Goal: Task Accomplishment & Management: Manage account settings

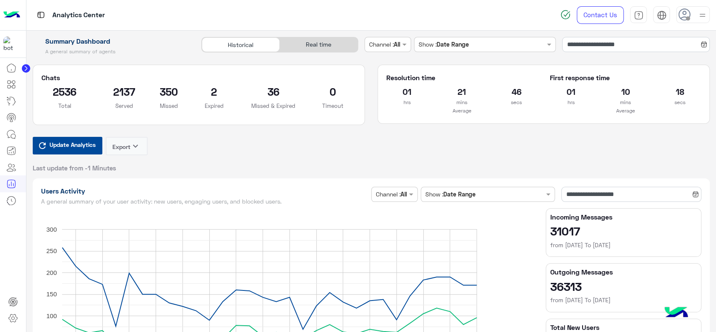
scroll to position [1024, 0]
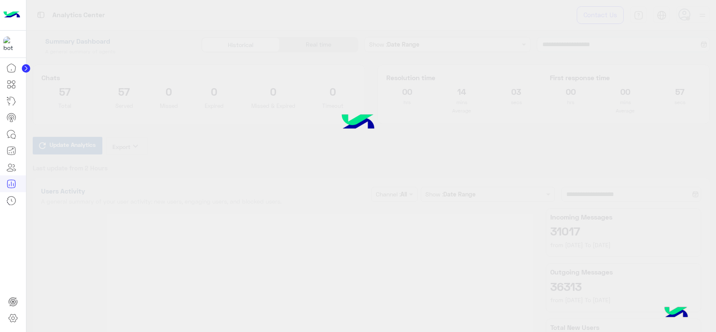
type input "**********"
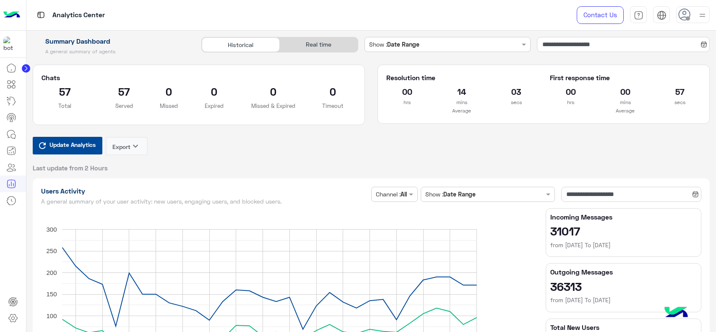
type input "**********"
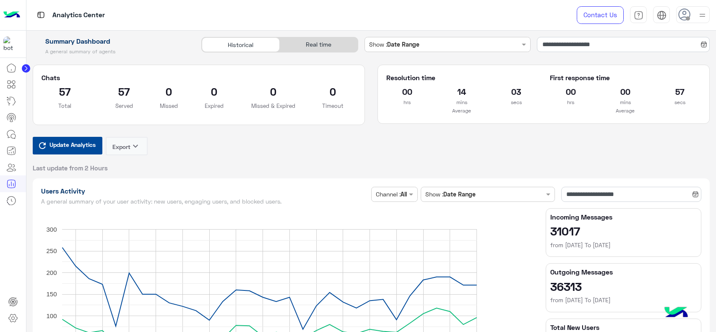
type input "**********"
click at [16, 71] on icon at bounding box center [11, 68] width 10 height 10
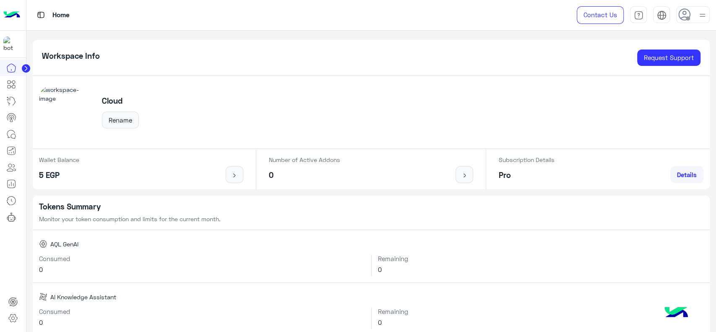
click at [15, 15] on img at bounding box center [11, 15] width 17 height 18
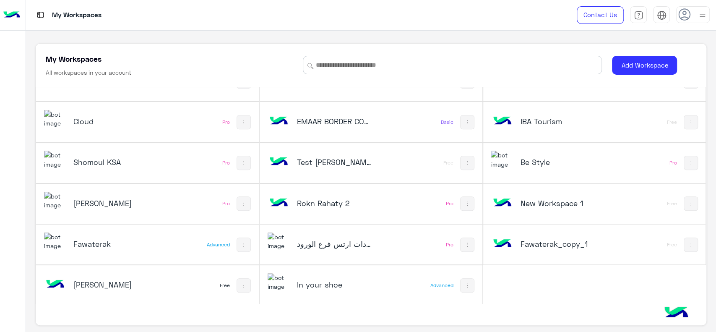
scroll to position [3, 0]
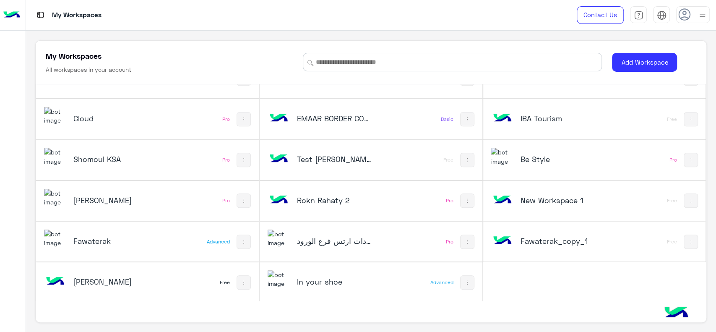
click at [154, 279] on div "[PERSON_NAME]" at bounding box center [106, 282] width 124 height 24
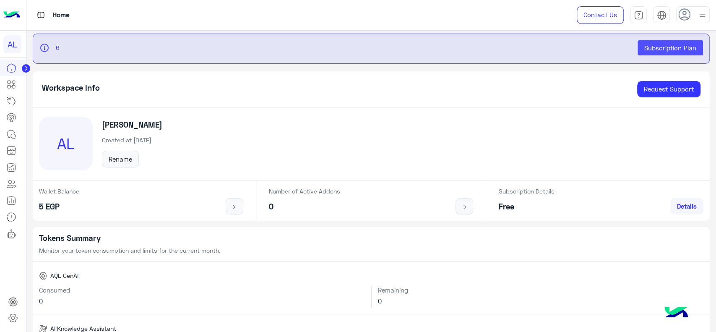
click at [10, 14] on img at bounding box center [11, 15] width 17 height 18
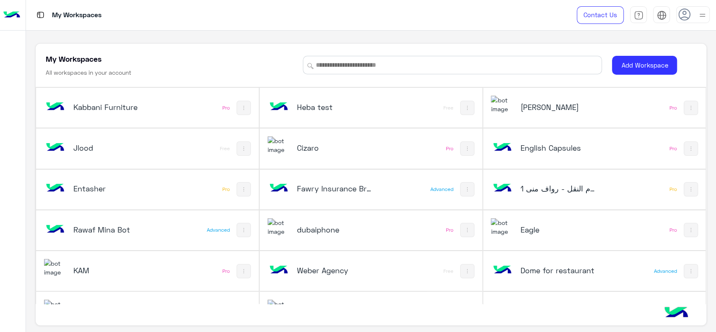
scroll to position [353, 0]
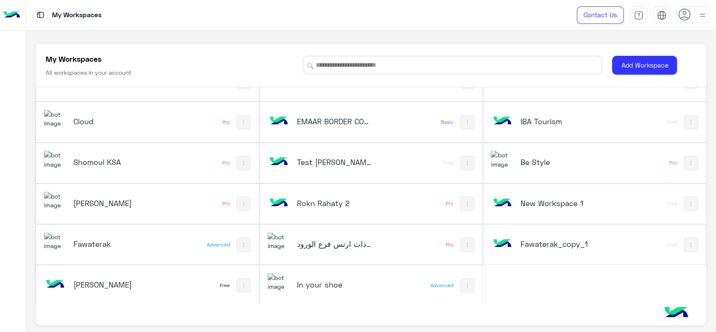
click at [109, 127] on div "Cloud" at bounding box center [106, 122] width 124 height 24
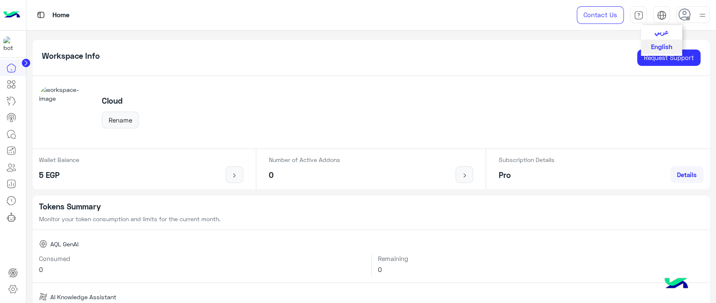
click at [664, 32] on span "عربي" at bounding box center [661, 32] width 14 height 8
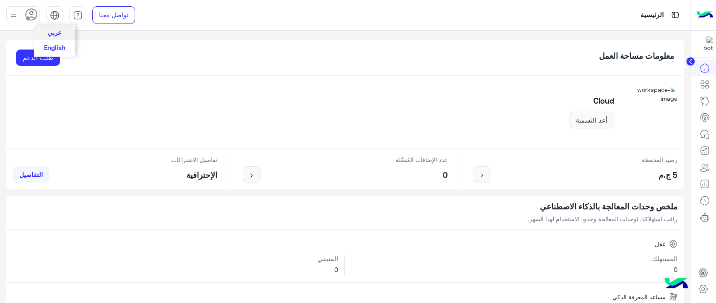
click at [57, 15] on img at bounding box center [55, 15] width 10 height 10
click at [312, 13] on div "الرئيسية" at bounding box center [460, 15] width 460 height 30
click at [689, 60] on circle at bounding box center [690, 61] width 8 height 8
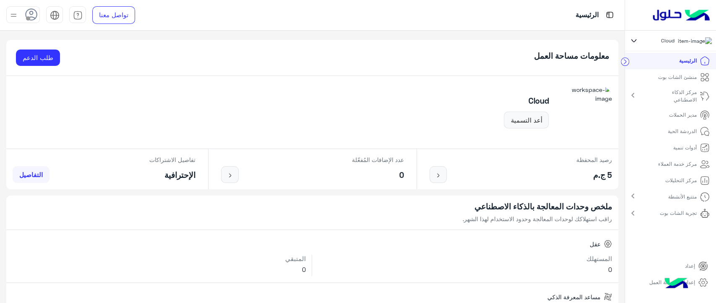
click at [665, 81] on p "منشئ الشات بوت" at bounding box center [677, 77] width 39 height 8
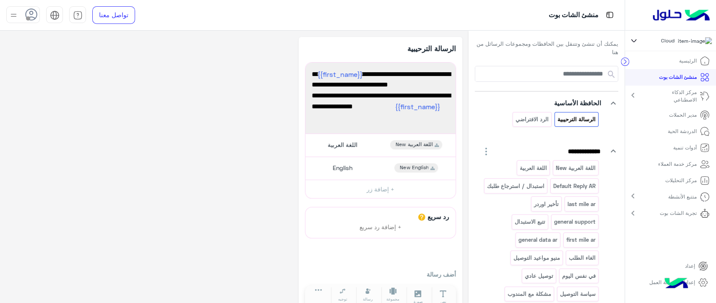
click at [684, 115] on p "مدير الحملات" at bounding box center [683, 115] width 28 height 8
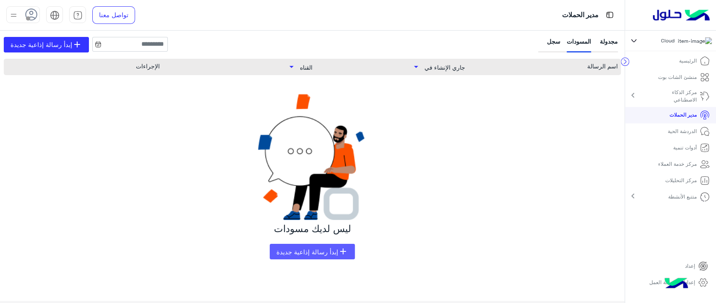
click at [304, 253] on span "إبدأ رسالة إذاعية جديدة" at bounding box center [307, 252] width 62 height 8
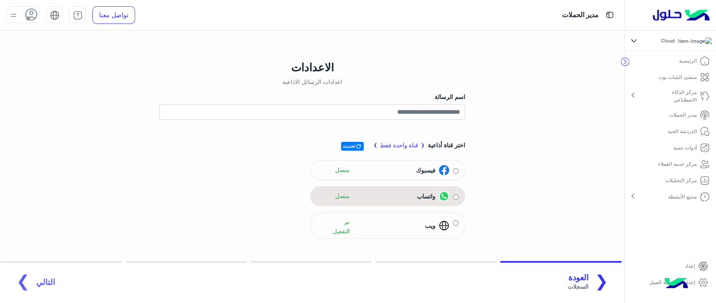
click at [437, 198] on div "واتساب" at bounding box center [431, 196] width 35 height 10
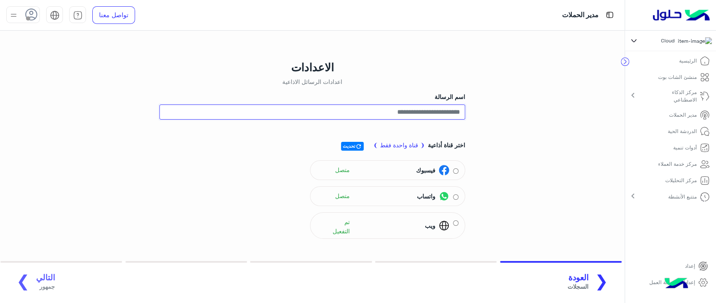
click at [346, 111] on input "اسم الرسالة" at bounding box center [312, 111] width 306 height 15
type input "****"
click at [39, 277] on span "التالي" at bounding box center [45, 278] width 19 height 10
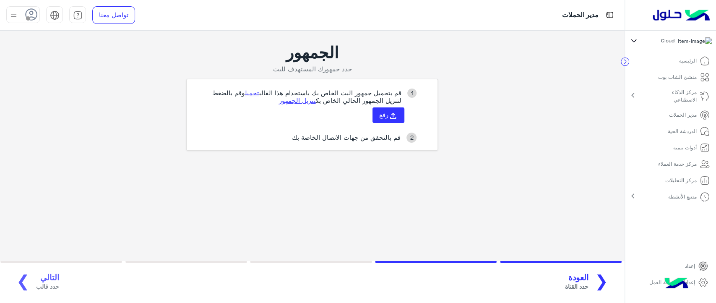
click at [673, 168] on p "مركز خدمة العملاء" at bounding box center [677, 164] width 39 height 8
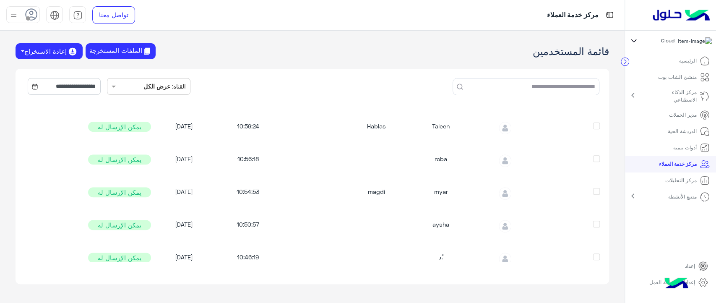
scroll to position [235, 0]
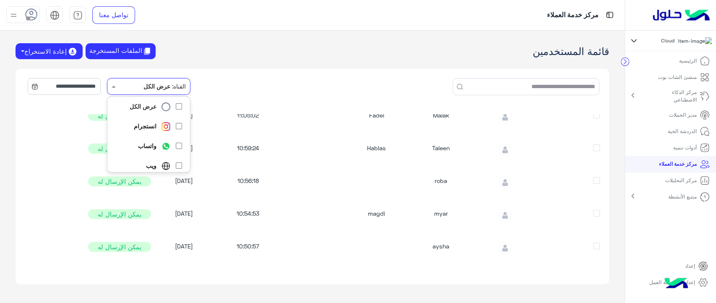
click at [156, 84] on b "عرض الكل" at bounding box center [156, 86] width 27 height 9
click at [156, 143] on b "واتساب" at bounding box center [147, 145] width 18 height 9
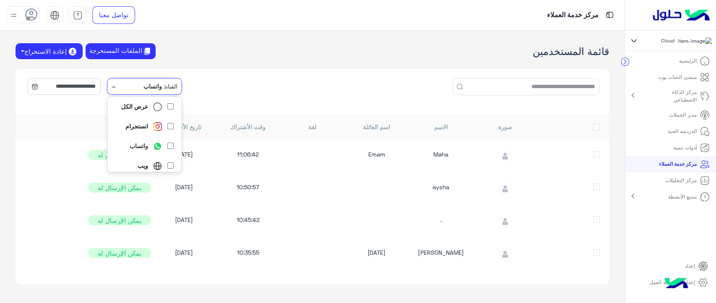
scroll to position [0, 0]
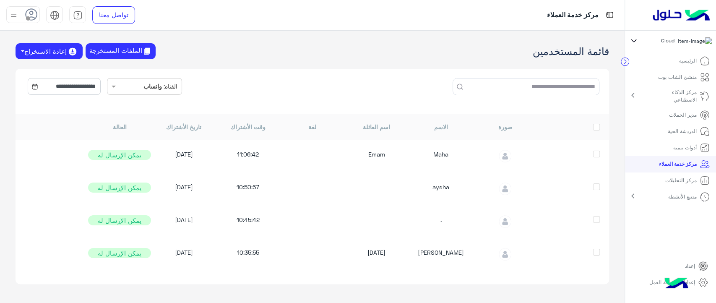
click at [244, 83] on div "**********" at bounding box center [312, 92] width 593 height 46
click at [81, 88] on input "**********" at bounding box center [64, 86] width 73 height 17
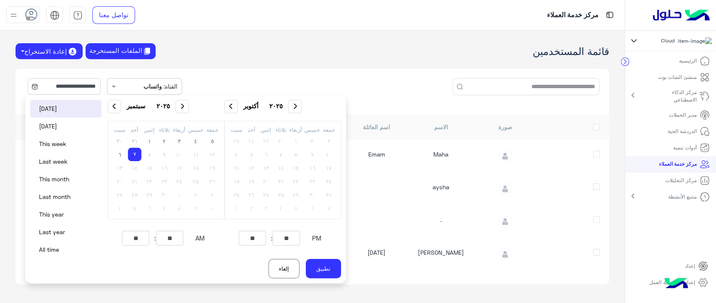
click at [679, 117] on p "مدير الحملات" at bounding box center [683, 115] width 28 height 8
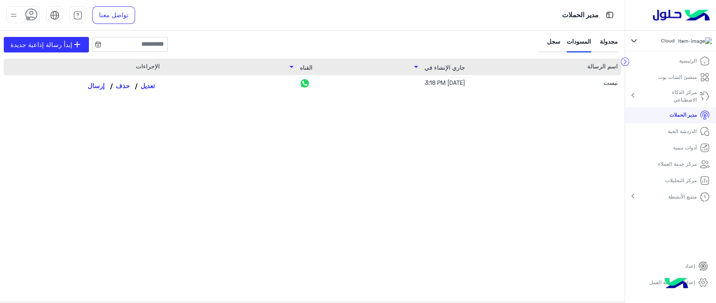
click at [141, 90] on link "تعديل" at bounding box center [147, 85] width 25 height 14
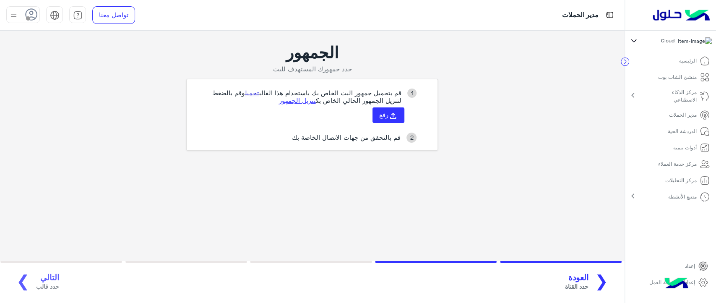
click at [249, 92] on link "تحميل" at bounding box center [251, 93] width 14 height 8
click at [689, 130] on link "الدردشة الحية" at bounding box center [688, 131] width 55 height 16
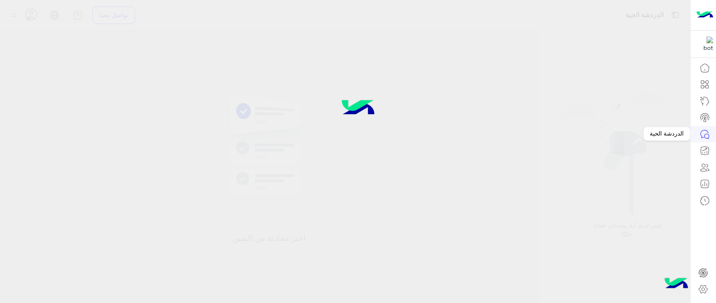
click at [702, 135] on icon at bounding box center [704, 134] width 10 height 10
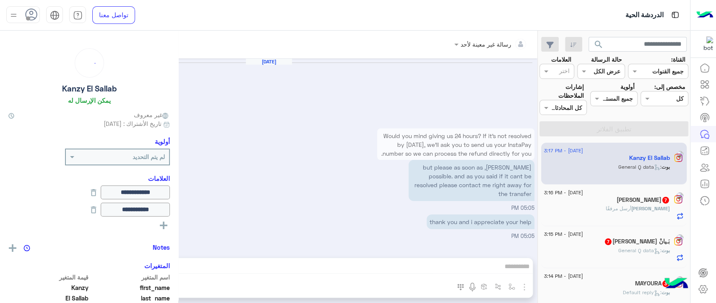
scroll to position [914, 0]
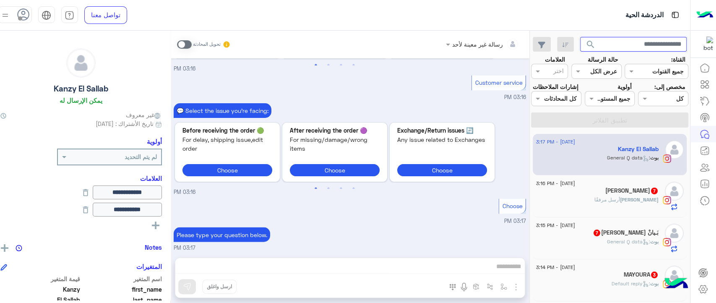
click at [641, 38] on input "text" at bounding box center [633, 44] width 107 height 15
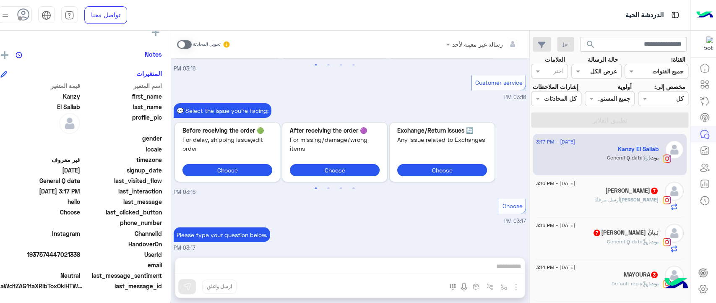
click at [162, 257] on span "UserId" at bounding box center [122, 254] width 80 height 9
drag, startPoint x: 170, startPoint y: 255, endPoint x: 90, endPoint y: 253, distance: 80.1
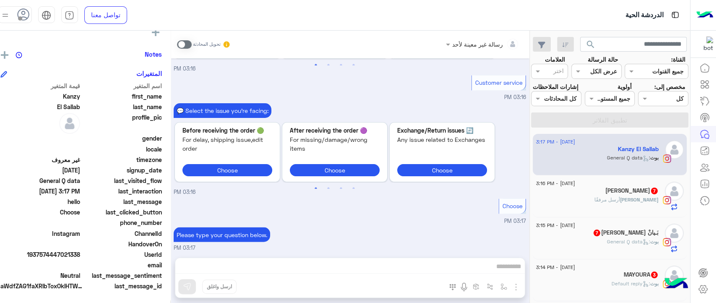
click at [90, 253] on div "**********" at bounding box center [81, 165] width 178 height 269
click at [634, 41] on input "text" at bounding box center [633, 44] width 107 height 15
click at [153, 253] on span "UserId" at bounding box center [122, 254] width 80 height 9
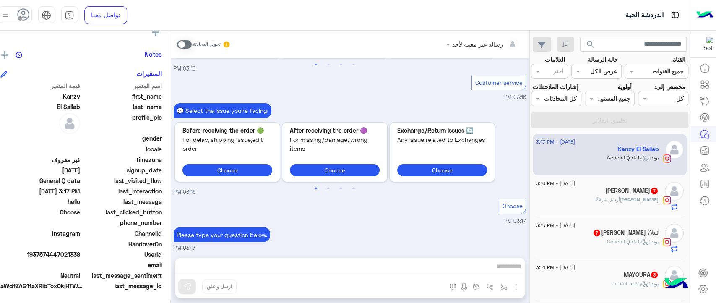
click at [317, 83] on div "Customer service 03:16 PM" at bounding box center [350, 87] width 352 height 29
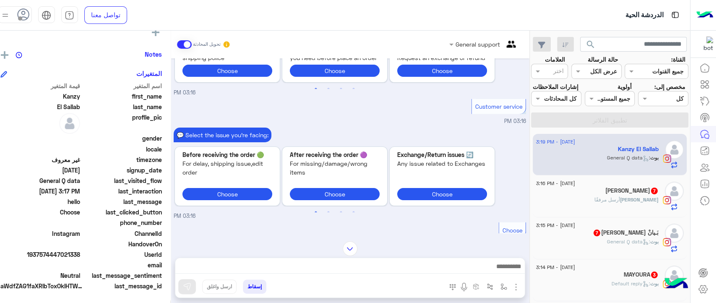
scroll to position [1780, 0]
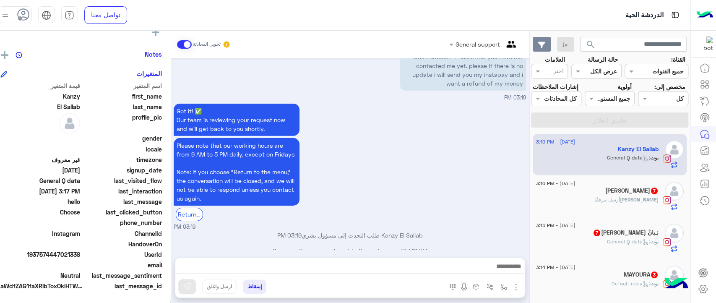
click at [551, 42] on button "button" at bounding box center [542, 44] width 18 height 15
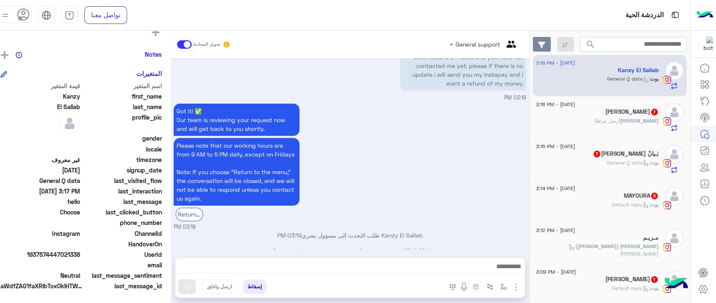
click at [551, 42] on button "button" at bounding box center [542, 44] width 18 height 15
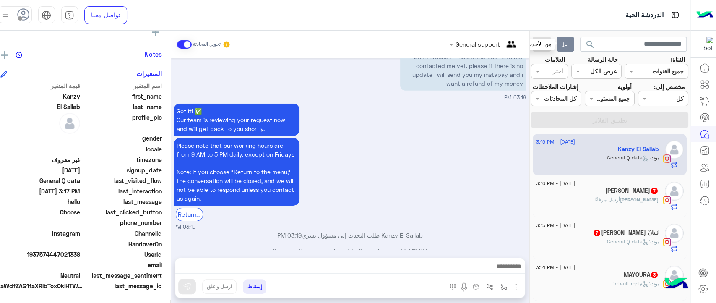
click at [571, 49] on button "button" at bounding box center [565, 44] width 17 height 15
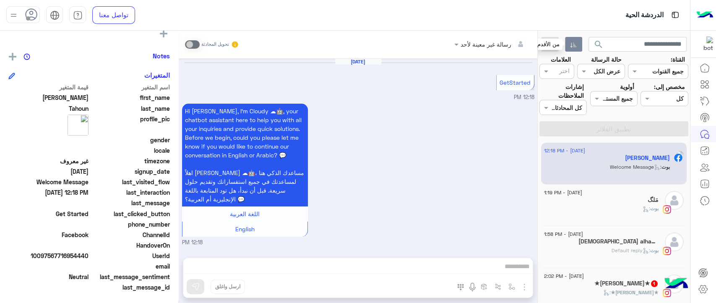
scroll to position [159, 0]
click at [571, 49] on button "button" at bounding box center [573, 44] width 17 height 15
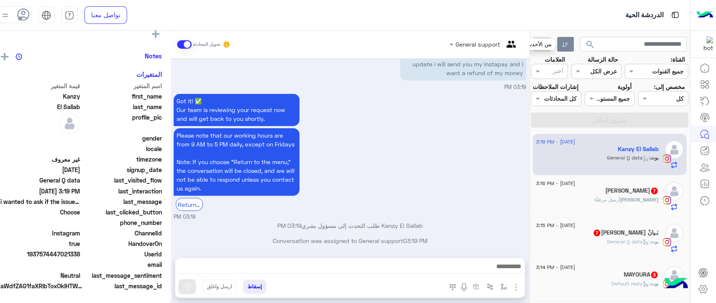
scroll to position [193, 0]
click at [658, 72] on input "text" at bounding box center [667, 71] width 34 height 9
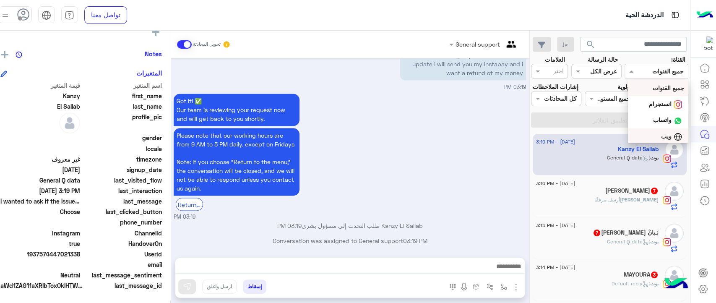
scroll to position [17, 0]
click at [662, 90] on div "انستجرام" at bounding box center [658, 87] width 60 height 16
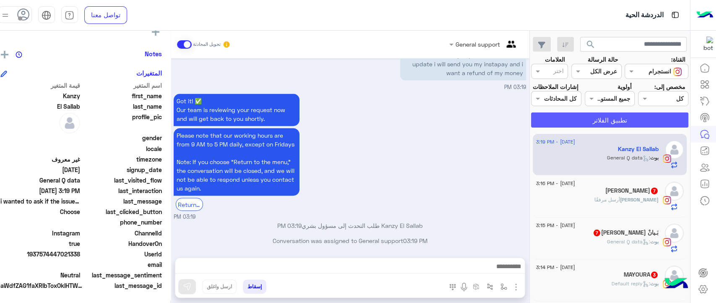
click at [637, 127] on button "تطبيق الفلاتر" at bounding box center [609, 119] width 157 height 15
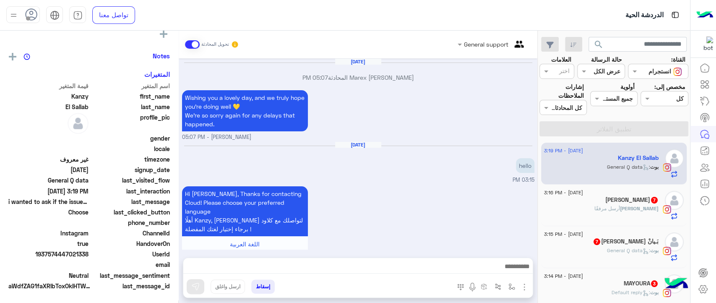
scroll to position [925, 0]
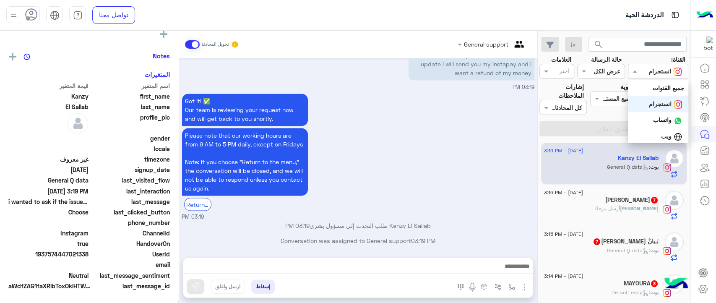
click at [652, 72] on input "text" at bounding box center [667, 71] width 31 height 9
click at [647, 126] on div "واتساب" at bounding box center [658, 120] width 60 height 16
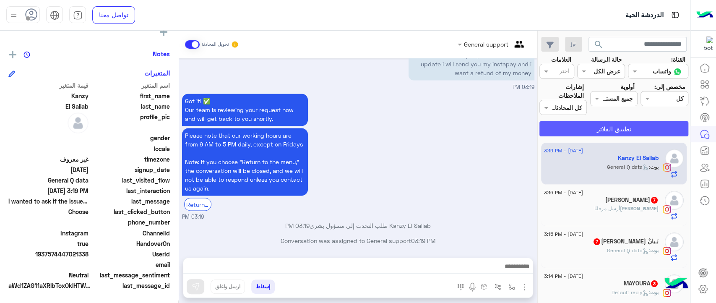
click at [641, 130] on button "تطبيق الفلاتر" at bounding box center [613, 128] width 149 height 15
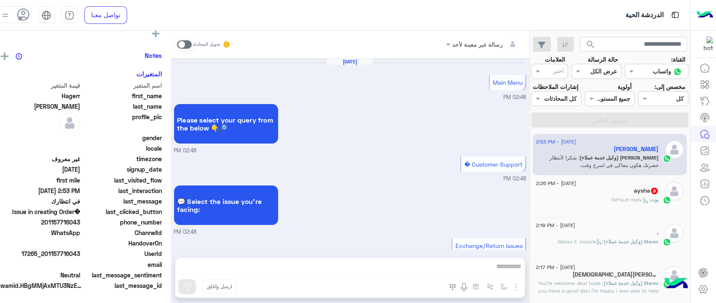
scroll to position [557, 0]
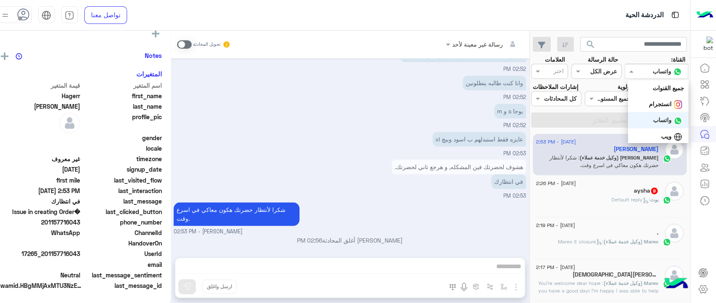
click at [658, 72] on input "text" at bounding box center [667, 71] width 34 height 9
click at [654, 92] on div "جميع القنوات" at bounding box center [658, 88] width 60 height 16
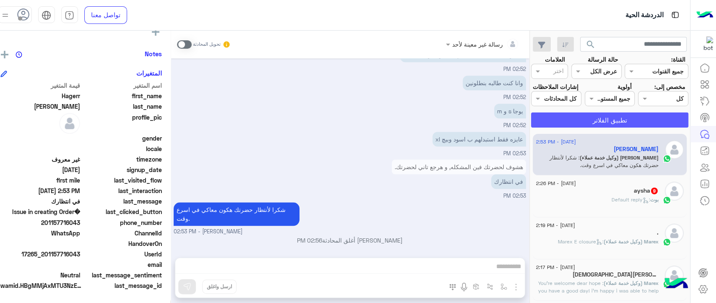
click at [637, 127] on button "تطبيق الفلاتر" at bounding box center [609, 119] width 157 height 15
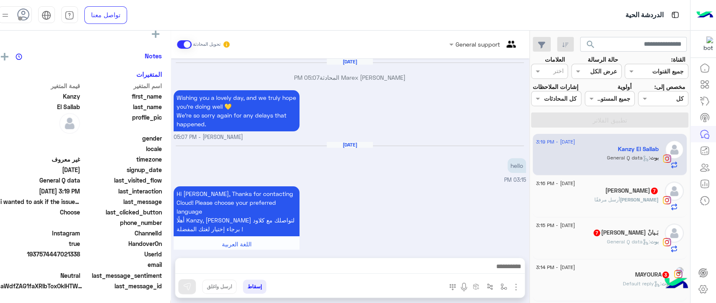
scroll to position [925, 0]
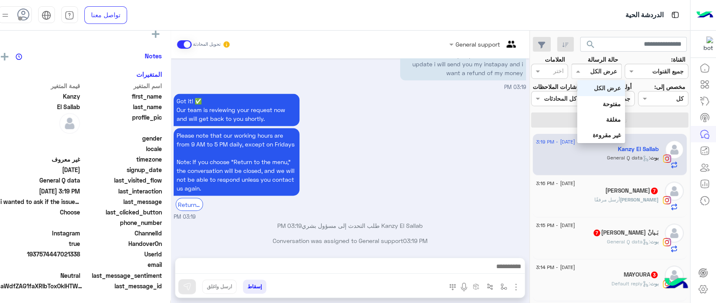
click at [599, 70] on div at bounding box center [596, 71] width 49 height 10
click at [603, 106] on b "مفتوحة" at bounding box center [612, 103] width 18 height 7
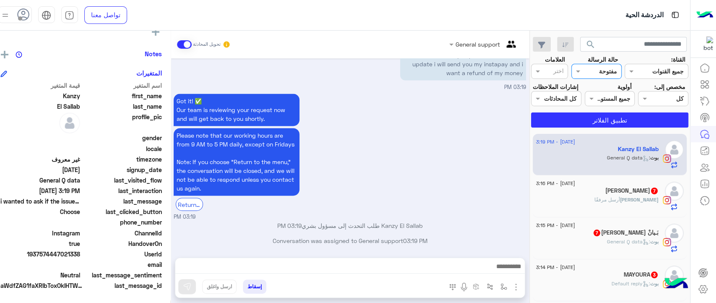
click at [602, 72] on input "text" at bounding box center [606, 71] width 22 height 9
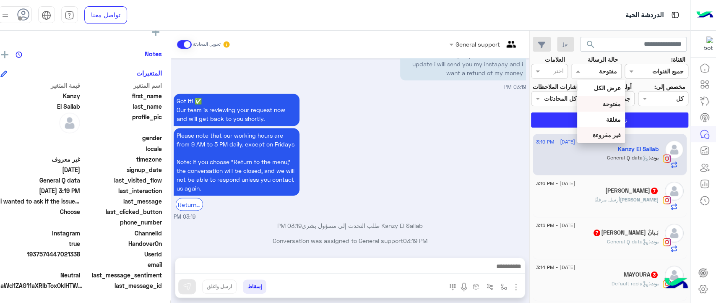
click at [606, 136] on b "غير مقروءة" at bounding box center [607, 134] width 28 height 7
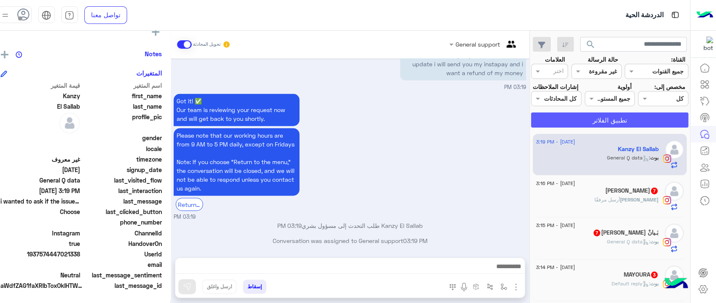
click at [604, 127] on button "تطبيق الفلاتر" at bounding box center [609, 119] width 157 height 15
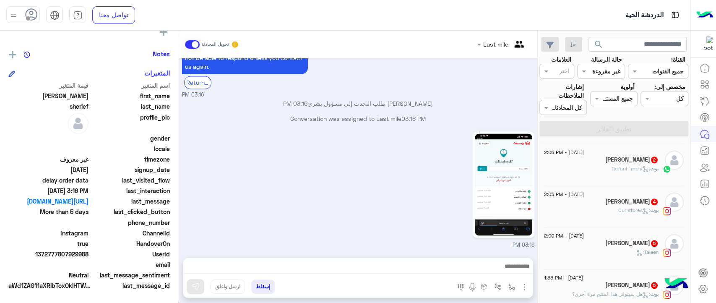
scroll to position [502, 0]
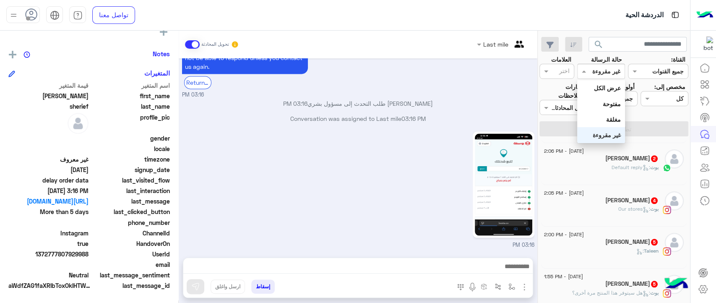
click at [608, 71] on input "text" at bounding box center [610, 71] width 19 height 9
click at [607, 88] on b "عرض الكل" at bounding box center [607, 87] width 27 height 7
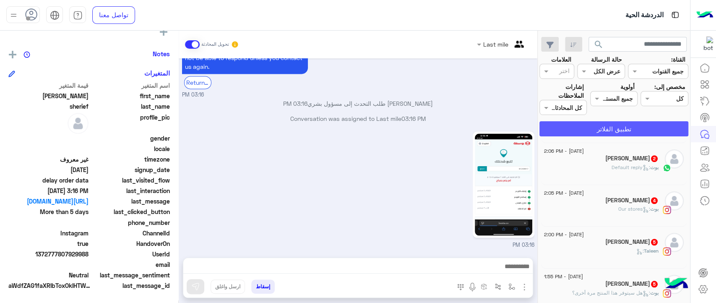
click at [595, 128] on button "تطبيق الفلاتر" at bounding box center [613, 128] width 149 height 15
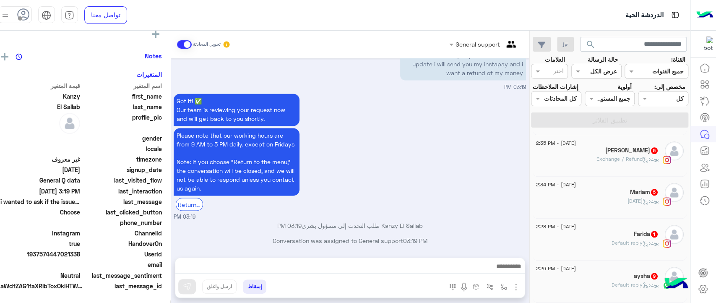
scroll to position [193, 0]
click at [554, 75] on input "text" at bounding box center [553, 72] width 19 height 9
click at [468, 131] on div "Got it! ✅ Our team is reviewing your request now and will get back to you short…" at bounding box center [350, 155] width 352 height 129
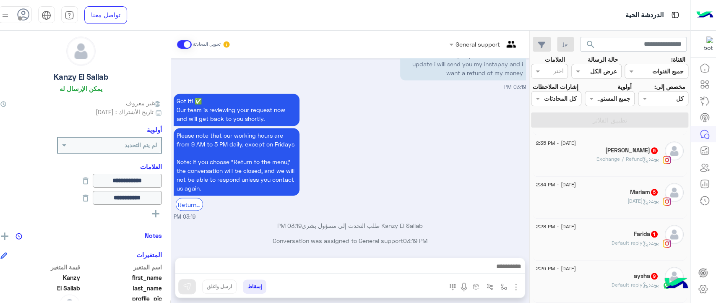
scroll to position [0, 0]
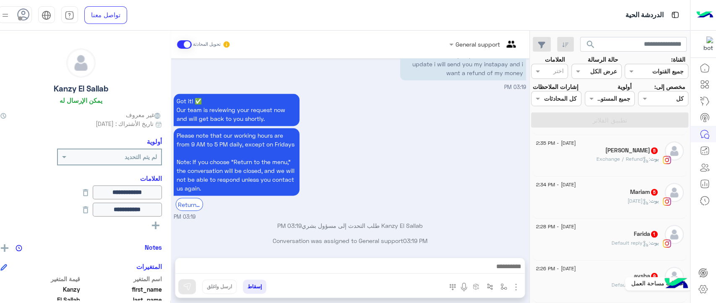
click at [704, 292] on icon at bounding box center [703, 289] width 10 height 10
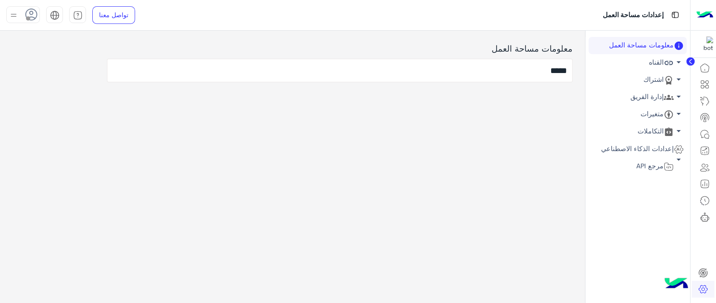
click at [652, 102] on link "إدارة الفريق arrow_drop_down" at bounding box center [637, 96] width 98 height 17
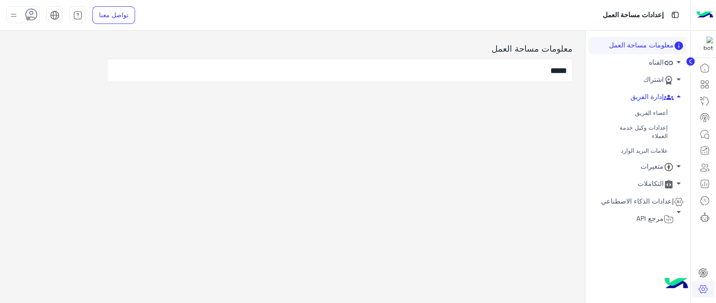
click at [654, 152] on link "علامات البريد الوارد" at bounding box center [637, 150] width 98 height 15
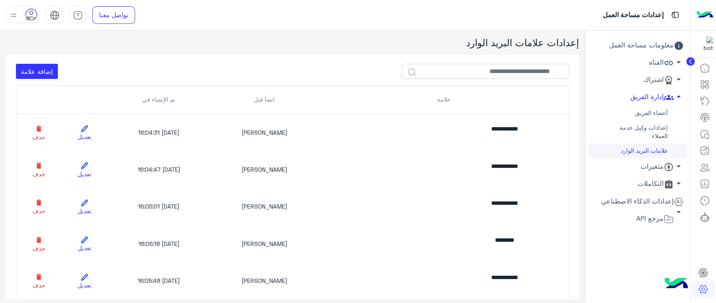
scroll to position [116, 0]
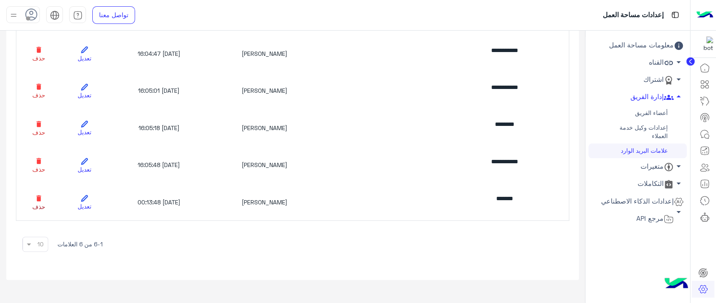
click at [43, 201] on icon at bounding box center [39, 198] width 8 height 8
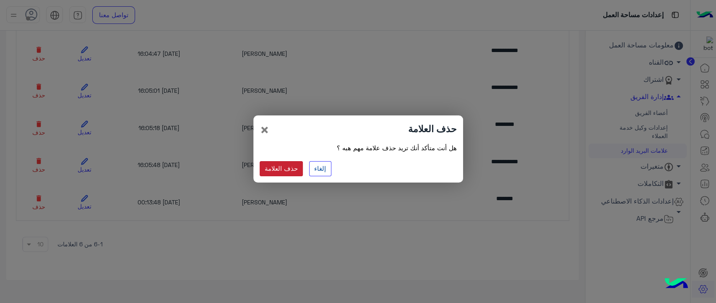
click at [284, 169] on button "حذف العلامة" at bounding box center [282, 168] width 44 height 15
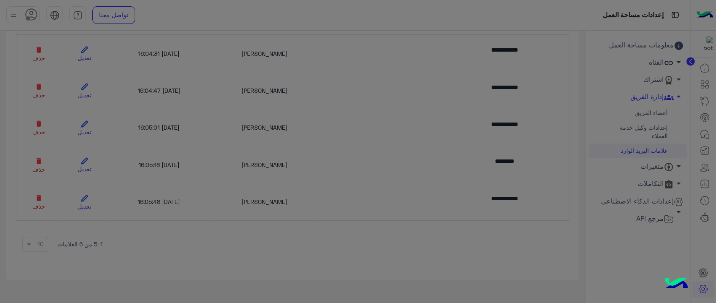
scroll to position [79, 0]
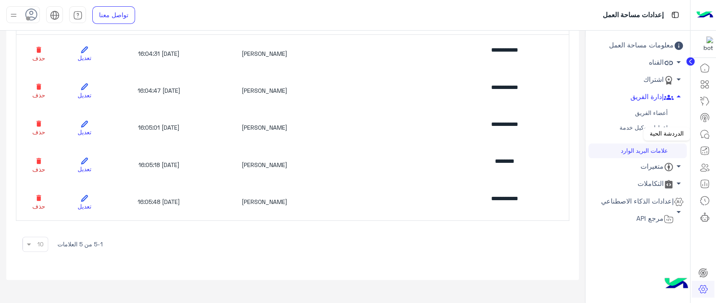
click at [704, 131] on icon at bounding box center [704, 134] width 10 height 10
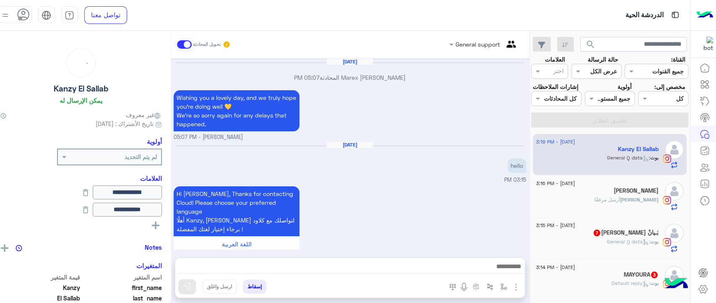
scroll to position [925, 0]
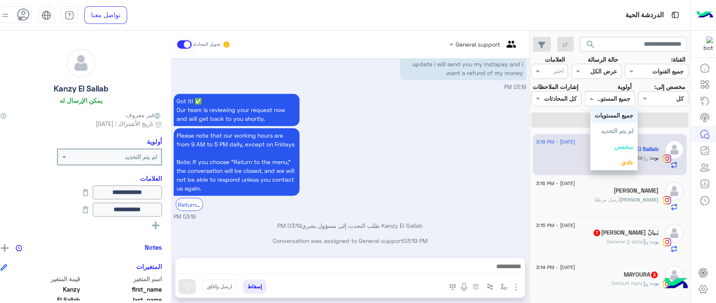
click at [622, 101] on input "text" at bounding box center [619, 98] width 22 height 9
click at [458, 156] on div "Got it! ✅ Our team is reviewing your request now and will get back to you short…" at bounding box center [350, 155] width 352 height 129
click at [663, 103] on div "Assigned on كل" at bounding box center [663, 98] width 50 height 15
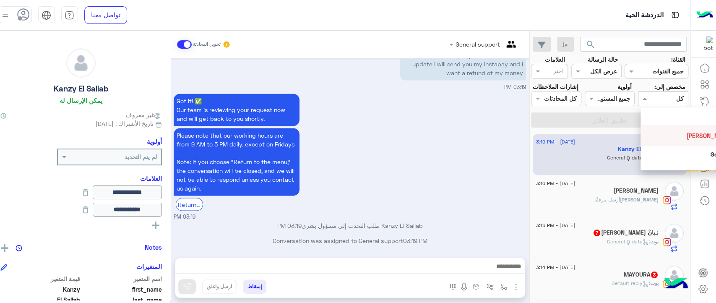
scroll to position [135, 0]
click at [688, 121] on div "Last mile" at bounding box center [698, 118] width 117 height 16
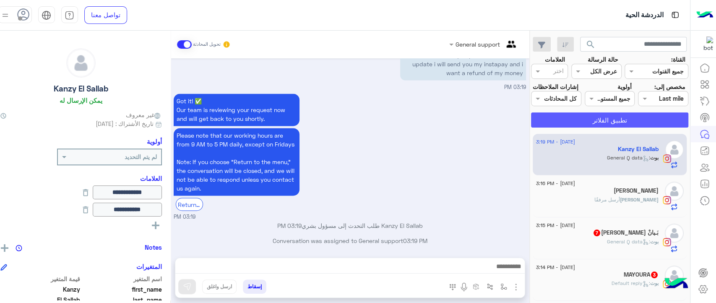
click at [647, 127] on button "تطبيق الفلاتر" at bounding box center [609, 119] width 157 height 15
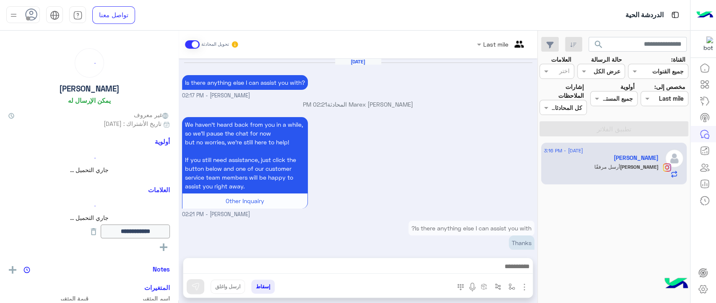
scroll to position [958, 0]
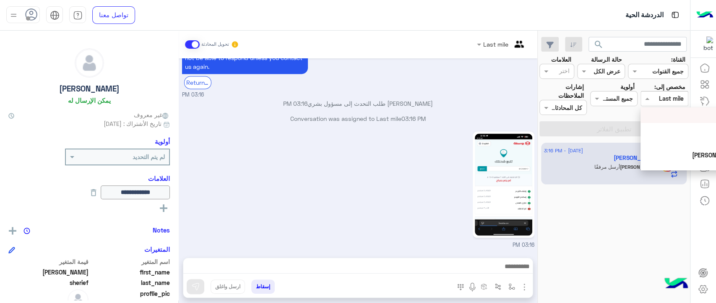
click at [658, 101] on div at bounding box center [664, 99] width 47 height 10
click at [686, 149] on span "[PERSON_NAME]" at bounding box center [709, 147] width 46 height 7
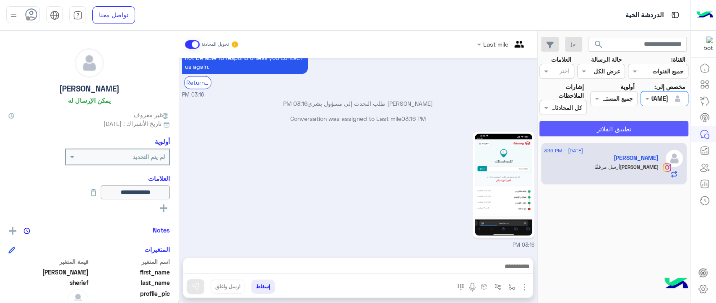
click at [645, 125] on button "تطبيق الفلاتر" at bounding box center [613, 128] width 149 height 15
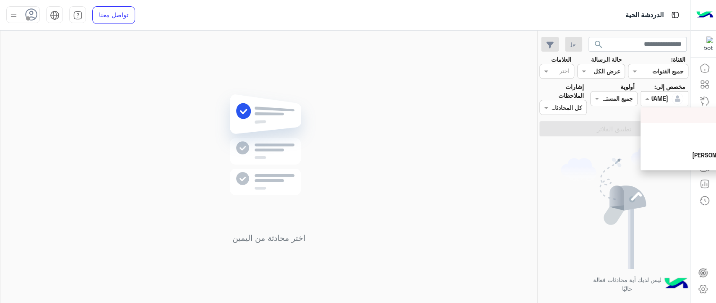
click at [655, 98] on div at bounding box center [664, 99] width 47 height 10
click at [664, 121] on div "كل" at bounding box center [698, 115] width 117 height 16
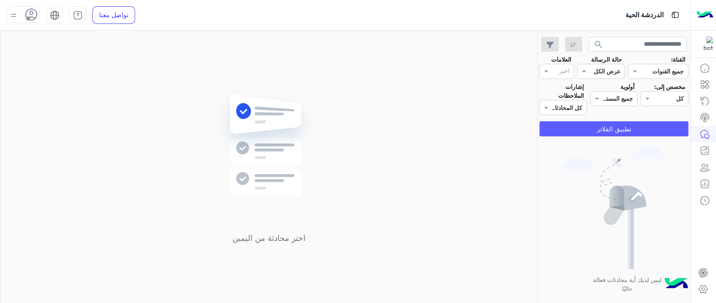
click at [642, 130] on button "تطبيق الفلاتر" at bounding box center [613, 128] width 149 height 15
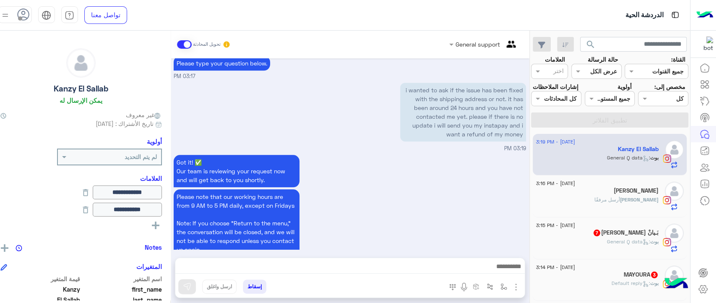
scroll to position [2822, 0]
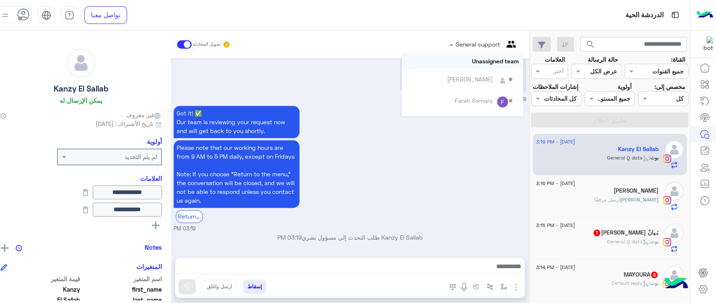
click at [468, 49] on div "General support" at bounding box center [486, 44] width 63 height 20
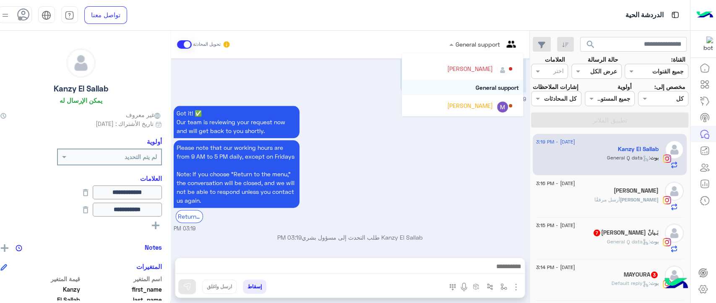
scroll to position [132, 0]
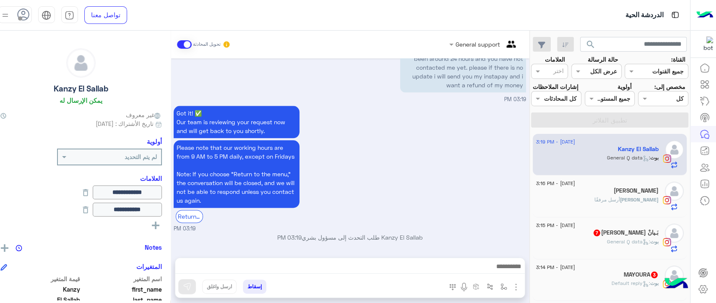
click at [427, 105] on div "Got it! ✅ Our team is reviewing your request now and will get back to you short…" at bounding box center [350, 168] width 352 height 129
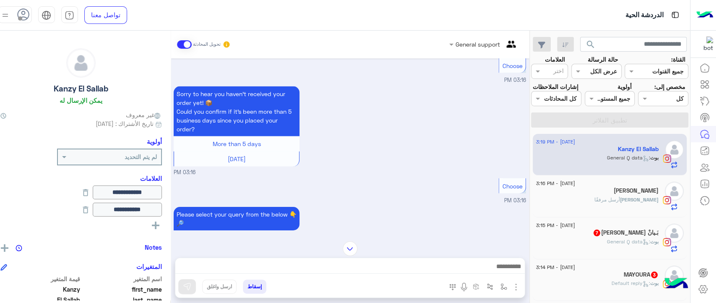
scroll to position [5904, 0]
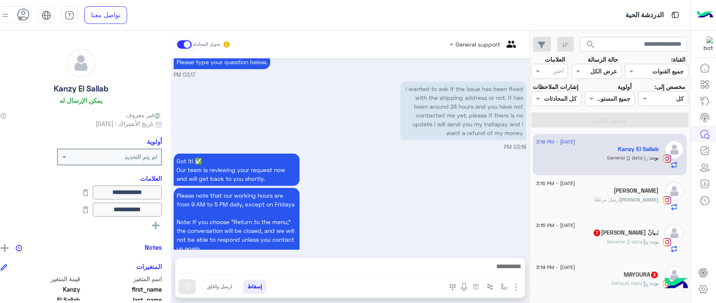
click at [398, 281] on p "Conversation was assigned to General support 03:19 PM" at bounding box center [350, 285] width 352 height 9
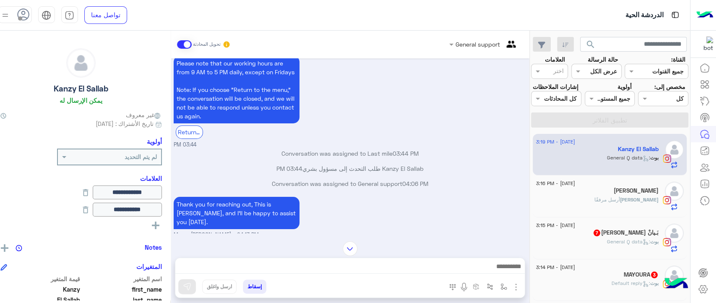
scroll to position [4208, 0]
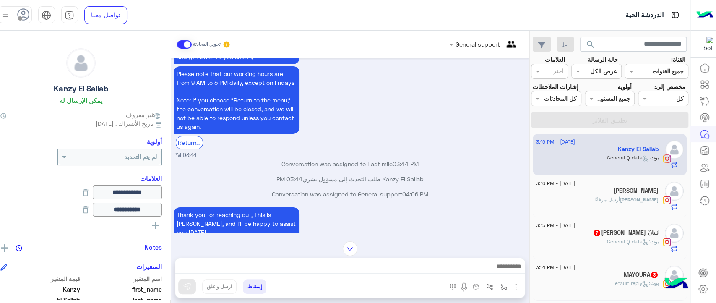
click at [398, 265] on div "hello 04:52 PM" at bounding box center [350, 279] width 352 height 28
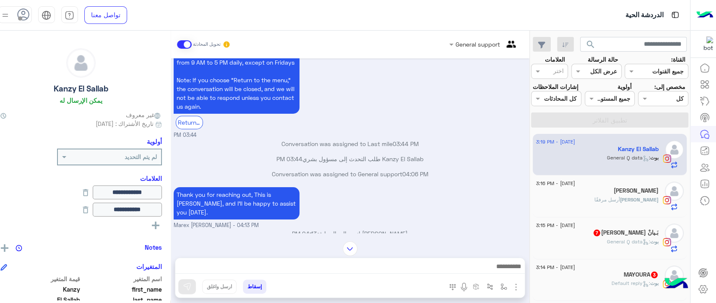
drag, startPoint x: 412, startPoint y: 196, endPoint x: 356, endPoint y: 151, distance: 72.8
click at [356, 185] on div "Thank you for reaching out, This is Marex, and I’ll be happy to assist you toda…" at bounding box center [350, 207] width 352 height 44
click at [355, 229] on p "Marex George انضم إلى المحادثة 04:13 PM" at bounding box center [350, 233] width 352 height 9
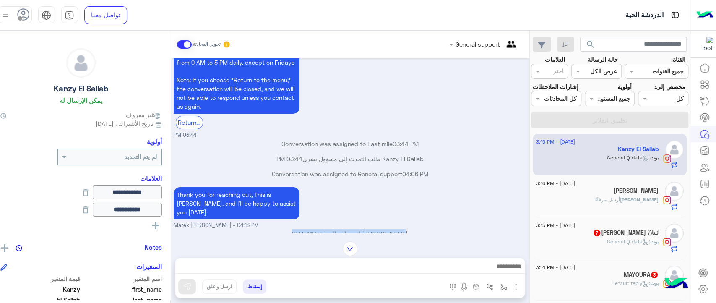
click at [355, 229] on p "Marex George انضم إلى المحادثة 04:13 PM" at bounding box center [350, 233] width 352 height 9
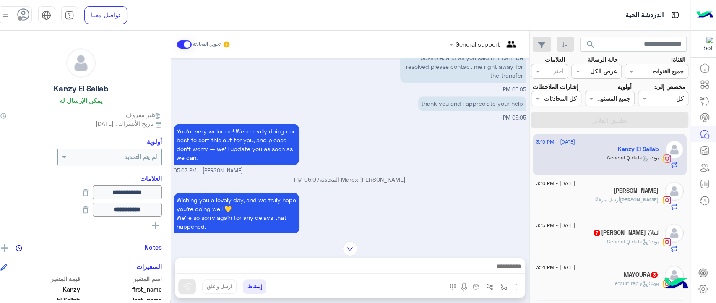
scroll to position [4938, 0]
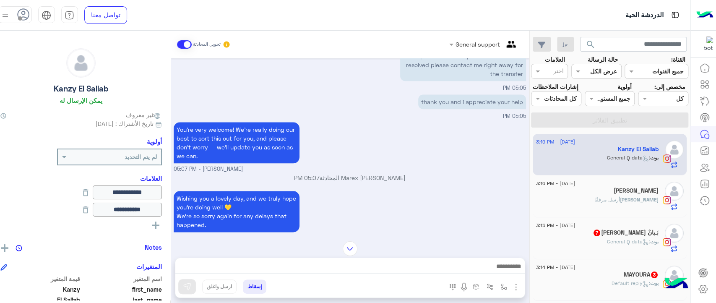
click at [353, 173] on p "Marex George أغلق المحادثة 05:07 PM" at bounding box center [350, 177] width 352 height 9
click at [361, 189] on div "Wishing you a lovely day, and we truly hope you're doing well 💛 We're so sorry …" at bounding box center [350, 215] width 352 height 53
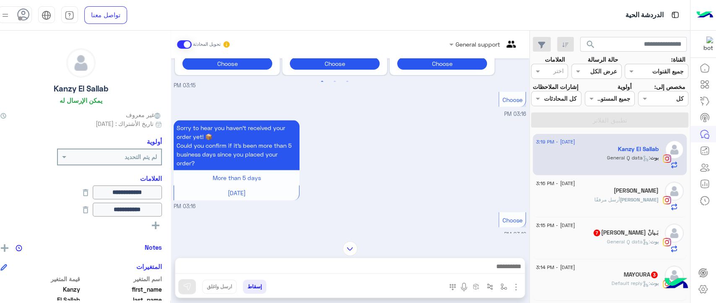
scroll to position [4, 0]
click at [8, 247] on img at bounding box center [5, 248] width 8 height 8
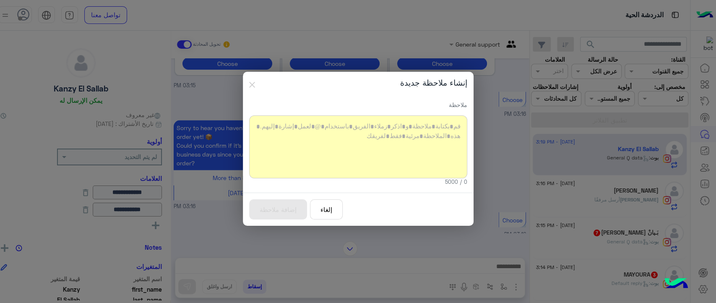
click at [350, 151] on div at bounding box center [358, 146] width 218 height 63
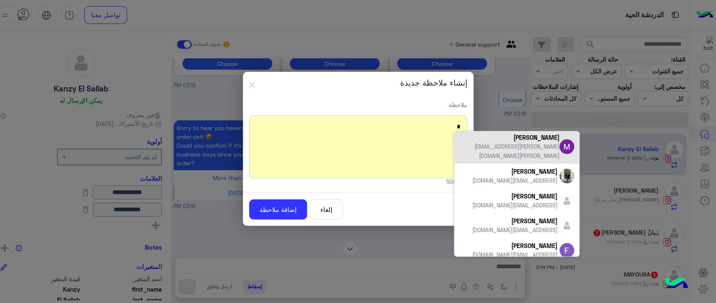
scroll to position [52, 0]
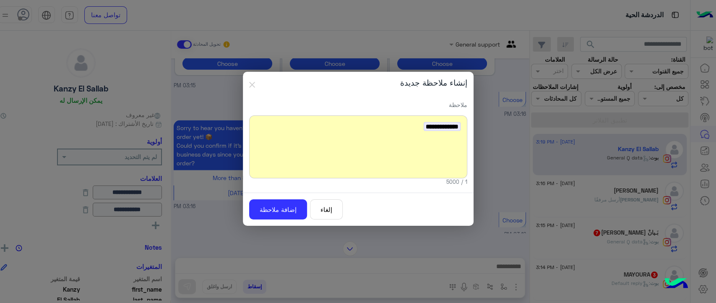
click at [330, 209] on button "إلغاء" at bounding box center [326, 209] width 33 height 21
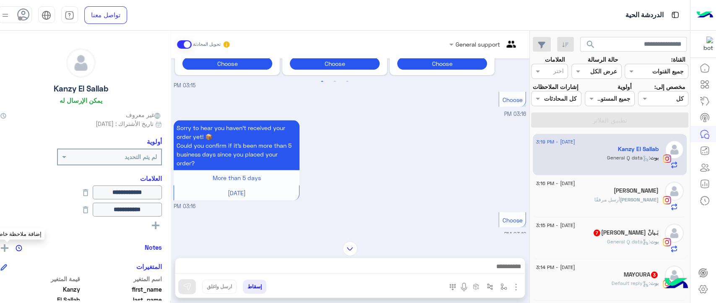
click at [8, 249] on img at bounding box center [5, 248] width 8 height 8
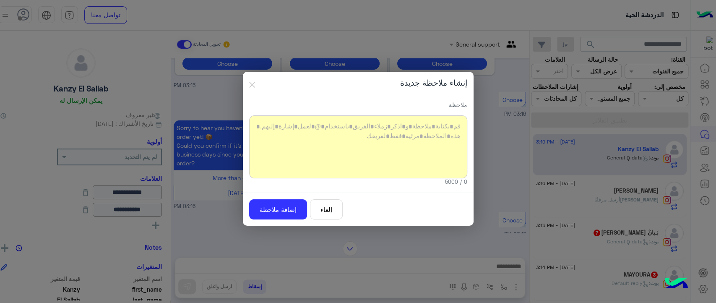
click at [322, 144] on div at bounding box center [358, 146] width 218 height 63
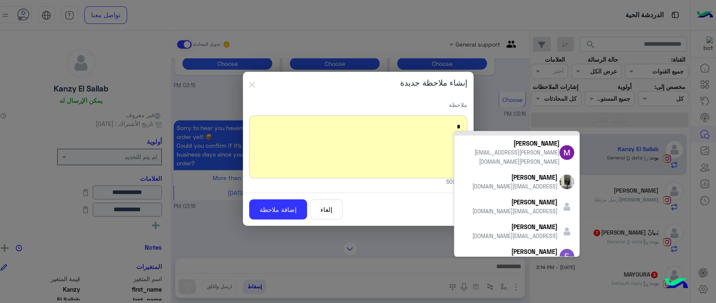
scroll to position [51, 0]
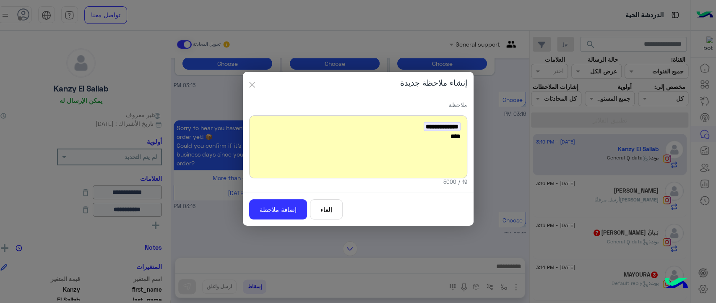
click at [252, 86] on img "button" at bounding box center [252, 85] width 6 height 6
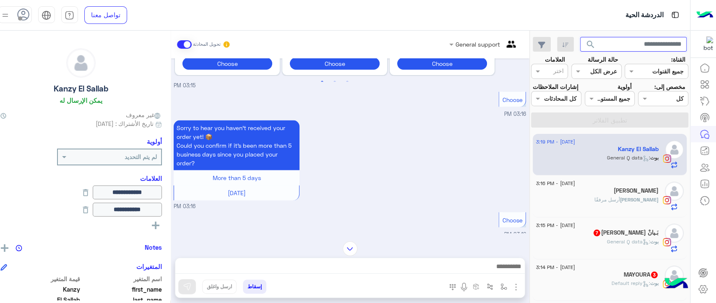
click at [637, 47] on input "text" at bounding box center [633, 44] width 107 height 15
type input "**********"
click at [580, 37] on button "search" at bounding box center [590, 46] width 21 height 18
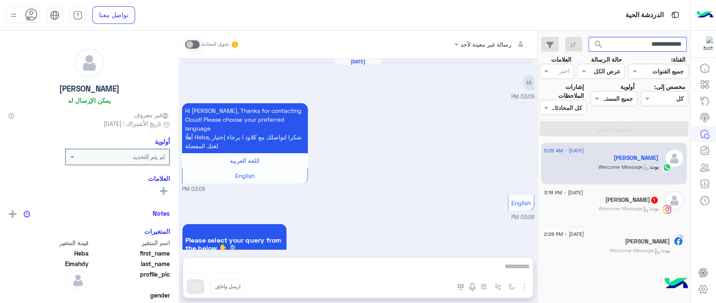
scroll to position [951, 0]
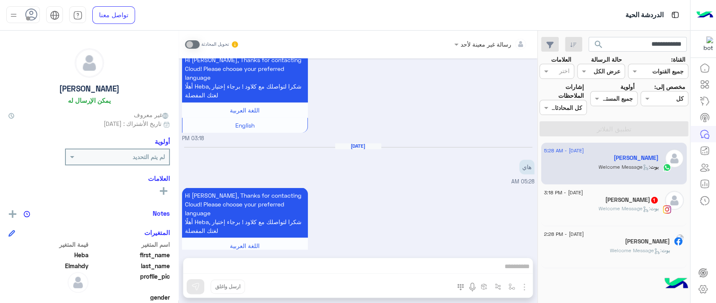
click at [610, 248] on span ": Welcome Message" at bounding box center [636, 250] width 52 height 6
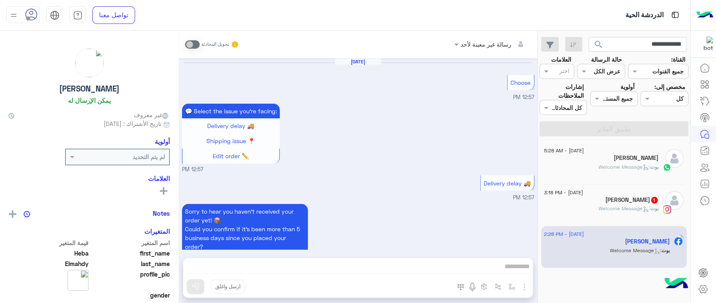
scroll to position [879, 0]
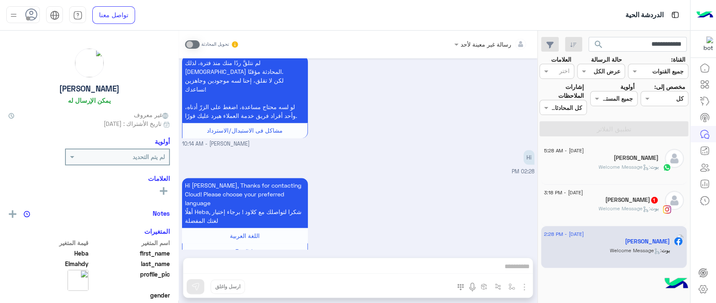
click at [466, 265] on div "رسالة غير معينة لأحد تحويل المحادثة Aug 21, 2025 Choose 12:57 PM 💬 Select the i…" at bounding box center [358, 169] width 359 height 276
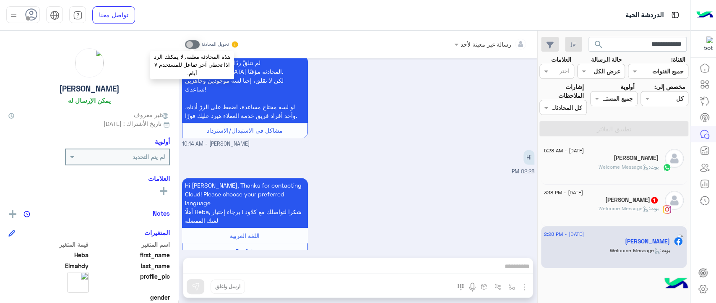
click at [192, 42] on span at bounding box center [192, 44] width 15 height 8
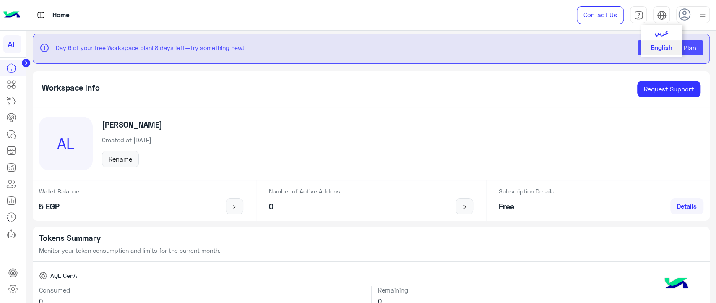
click at [661, 20] on div at bounding box center [662, 16] width 10 height 13
click at [661, 31] on span "عربي" at bounding box center [661, 32] width 14 height 8
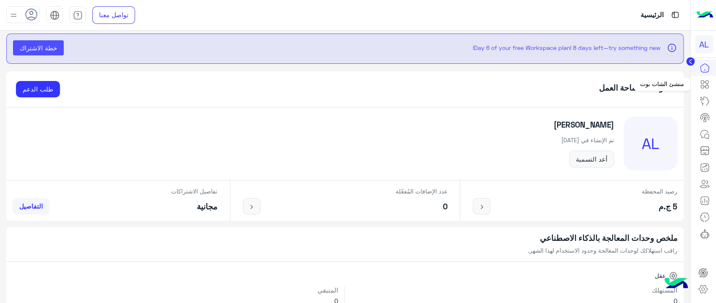
click at [703, 86] on icon at bounding box center [704, 84] width 10 height 10
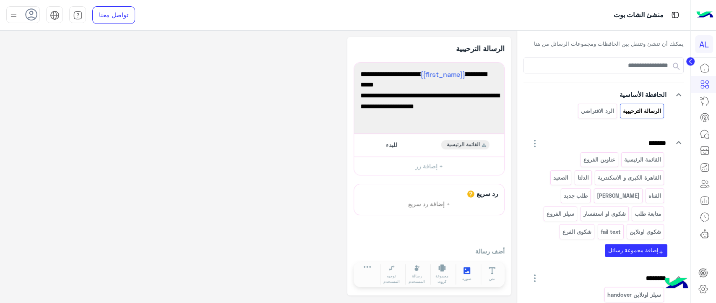
click at [464, 272] on icon at bounding box center [466, 270] width 7 height 7
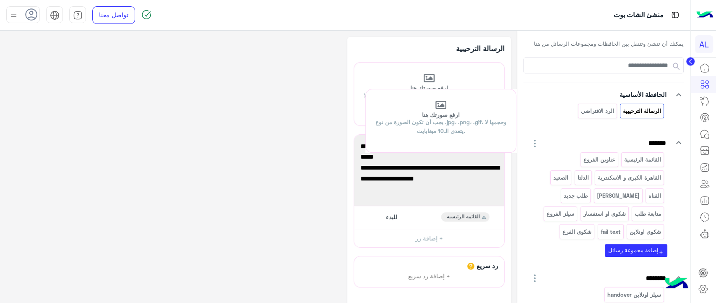
drag, startPoint x: 351, startPoint y: 196, endPoint x: 362, endPoint y: 97, distance: 100.0
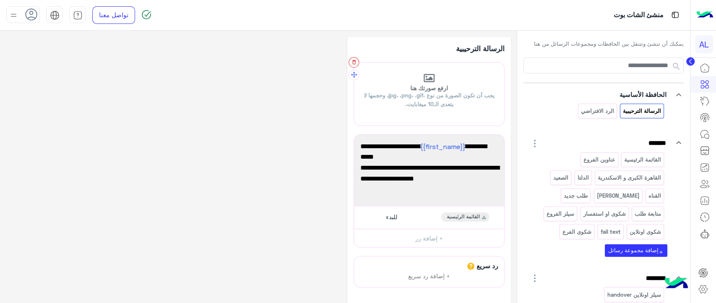
click at [354, 61] on icon "button" at bounding box center [354, 62] width 6 height 6
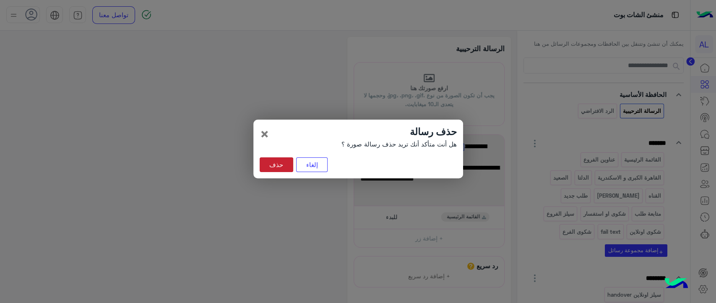
click at [276, 158] on button "حذف" at bounding box center [277, 164] width 34 height 15
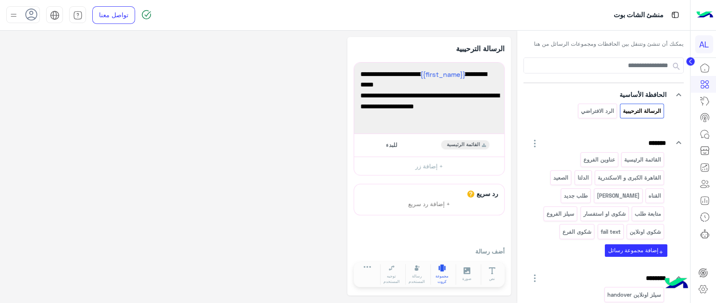
click at [444, 273] on span "مجموعة كروت" at bounding box center [442, 278] width 23 height 11
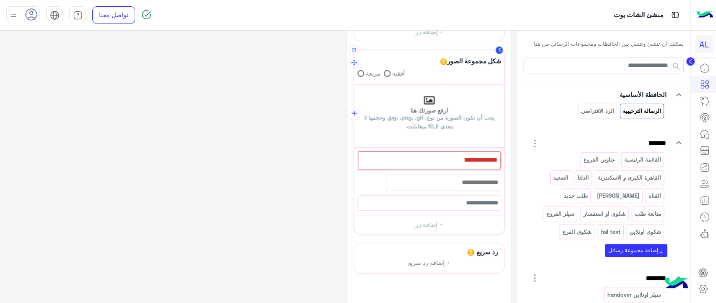
scroll to position [146, 0]
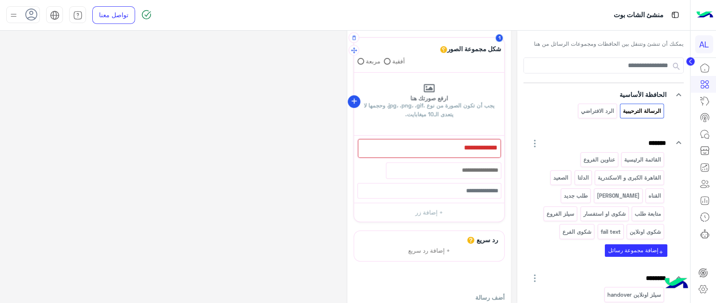
click at [355, 101] on icon "add" at bounding box center [354, 101] width 9 height 9
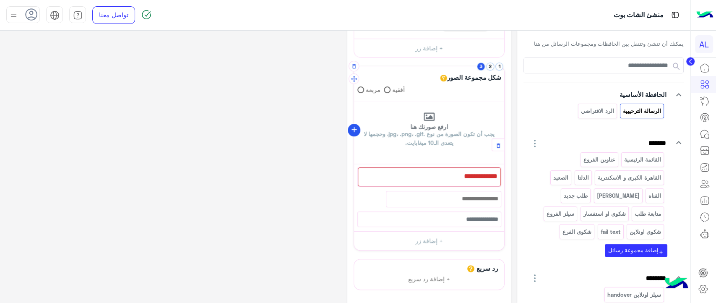
scroll to position [111, 0]
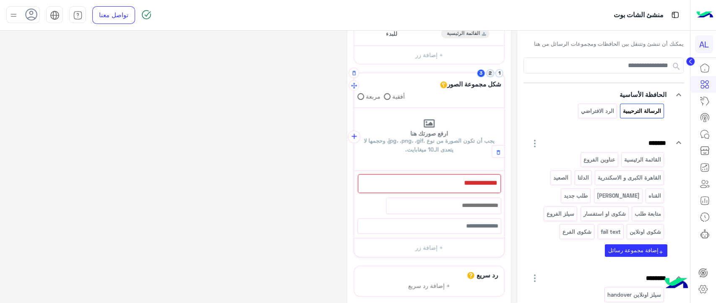
click at [487, 74] on button "2" at bounding box center [490, 73] width 8 height 8
click at [499, 73] on button "1" at bounding box center [499, 73] width 8 height 8
click at [446, 185] on div at bounding box center [429, 183] width 143 height 18
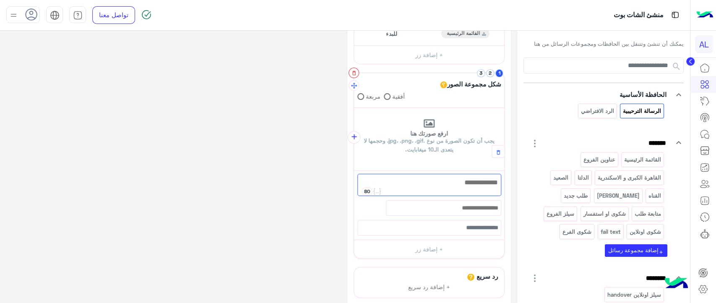
click at [355, 76] on button "button" at bounding box center [353, 73] width 10 height 10
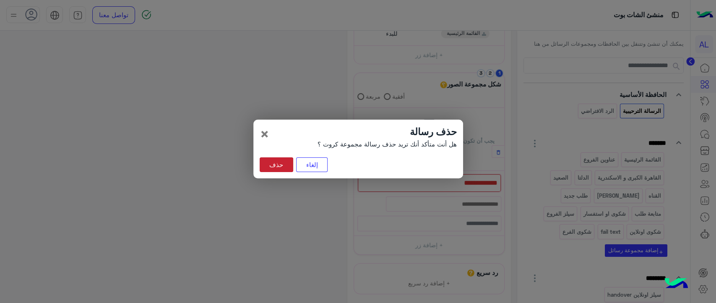
click at [276, 166] on button "حذف" at bounding box center [277, 164] width 34 height 15
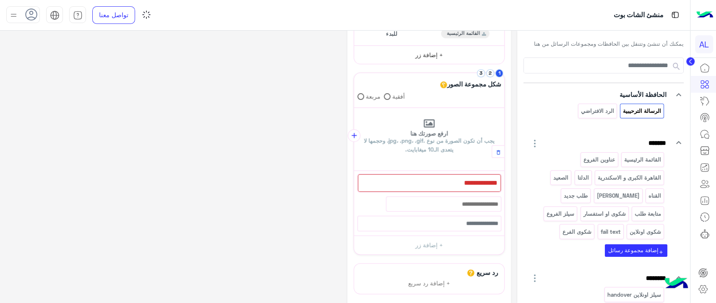
scroll to position [0, 0]
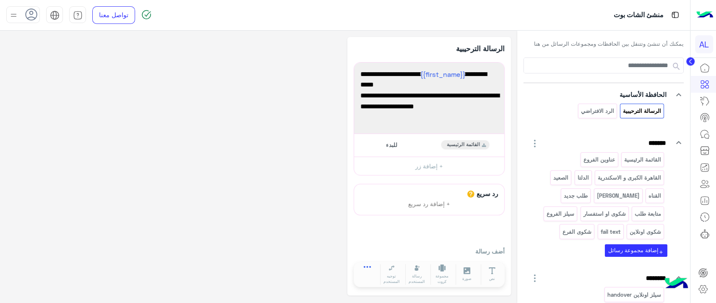
click at [367, 270] on icon at bounding box center [367, 269] width 7 height 7
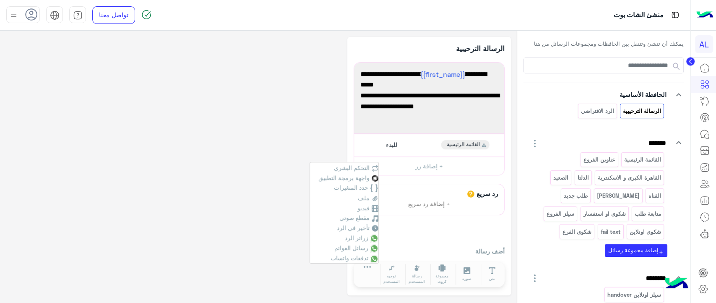
click at [275, 189] on div "**********" at bounding box center [258, 166] width 504 height 258
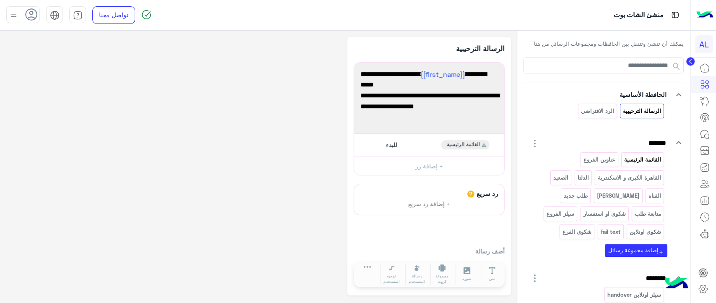
click at [642, 160] on p "القائمة الرئيسية" at bounding box center [643, 160] width 38 height 10
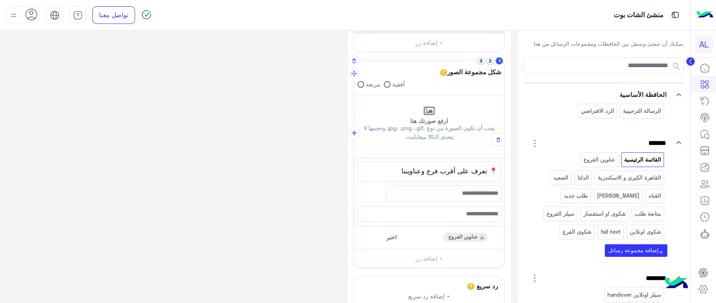
scroll to position [64, 0]
click at [487, 59] on button "2" at bounding box center [490, 61] width 8 height 8
click at [482, 60] on button "3" at bounding box center [481, 61] width 8 height 8
click at [497, 59] on button "1" at bounding box center [499, 61] width 8 height 8
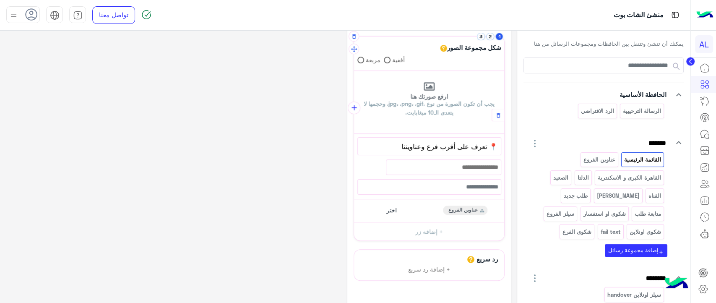
scroll to position [89, 0]
click at [413, 208] on div "اختر عناوين الفروع" at bounding box center [429, 209] width 144 height 16
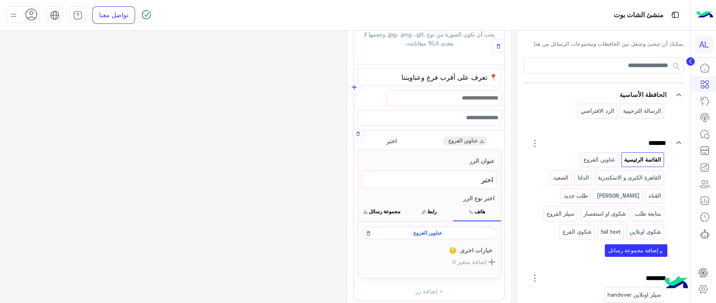
scroll to position [156, 0]
click at [416, 231] on span "عناوين الفروع" at bounding box center [428, 234] width 122 height 8
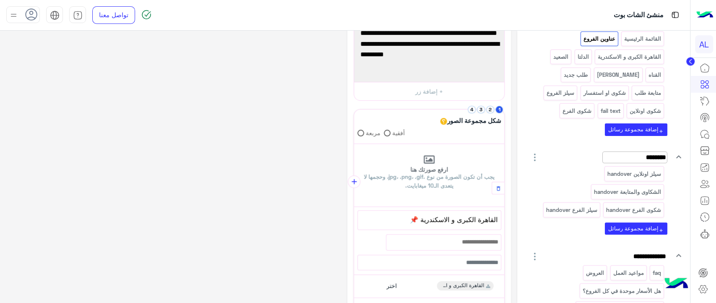
scroll to position [122, 0]
click at [631, 172] on p "سيلز اونلاين handover" at bounding box center [634, 173] width 55 height 10
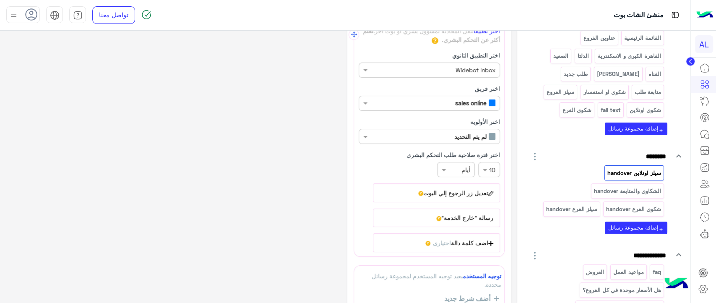
scroll to position [0, -4]
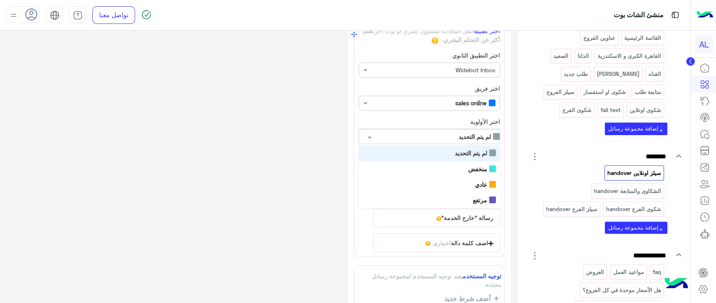
click at [461, 139] on div "لم يتم التحديد" at bounding box center [478, 136] width 41 height 9
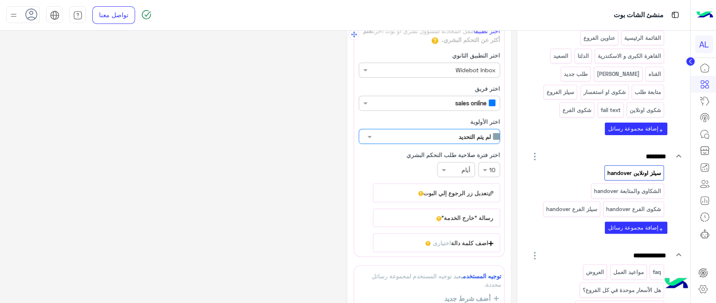
click at [462, 134] on input "text" at bounding box center [427, 136] width 143 height 9
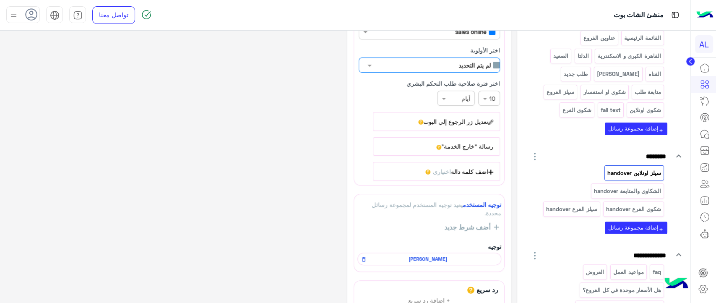
scroll to position [118, 0]
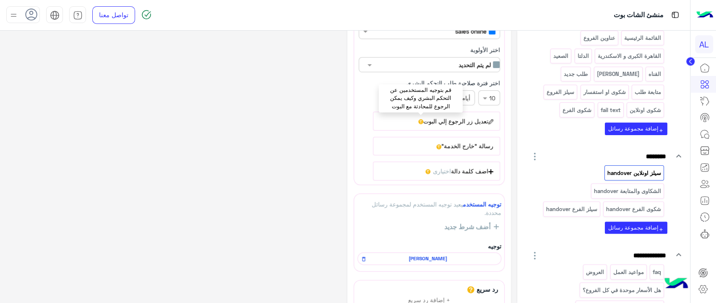
click at [421, 120] on icon at bounding box center [420, 121] width 5 height 5
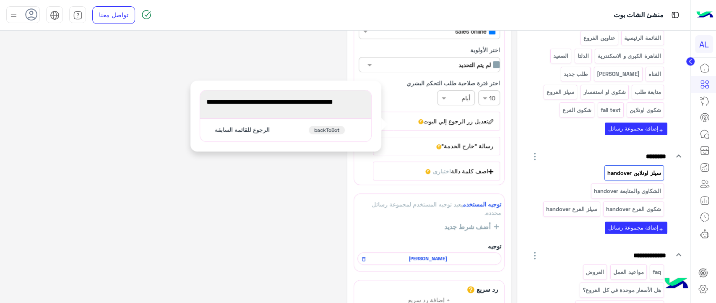
click at [437, 147] on button "رسالة "خارج الخدمة"" at bounding box center [436, 146] width 127 height 18
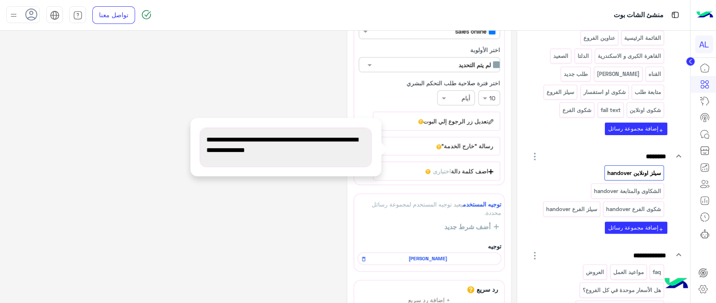
click at [278, 253] on div "**********" at bounding box center [258, 155] width 504 height 472
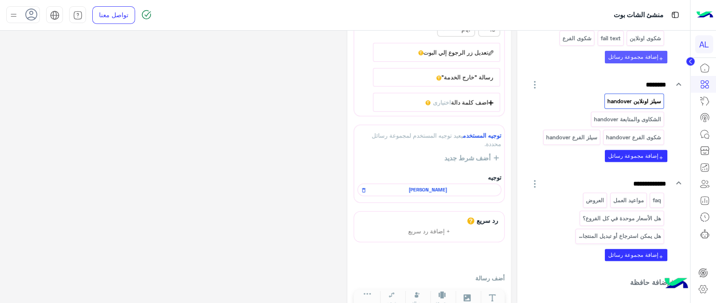
scroll to position [215, 0]
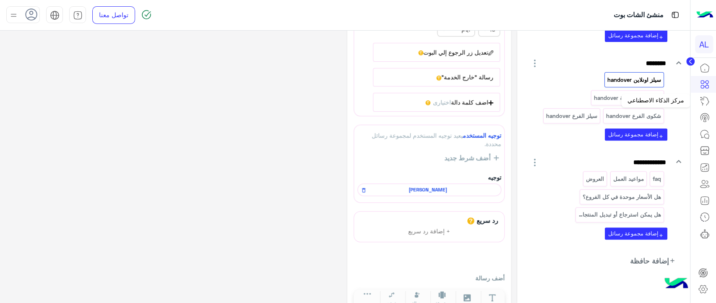
click at [703, 101] on icon at bounding box center [704, 101] width 10 height 10
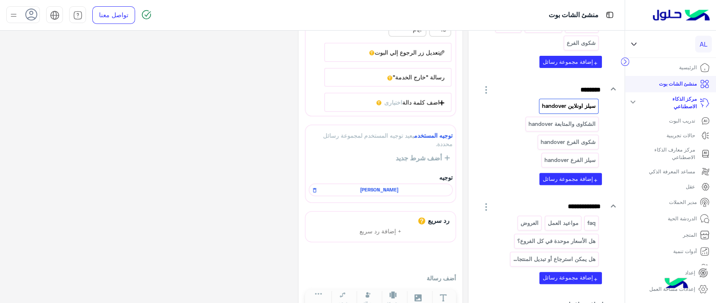
scroll to position [223, 0]
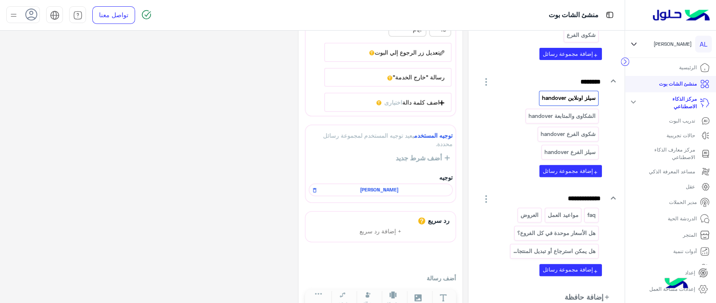
click at [684, 101] on p "مركز الذكاء الاصطناعي" at bounding box center [673, 102] width 46 height 15
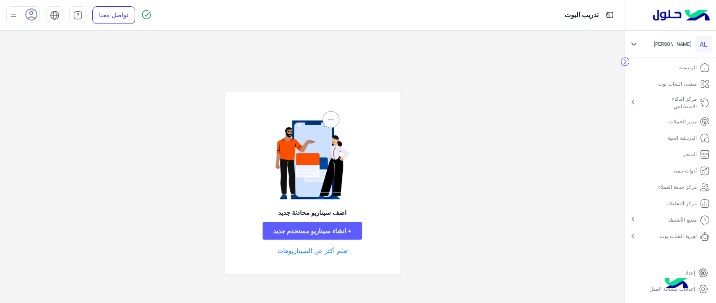
click at [329, 228] on button "+ انشاء سيناريو مستخدم جديد" at bounding box center [312, 231] width 99 height 18
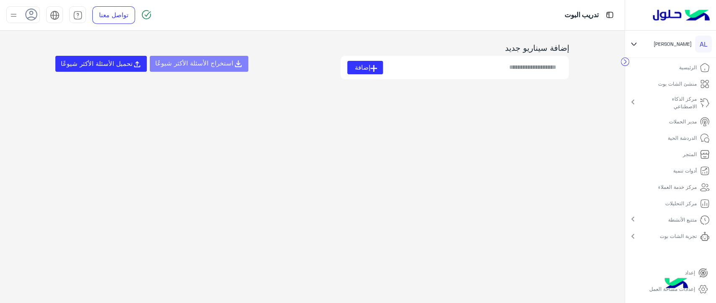
click at [503, 66] on input at bounding box center [472, 67] width 179 height 13
type input "***"
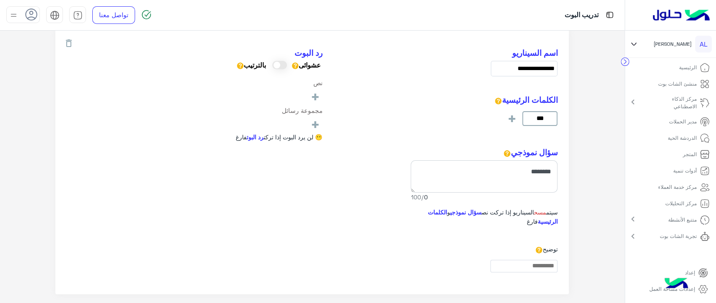
scroll to position [105, 0]
click at [311, 122] on span "+" at bounding box center [315, 124] width 10 height 14
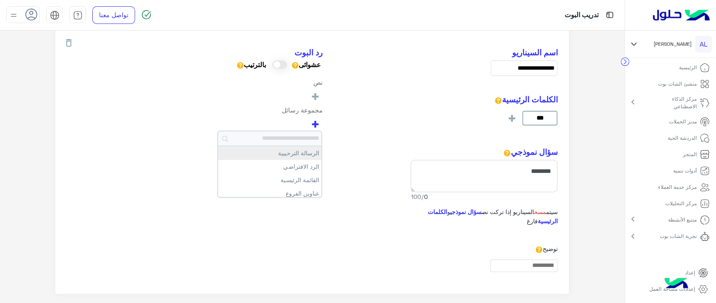
click at [300, 152] on button "الرسالة الترحيبية" at bounding box center [269, 152] width 103 height 13
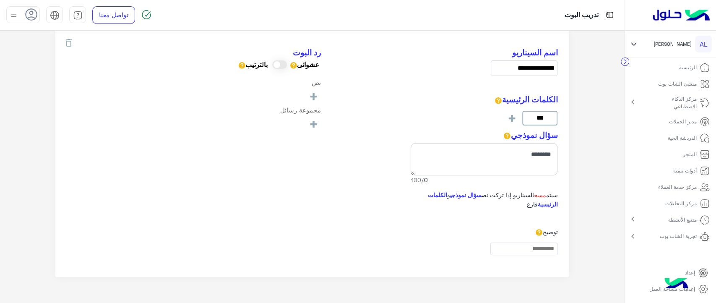
type input "**********"
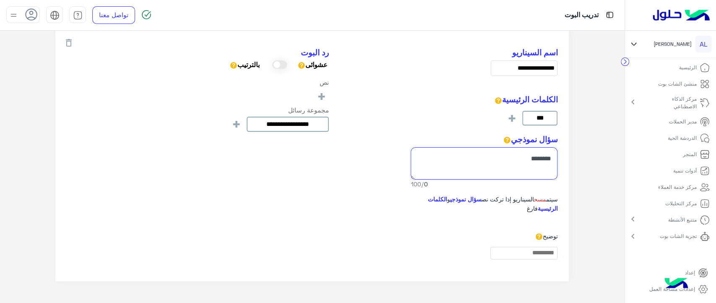
click at [491, 169] on textarea at bounding box center [484, 163] width 147 height 32
click at [272, 127] on input "**********" at bounding box center [288, 124] width 82 height 15
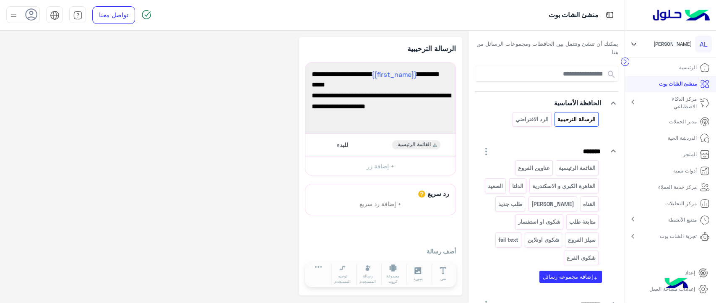
click at [678, 106] on p "مركز الذكاء الاصطناعي" at bounding box center [673, 102] width 46 height 15
click at [678, 120] on p "تدريب البوت" at bounding box center [682, 121] width 26 height 8
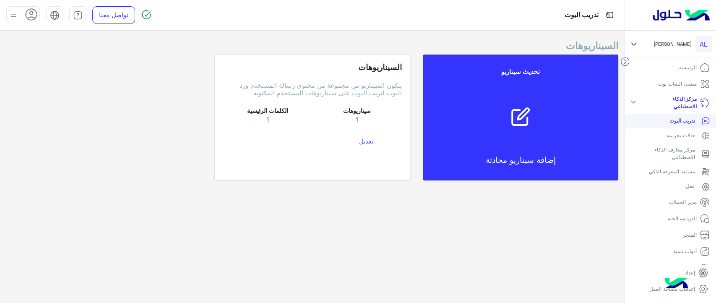
click at [365, 137] on button "تعديل" at bounding box center [366, 141] width 72 height 16
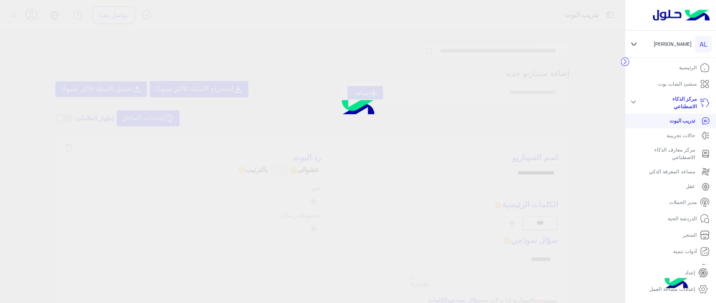
type input "**********"
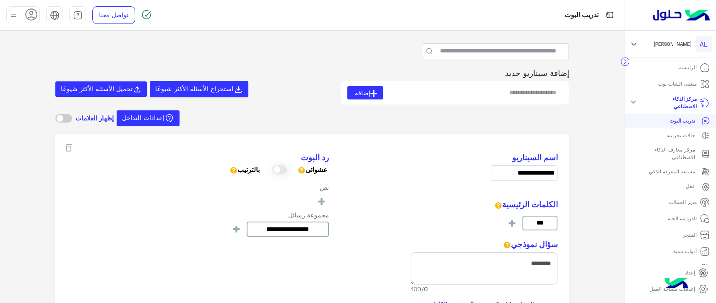
click at [513, 90] on input at bounding box center [472, 92] width 179 height 13
type input "**********"
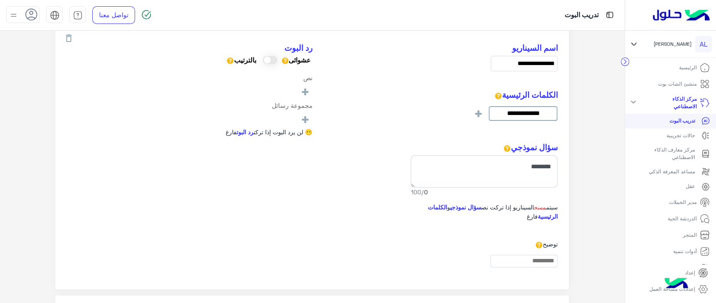
scroll to position [109, 0]
click at [505, 172] on textarea at bounding box center [484, 172] width 147 height 32
click at [310, 122] on span "+" at bounding box center [305, 119] width 10 height 14
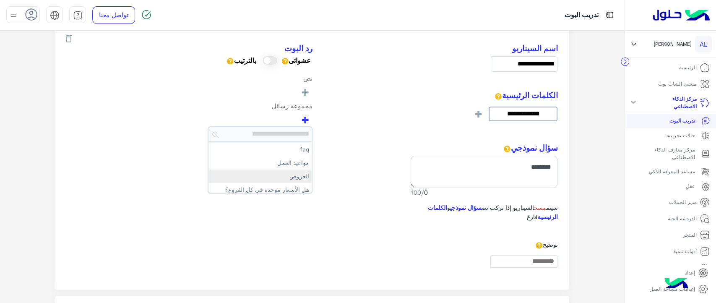
scroll to position [270, 0]
click at [293, 161] on button "مواعيد العمل" at bounding box center [259, 162] width 103 height 13
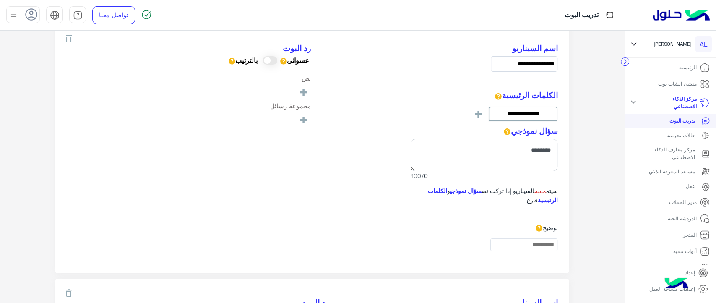
type input "**********"
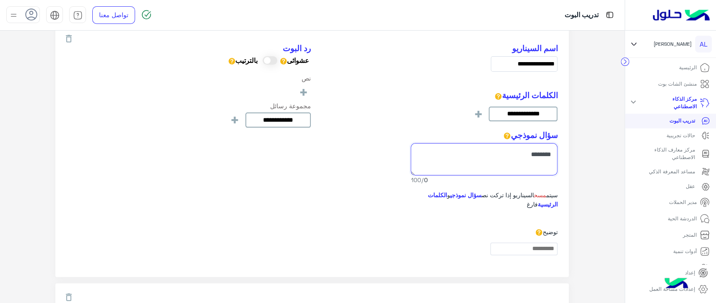
click at [488, 157] on textarea at bounding box center [484, 159] width 147 height 32
type textarea "**********"
click at [429, 95] on div "**********" at bounding box center [312, 87] width 491 height 87
click at [483, 114] on span "+" at bounding box center [478, 114] width 10 height 14
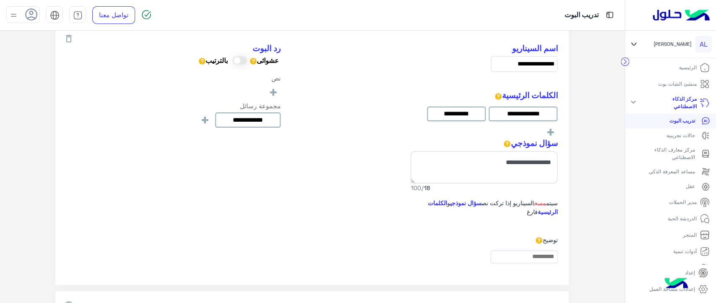
type input "**********"
click at [394, 103] on div "**********" at bounding box center [312, 91] width 491 height 95
click at [520, 169] on textarea at bounding box center [484, 167] width 147 height 32
click at [254, 118] on input "**********" at bounding box center [247, 119] width 65 height 15
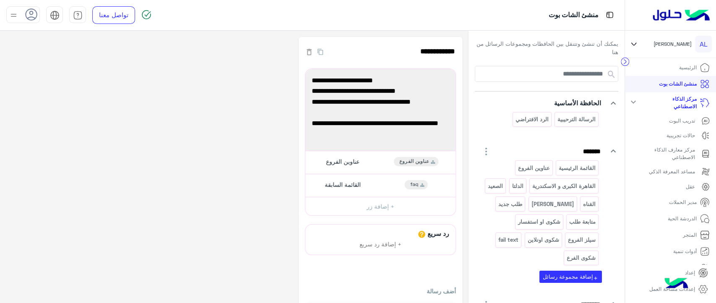
click at [683, 101] on p "مركز الذكاء الاصطناعي" at bounding box center [673, 102] width 46 height 15
click at [688, 102] on p "مركز الذكاء الاصطناعي" at bounding box center [673, 102] width 46 height 15
click at [682, 107] on p "مركز الذكاء الاصطناعي" at bounding box center [673, 102] width 46 height 15
click at [684, 120] on p "تدريب البوت" at bounding box center [682, 121] width 26 height 8
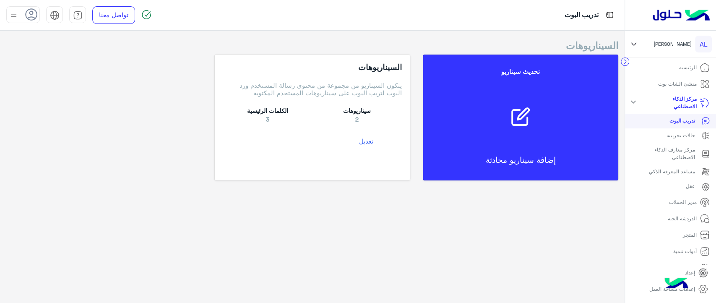
click at [372, 141] on button "تعديل" at bounding box center [366, 141] width 72 height 16
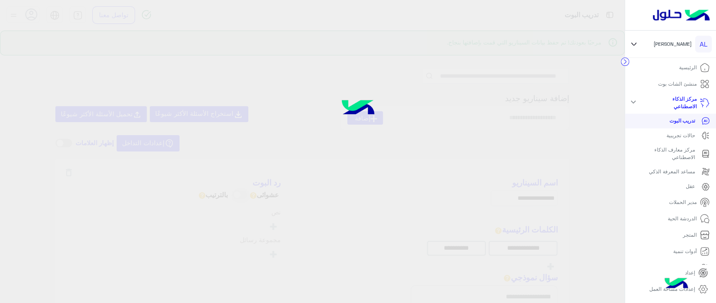
type input "**********"
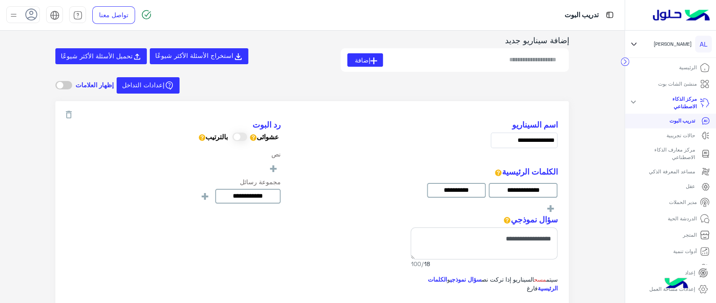
scroll to position [59, 0]
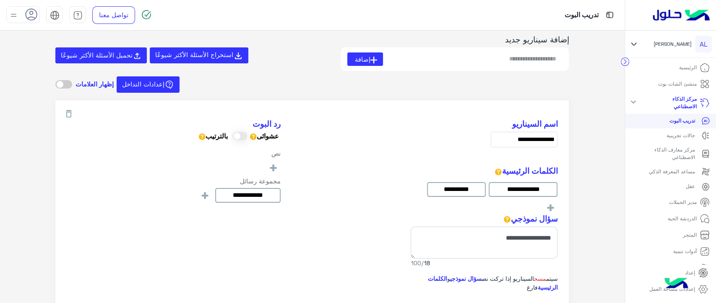
click at [489, 60] on input at bounding box center [472, 58] width 179 height 13
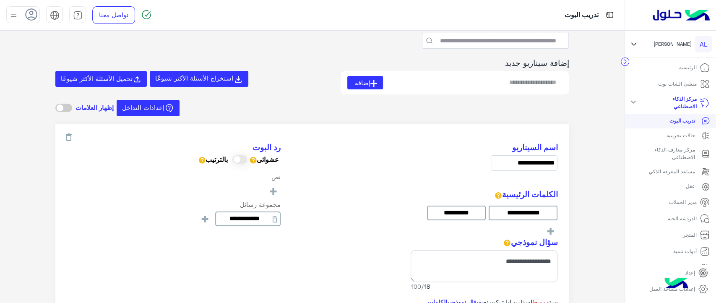
scroll to position [34, 0]
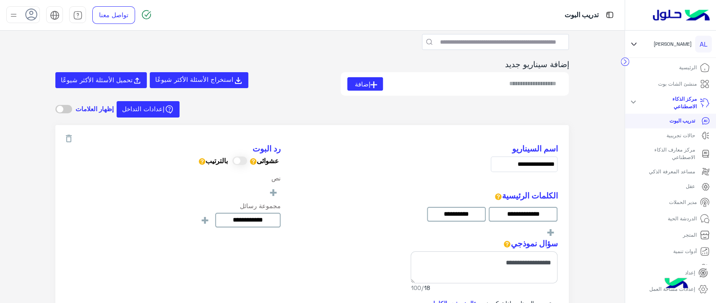
click at [536, 87] on input at bounding box center [472, 83] width 179 height 13
type input "**********"
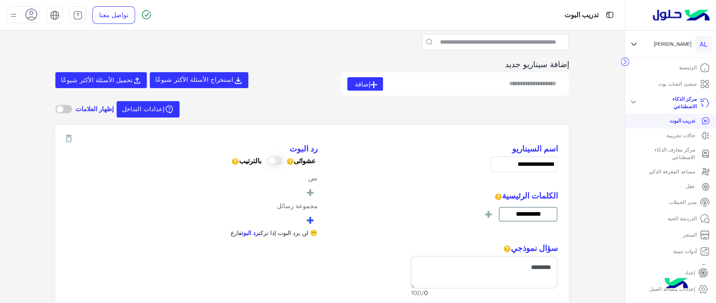
click at [309, 218] on span "+" at bounding box center [310, 220] width 10 height 14
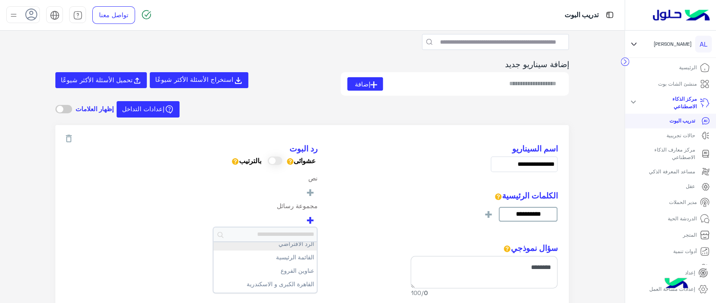
scroll to position [22, 0]
click at [295, 264] on button "عناوين الفروع" at bounding box center [264, 267] width 103 height 13
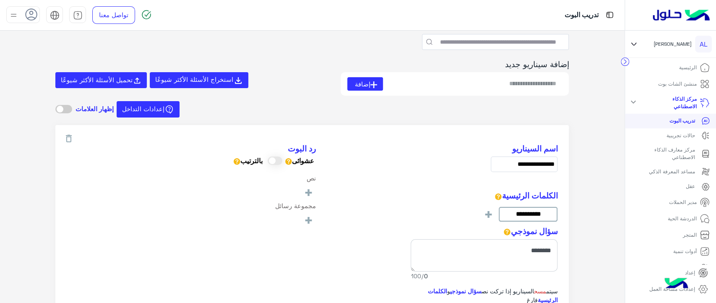
type input "**********"
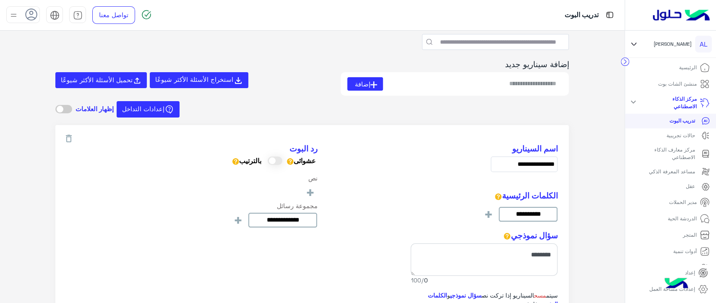
click at [271, 161] on span at bounding box center [275, 160] width 15 height 8
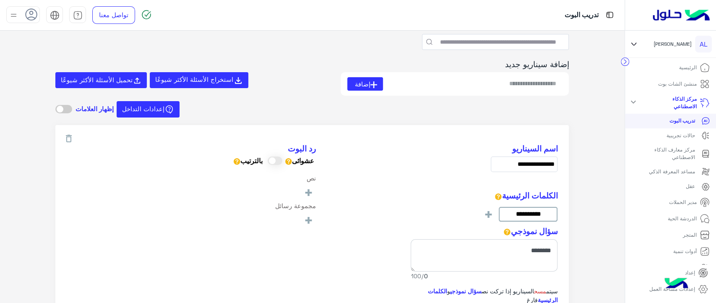
type input "**********"
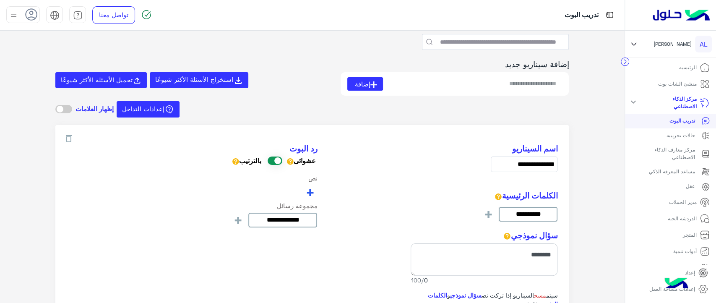
click at [307, 193] on span "+" at bounding box center [310, 192] width 10 height 14
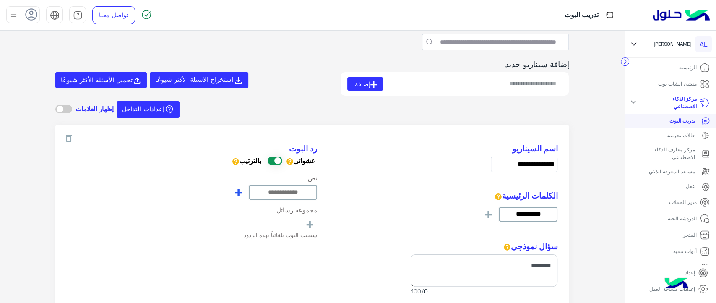
type input "**********"
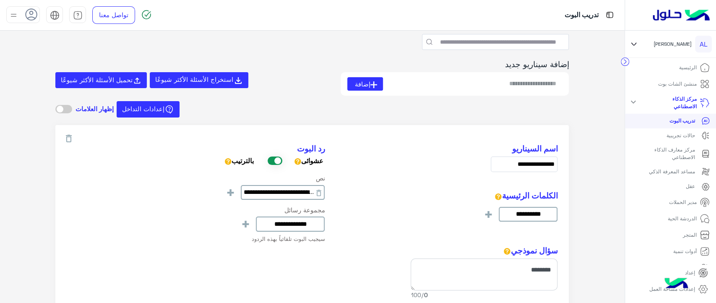
scroll to position [0, -38]
type input "**********"
click at [285, 224] on div "**********" at bounding box center [274, 204] width 102 height 60
type input "**********"
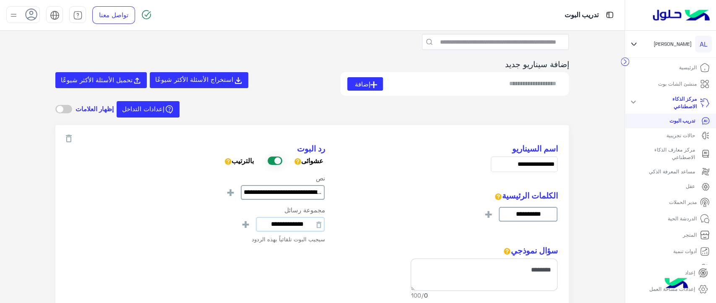
click at [291, 226] on input "**********" at bounding box center [290, 224] width 69 height 15
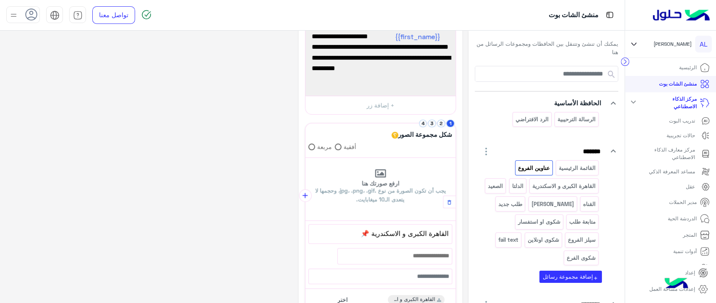
scroll to position [47, 0]
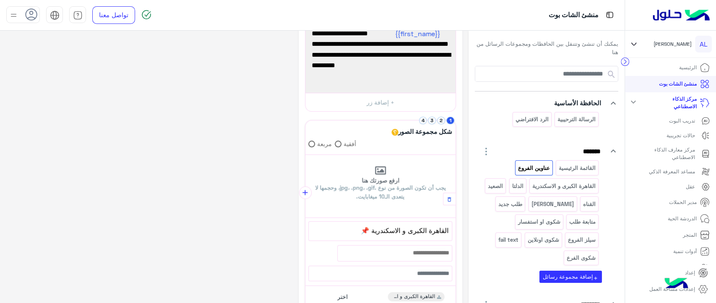
click at [681, 103] on p "مركز الذكاء الاصطناعي" at bounding box center [673, 102] width 46 height 15
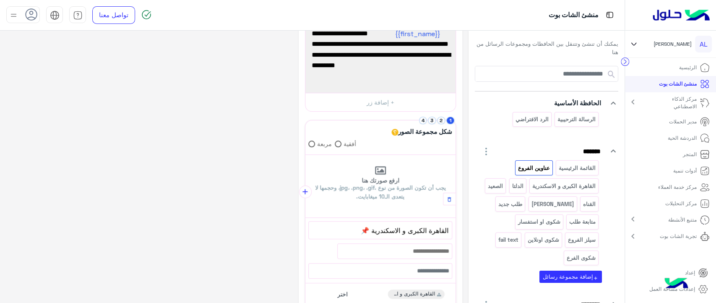
click at [678, 122] on p "مدير الحملات" at bounding box center [683, 122] width 28 height 8
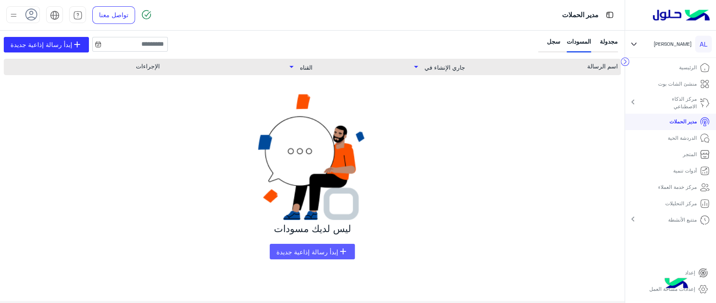
click at [328, 253] on span "إبدأ رسالة إذاعية جديدة" at bounding box center [307, 252] width 62 height 8
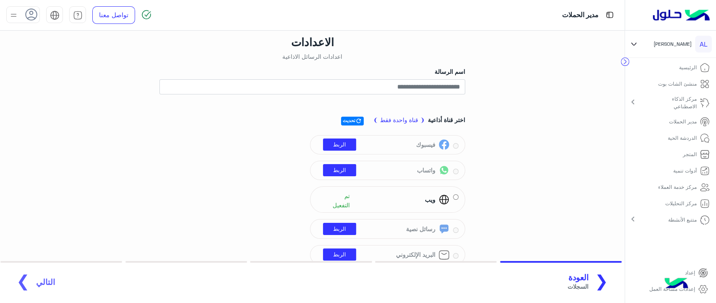
click at [38, 285] on div "❮ العودة السجلات التالي ❯" at bounding box center [312, 281] width 609 height 23
click at [681, 84] on p "منشئ الشات بوت" at bounding box center [677, 84] width 39 height 8
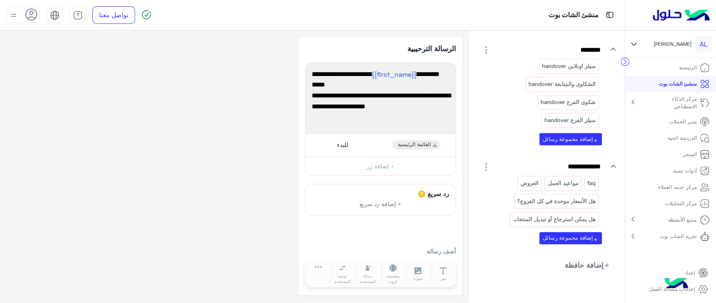
scroll to position [258, 0]
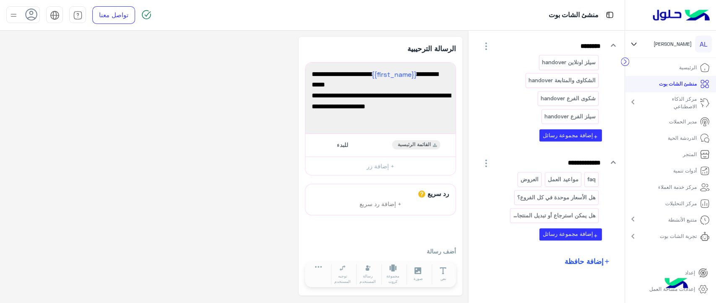
click at [585, 258] on span "إضافة حافظة" at bounding box center [583, 261] width 39 height 10
click at [523, 261] on div "إضافة حافظة" at bounding box center [526, 259] width 59 height 15
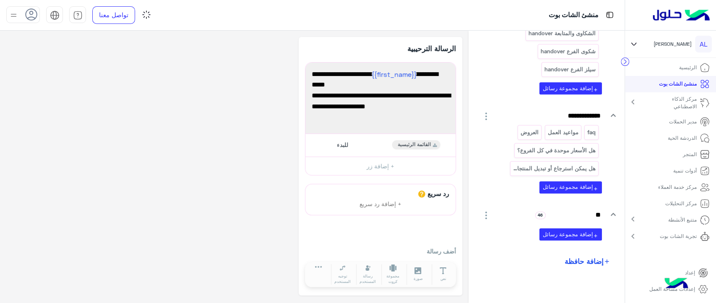
type input "*"
type input "**********"
click at [482, 193] on div "**********" at bounding box center [546, 40] width 143 height 400
click at [582, 257] on span "إضافة حافظة" at bounding box center [583, 261] width 39 height 10
click at [530, 257] on span "إضافة حافظة" at bounding box center [519, 259] width 33 height 7
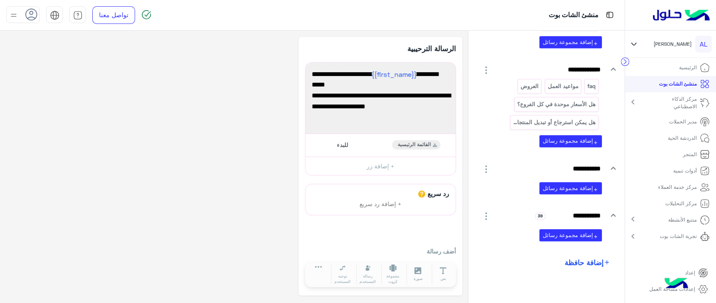
scroll to position [352, 0]
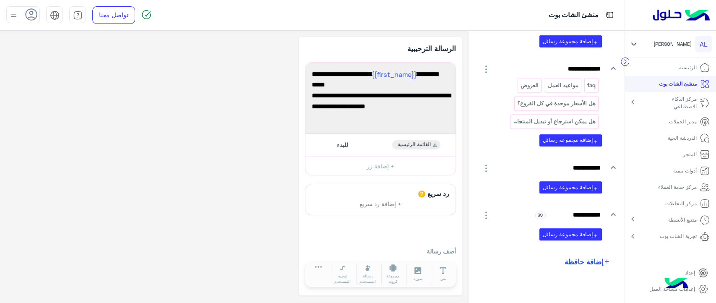
click at [486, 213] on icon "button" at bounding box center [486, 215] width 10 height 10
click at [530, 254] on span "حذف الحافظة" at bounding box center [528, 255] width 36 height 7
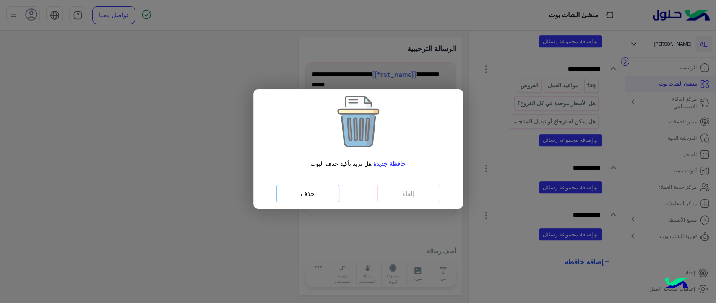
click at [315, 196] on button "حذف" at bounding box center [307, 193] width 63 height 17
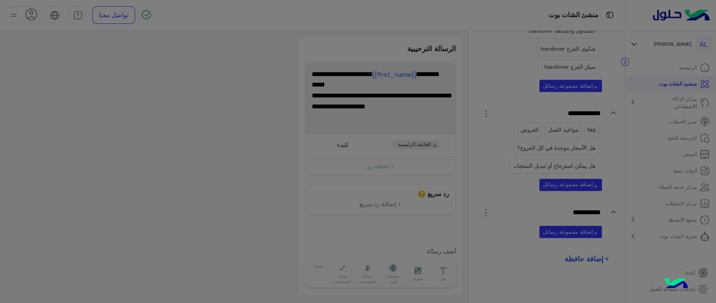
scroll to position [305, 0]
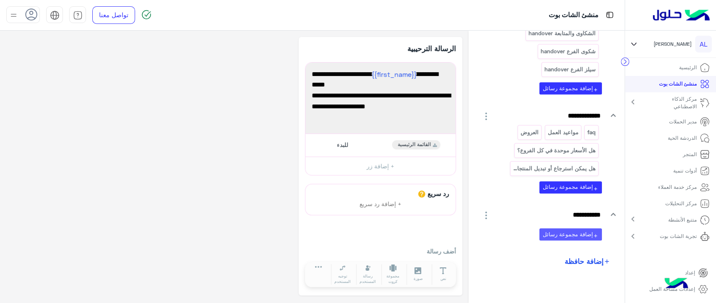
click at [571, 233] on button "add إضافة مجموعة رسائل" at bounding box center [570, 234] width 62 height 12
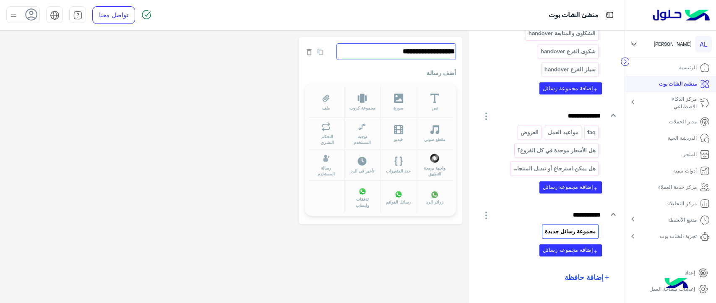
click at [428, 47] on input "**********" at bounding box center [396, 51] width 120 height 17
type input "********"
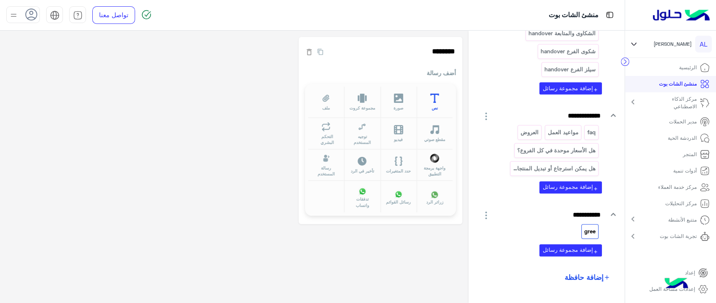
click at [434, 103] on button "نص" at bounding box center [434, 101] width 36 height 31
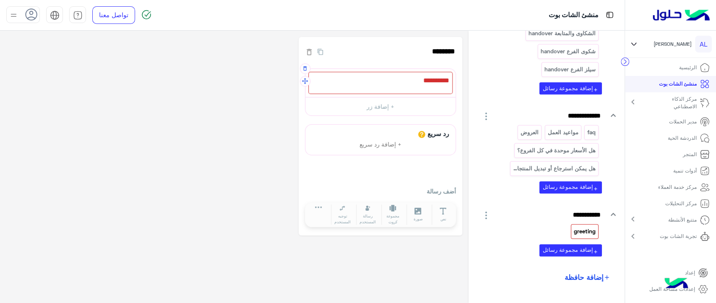
click at [395, 75] on div at bounding box center [380, 83] width 144 height 22
type textarea "*"
type textarea "**********"
click at [207, 166] on div "**********" at bounding box center [234, 136] width 456 height 199
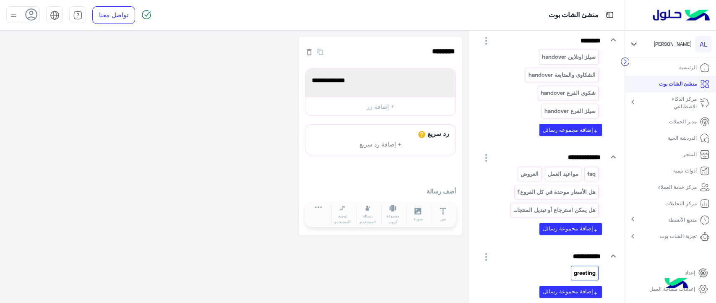
scroll to position [321, 0]
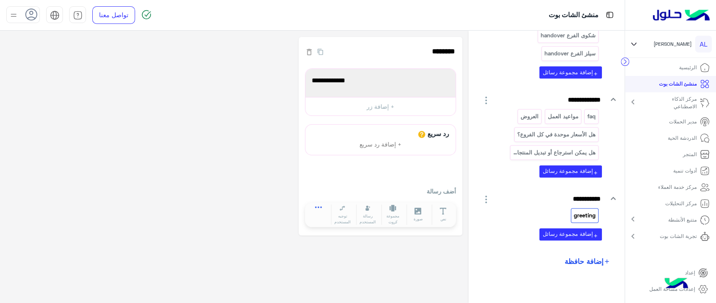
click at [314, 208] on button at bounding box center [318, 209] width 23 height 10
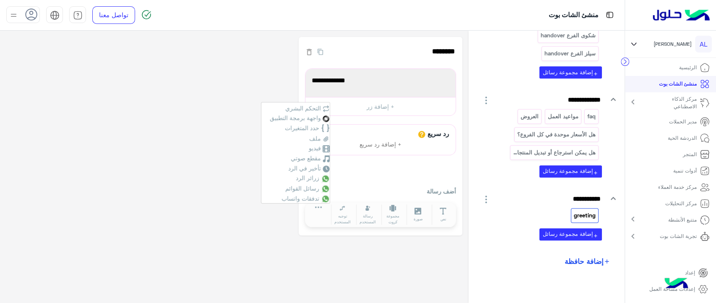
click at [242, 200] on div "**********" at bounding box center [234, 136] width 456 height 199
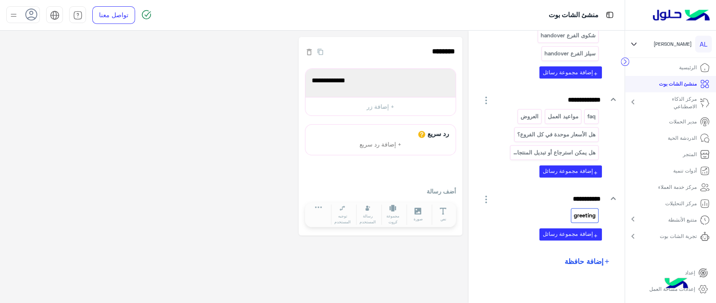
scroll to position [318, 0]
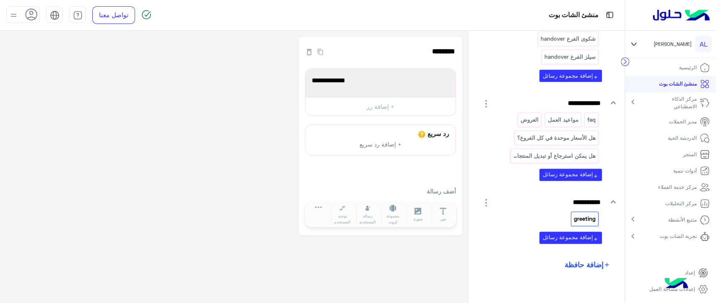
click at [704, 289] on icon at bounding box center [703, 289] width 10 height 10
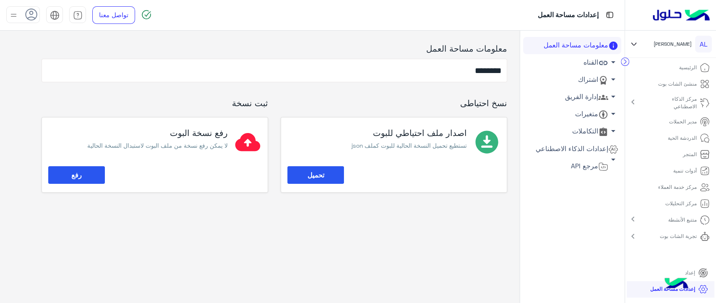
click at [578, 96] on link "إدارة الفريق arrow_drop_down" at bounding box center [572, 96] width 98 height 17
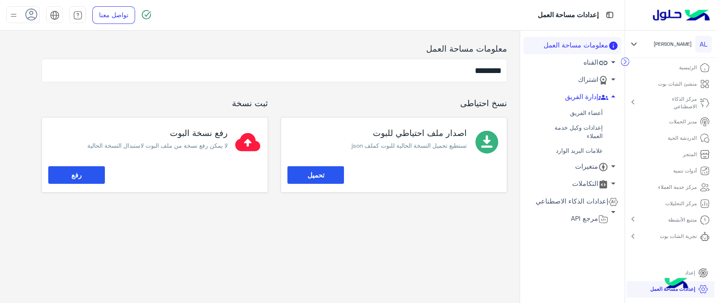
click at [584, 113] on link "أعضاء الفريق" at bounding box center [572, 113] width 98 height 15
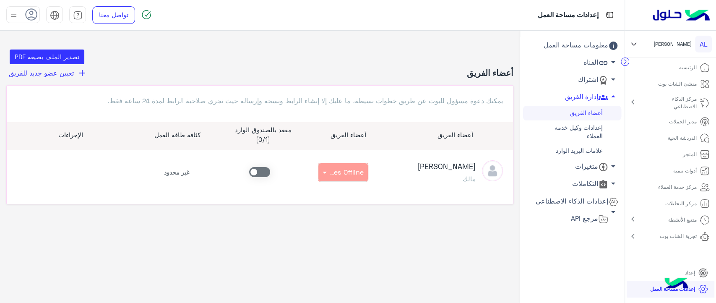
click at [340, 170] on div "بدون فريق × Sales Offline" at bounding box center [343, 172] width 83 height 19
click at [257, 172] on span at bounding box center [259, 172] width 21 height 10
click at [70, 74] on span "تعيين عضو جديد للفريق" at bounding box center [41, 73] width 65 height 8
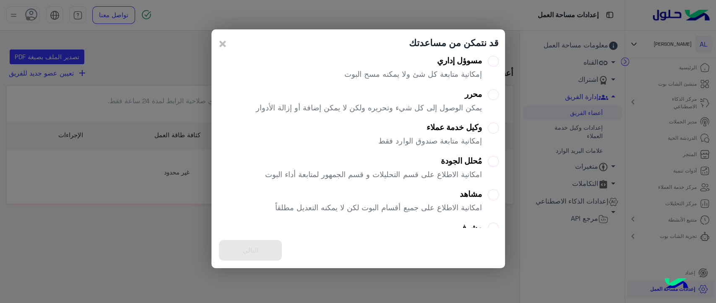
click at [438, 132] on div "وكيل خدمة عملاء إمكانية متابعة صندوق الوارد فقط" at bounding box center [429, 137] width 103 height 30
click at [263, 253] on button "التالي" at bounding box center [250, 250] width 63 height 21
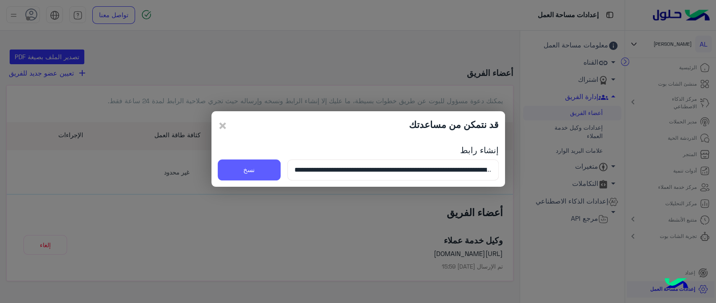
click at [272, 175] on button "نسخ" at bounding box center [249, 169] width 63 height 21
click at [262, 79] on modal-container "**********" at bounding box center [358, 151] width 716 height 303
click at [225, 124] on span "×" at bounding box center [223, 125] width 10 height 19
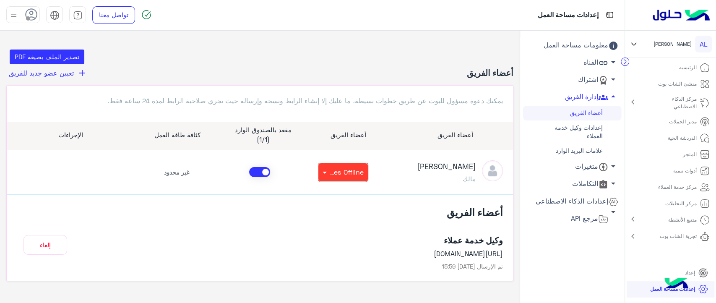
click at [11, 18] on img at bounding box center [13, 15] width 10 height 10
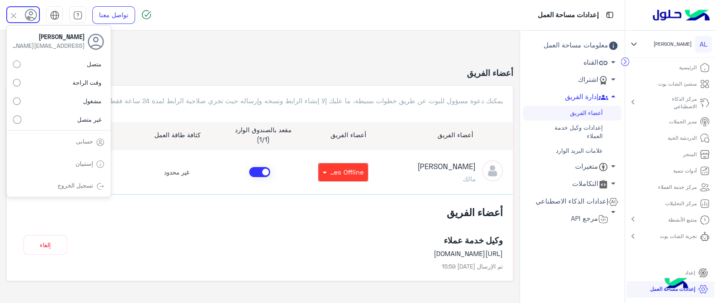
click at [73, 186] on link "تسجيل الخروج" at bounding box center [75, 185] width 36 height 7
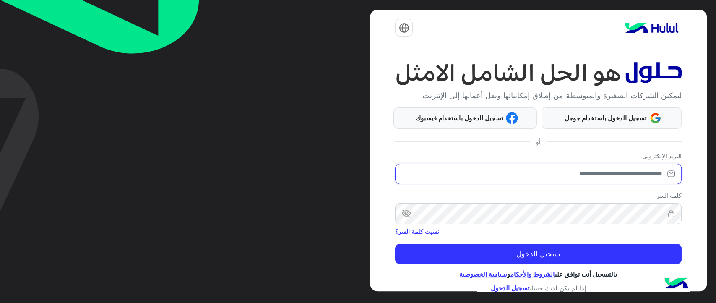
type input "**********"
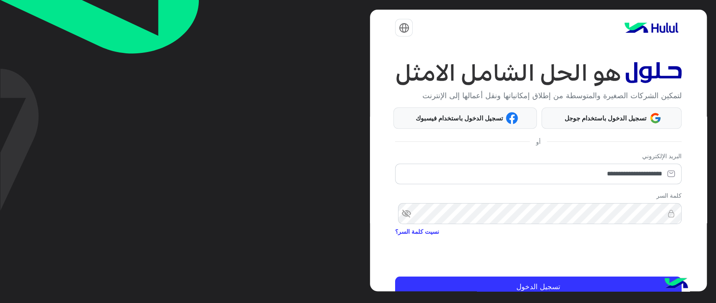
click at [484, 152] on div "**********" at bounding box center [538, 169] width 286 height 36
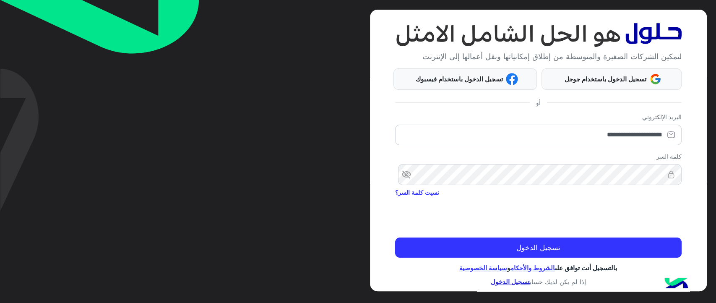
click at [513, 281] on link "تسجيل الدخول" at bounding box center [510, 282] width 39 height 8
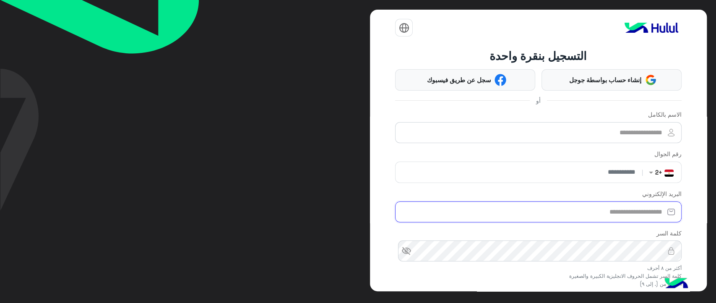
type input "**********"
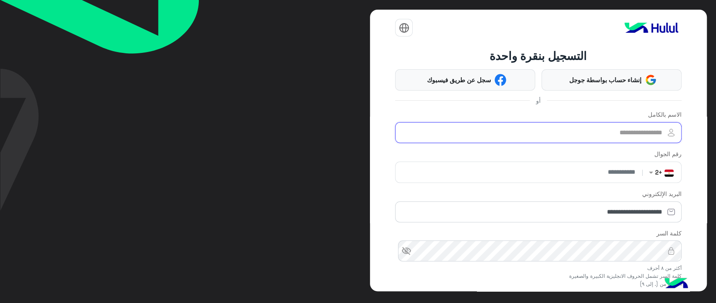
click at [536, 134] on input "الاسم بالكامل" at bounding box center [538, 132] width 286 height 21
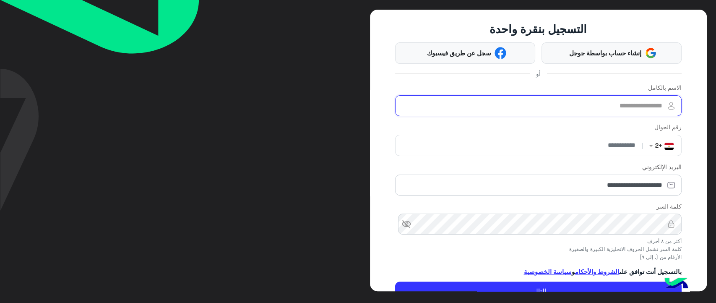
scroll to position [28, 0]
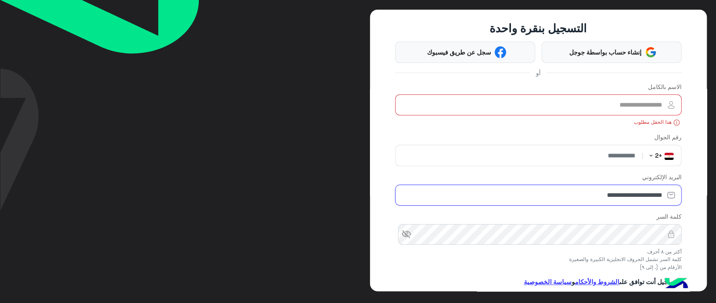
click at [570, 183] on div "**********" at bounding box center [538, 188] width 286 height 33
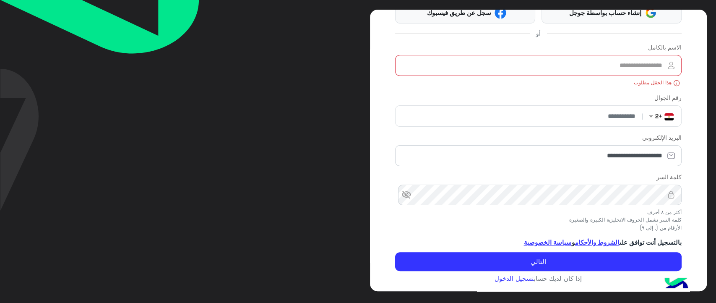
click at [376, 234] on div "**********" at bounding box center [538, 150] width 336 height 281
click at [512, 277] on link "تسجيل الدخول" at bounding box center [513, 278] width 39 height 8
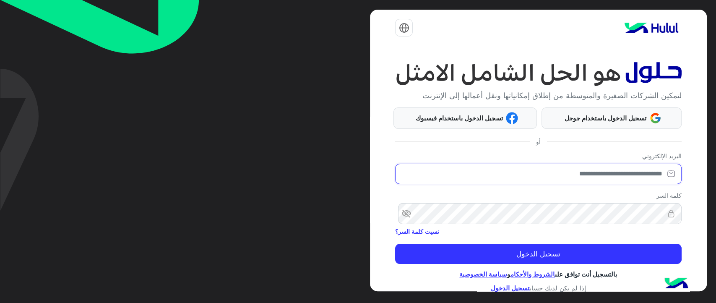
type input "**********"
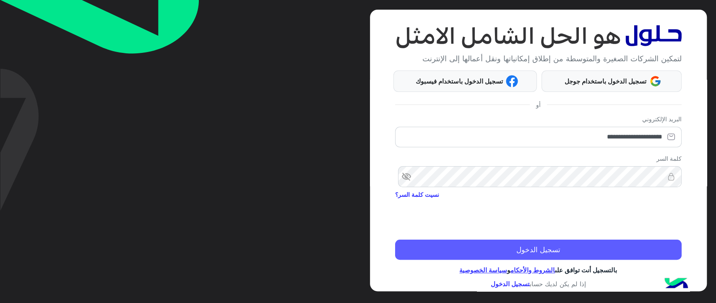
scroll to position [37, 0]
click at [611, 249] on button "تسجيل الدخول" at bounding box center [538, 249] width 286 height 20
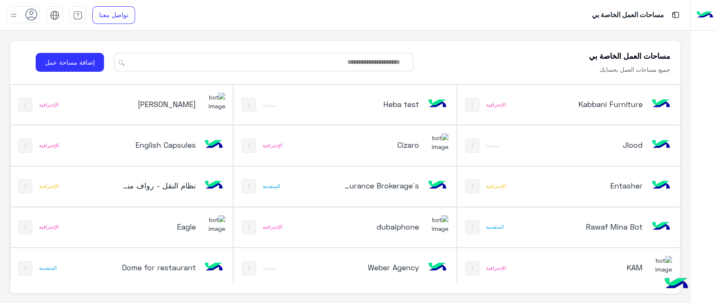
scroll to position [372, 0]
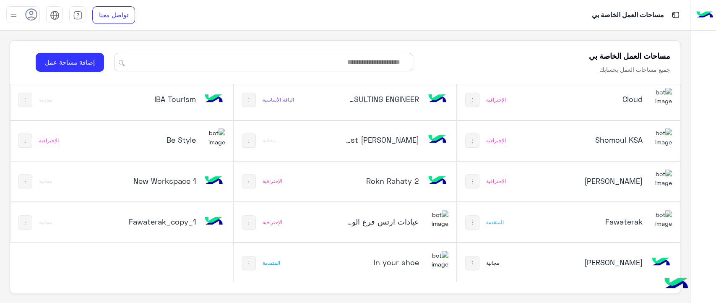
click at [599, 257] on h5 "[PERSON_NAME]" at bounding box center [605, 262] width 75 height 10
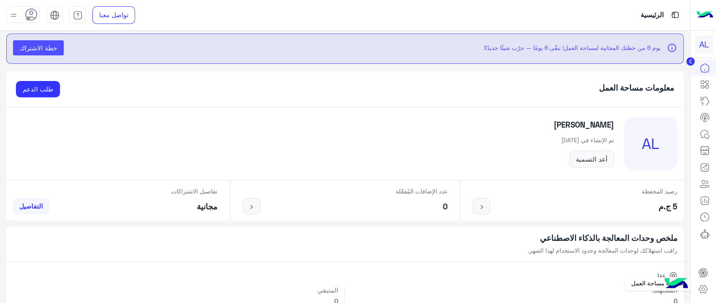
click at [706, 291] on icon at bounding box center [703, 289] width 10 height 10
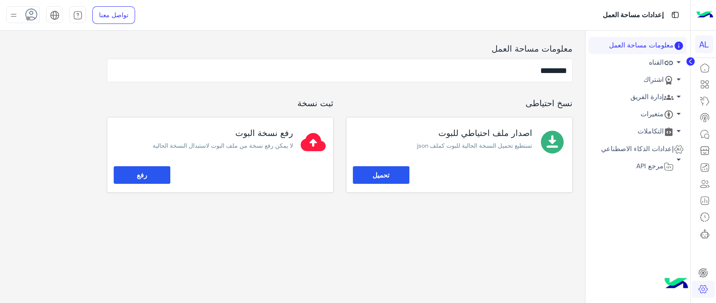
click at [641, 97] on link "إدارة الفريق arrow_drop_down" at bounding box center [637, 96] width 98 height 17
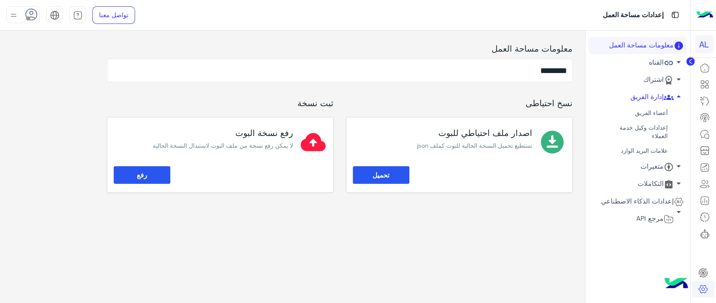
click at [645, 114] on link "أعضاء الفريق" at bounding box center [637, 113] width 98 height 15
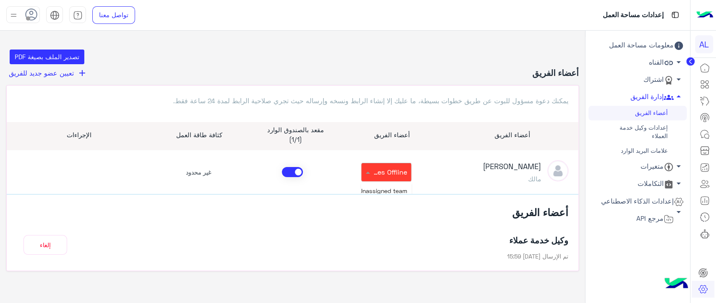
click at [380, 175] on span "Sales Offline" at bounding box center [386, 172] width 39 height 8
click at [54, 245] on button "إلغاء" at bounding box center [45, 245] width 44 height 20
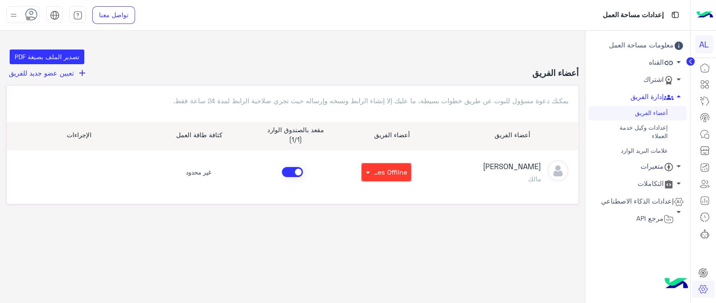
click at [632, 130] on link "إعدادات وكيل خدمة العملاء" at bounding box center [637, 131] width 98 height 23
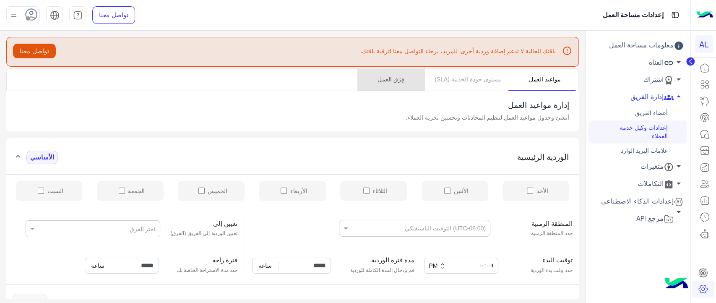
click at [393, 85] on link "فِرَق العمل" at bounding box center [390, 80] width 67 height 22
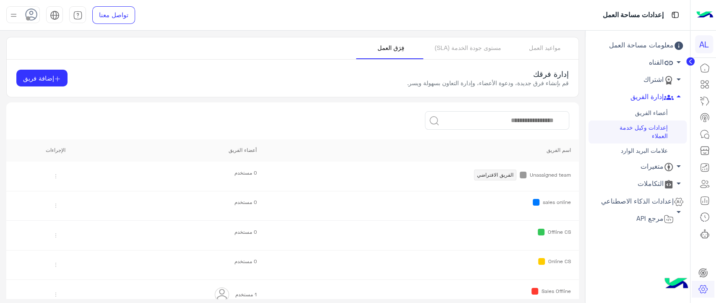
scroll to position [32, 0]
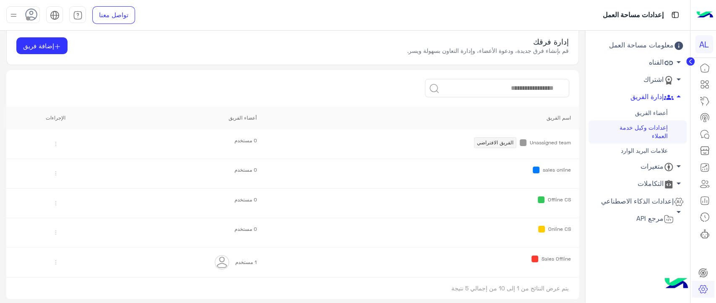
click at [567, 260] on span "Sales Offline" at bounding box center [555, 258] width 29 height 7
click at [550, 200] on span "Offline CS" at bounding box center [559, 199] width 23 height 7
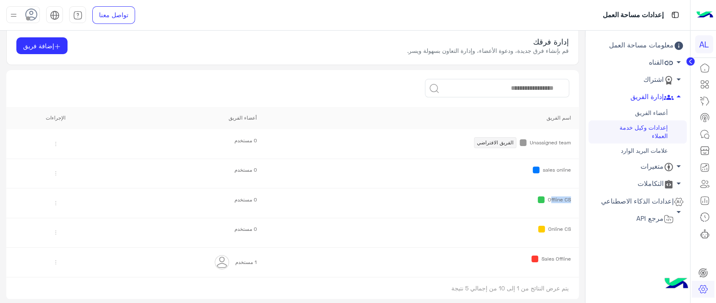
click at [550, 200] on span "Offline CS" at bounding box center [559, 199] width 23 height 7
click at [552, 236] on td "Online CS" at bounding box center [422, 233] width 314 height 30
click at [56, 173] on img at bounding box center [55, 172] width 13 height 13
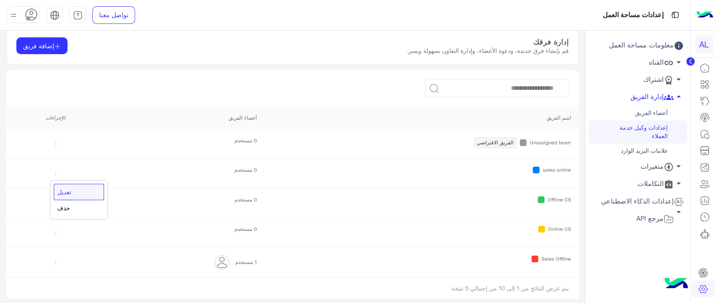
click at [61, 188] on link "تعديل" at bounding box center [79, 192] width 50 height 16
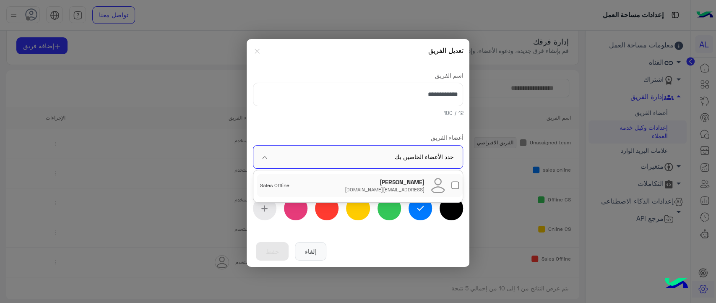
click at [334, 158] on input "text" at bounding box center [370, 157] width 166 height 23
click at [379, 187] on div "[EMAIL_ADDRESS][DOMAIN_NAME]" at bounding box center [385, 189] width 80 height 7
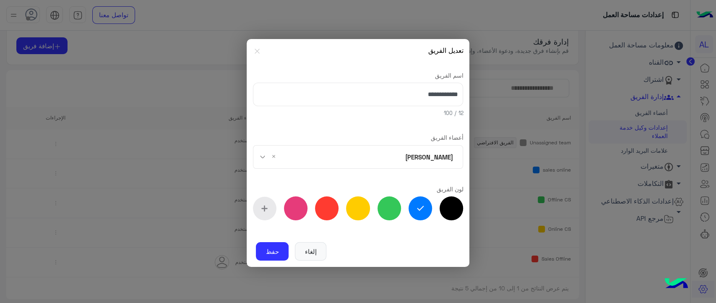
click at [379, 121] on div "**********" at bounding box center [358, 147] width 211 height 171
click at [264, 253] on button "حفظ" at bounding box center [272, 251] width 33 height 18
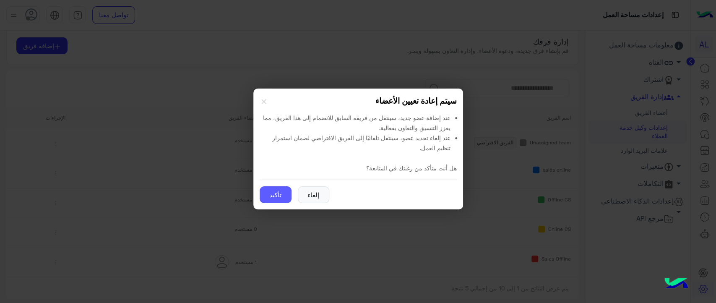
click at [275, 199] on button "تأكيد" at bounding box center [276, 194] width 32 height 17
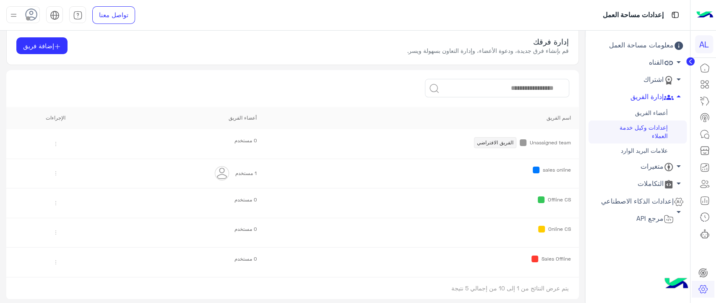
click at [57, 202] on img at bounding box center [55, 202] width 13 height 13
click at [65, 221] on link "تعديل" at bounding box center [79, 221] width 50 height 16
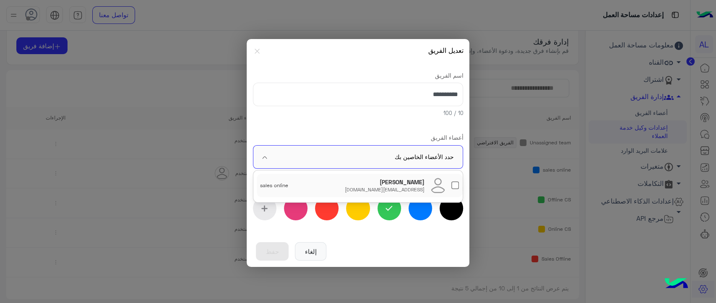
click at [375, 153] on input "text" at bounding box center [370, 157] width 166 height 23
click at [379, 181] on div "Heba Elmahdy heba.elmahdy@hulul.net" at bounding box center [385, 185] width 80 height 15
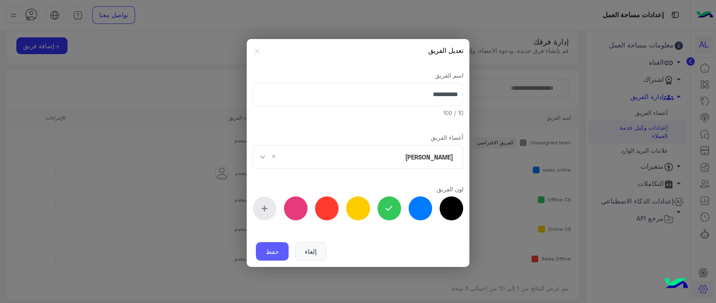
click at [267, 253] on button "حفظ" at bounding box center [272, 251] width 33 height 18
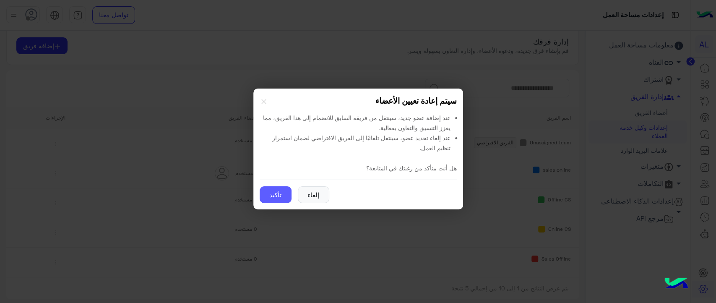
click at [272, 196] on button "تأكيد" at bounding box center [276, 194] width 32 height 17
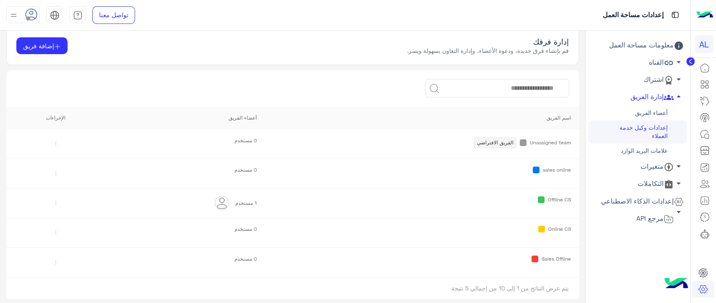
click at [656, 112] on link "أعضاء الفريق" at bounding box center [637, 113] width 98 height 15
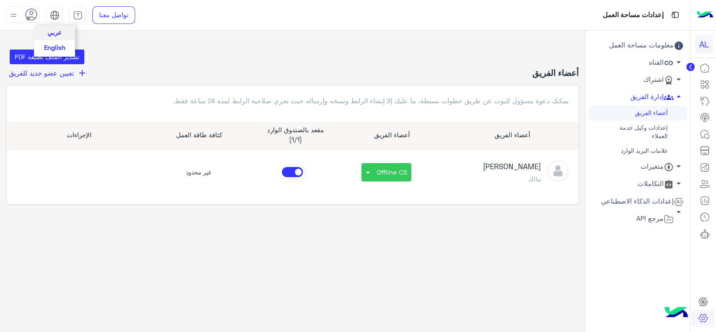
click at [55, 18] on img at bounding box center [55, 15] width 10 height 10
click at [56, 45] on span "English" at bounding box center [54, 47] width 21 height 8
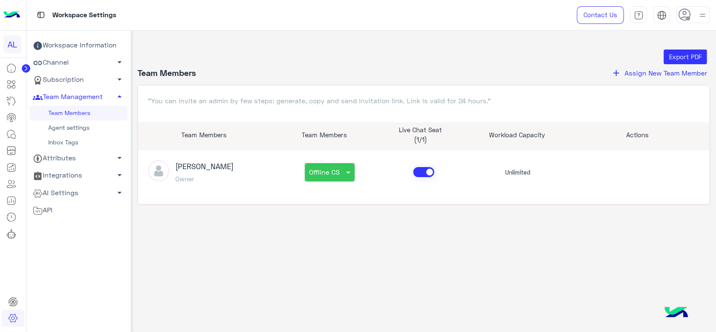
click at [14, 17] on img at bounding box center [11, 15] width 17 height 18
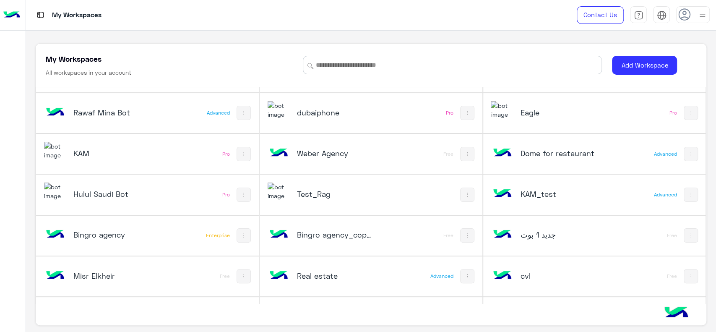
scroll to position [116, 0]
click at [307, 197] on h5 "Test_Rag" at bounding box center [334, 195] width 75 height 10
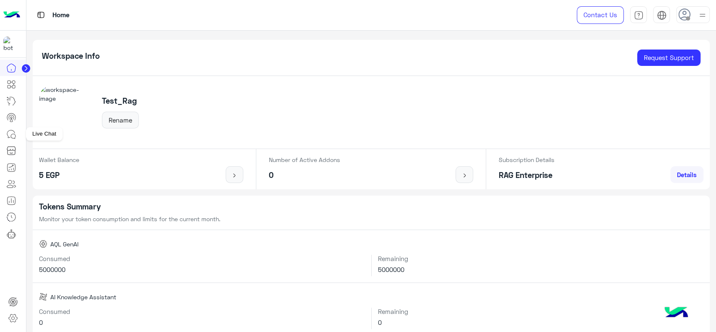
click at [14, 137] on icon at bounding box center [11, 134] width 10 height 10
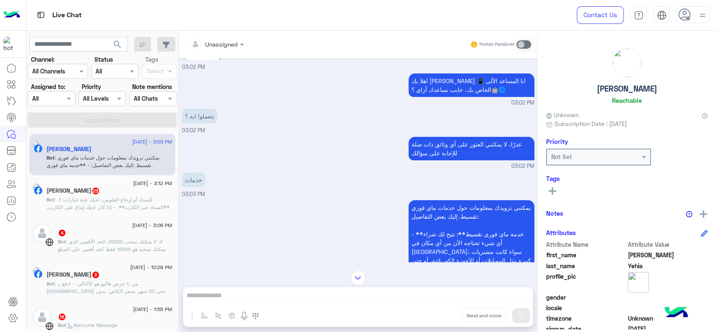
scroll to position [91, 0]
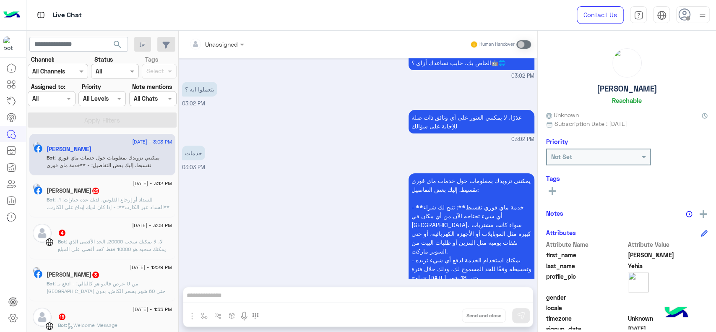
click at [244, 224] on div "يمكنني تزويدك بمعلومات حول خدمات ماي فوري تقسيط. إليك بعض التفاصيل: - **خدمة ما…" at bounding box center [358, 246] width 352 height 150
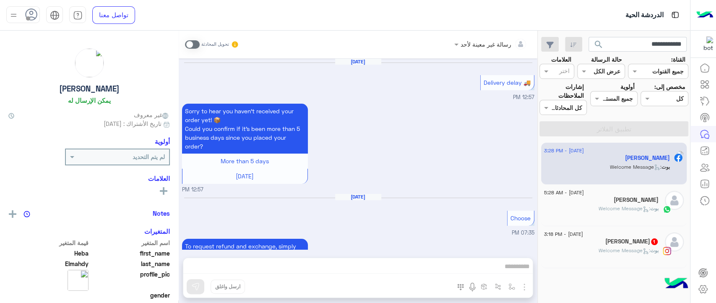
scroll to position [905, 0]
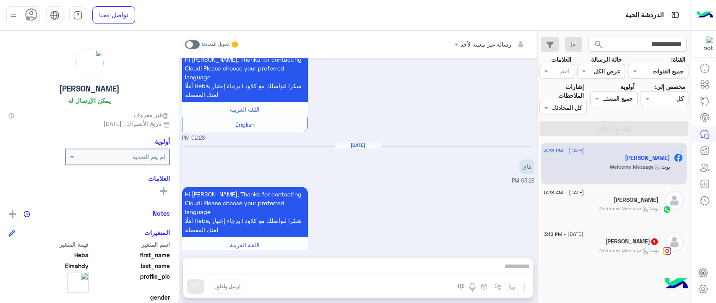
click at [192, 46] on span at bounding box center [192, 44] width 15 height 8
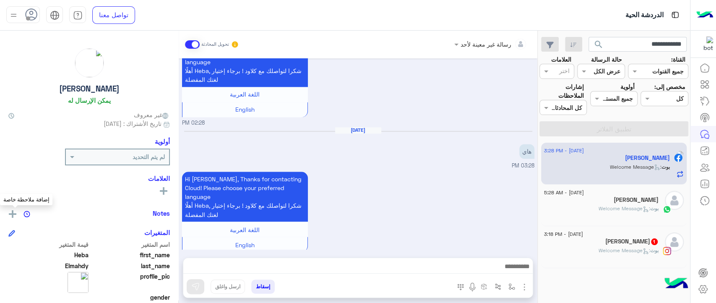
click at [14, 211] on img at bounding box center [13, 214] width 8 height 8
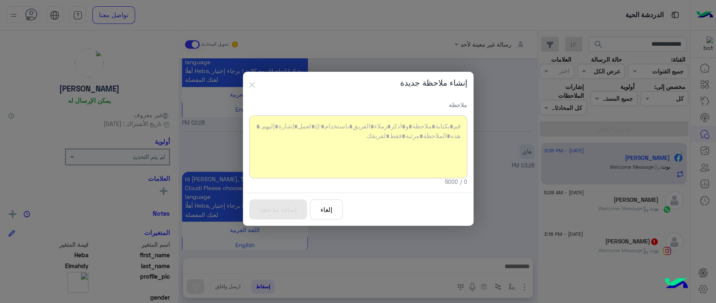
click at [343, 168] on div at bounding box center [358, 146] width 218 height 63
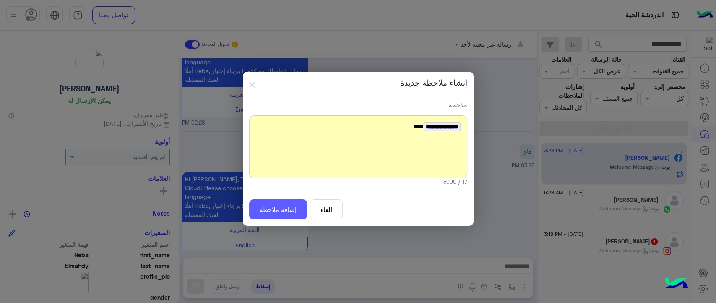
click at [286, 211] on button "إضافة ملاحظة" at bounding box center [278, 209] width 58 height 21
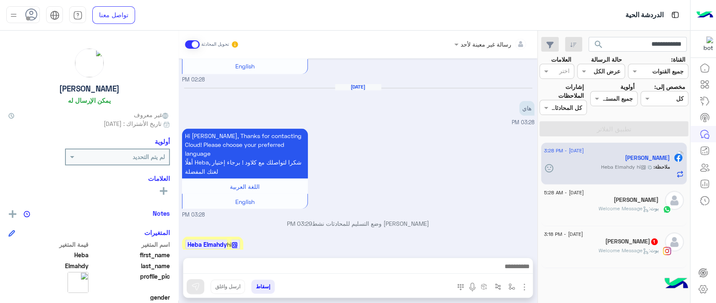
click at [554, 108] on div at bounding box center [563, 107] width 47 height 10
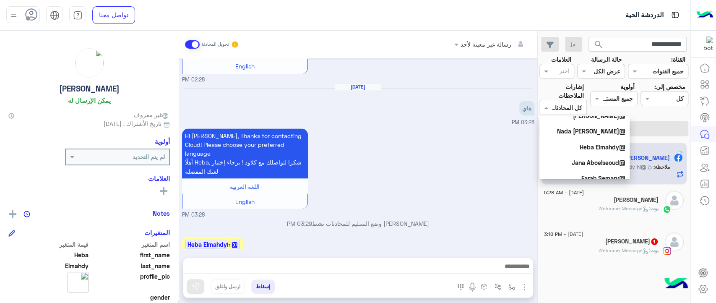
scroll to position [72, 0]
click at [581, 146] on b "@Heba Elmahdy" at bounding box center [603, 146] width 46 height 7
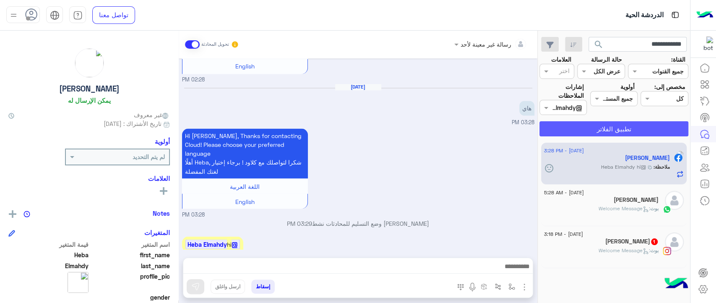
click at [590, 128] on button "تطبيق الفلاتر" at bounding box center [613, 128] width 149 height 15
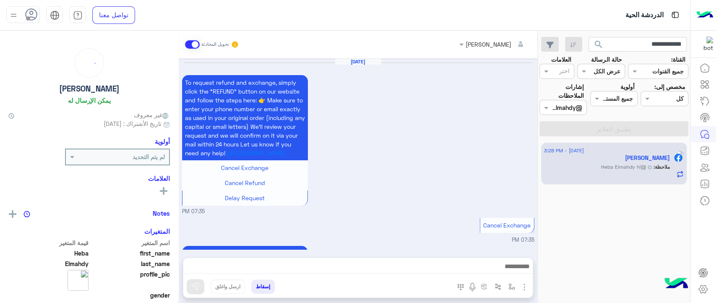
scroll to position [800, 0]
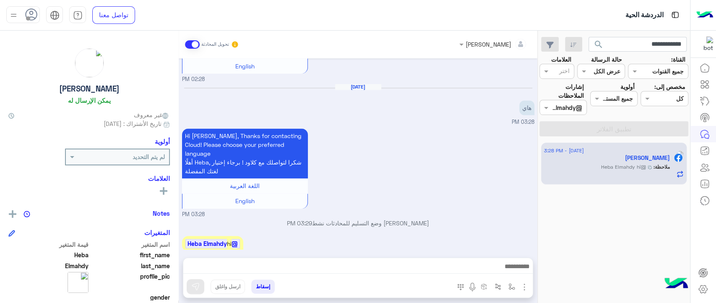
click at [565, 111] on input "text" at bounding box center [572, 107] width 19 height 9
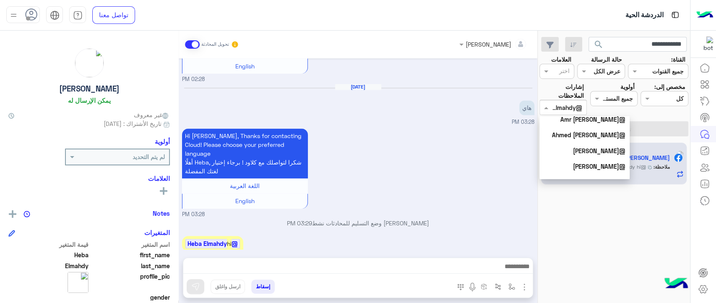
scroll to position [195, 0]
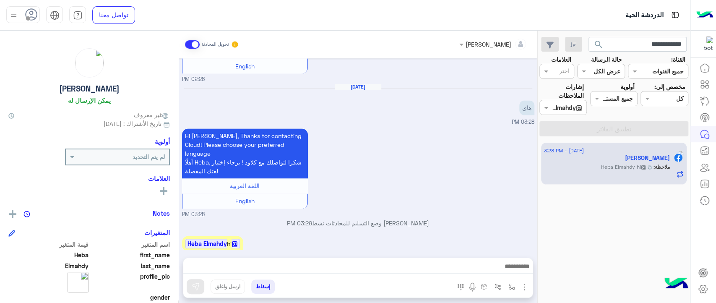
click at [305, 234] on div "@Heba Elmahdy hi 03:29 PM" at bounding box center [358, 248] width 352 height 28
click at [30, 213] on img at bounding box center [26, 214] width 7 height 7
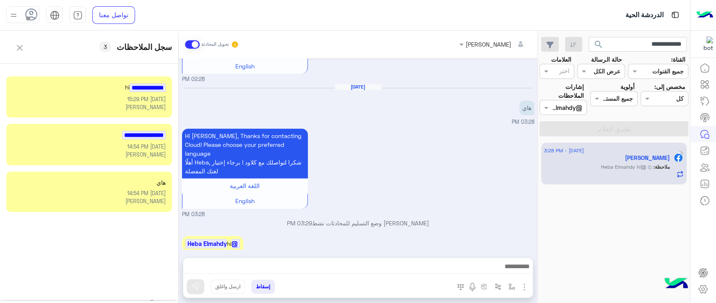
click at [224, 138] on p "Hi Heba, Thanks for contacting Cloud! Please choose your preferred language أهل…" at bounding box center [245, 153] width 126 height 50
click at [112, 102] on small "Sep 07, 2025 15:29 PM" at bounding box center [89, 100] width 153 height 8
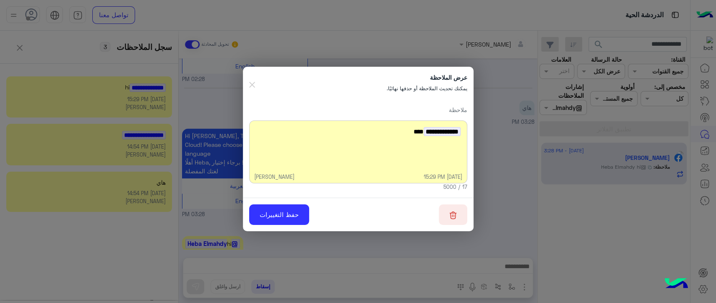
click at [453, 212] on img "button" at bounding box center [453, 215] width 8 height 8
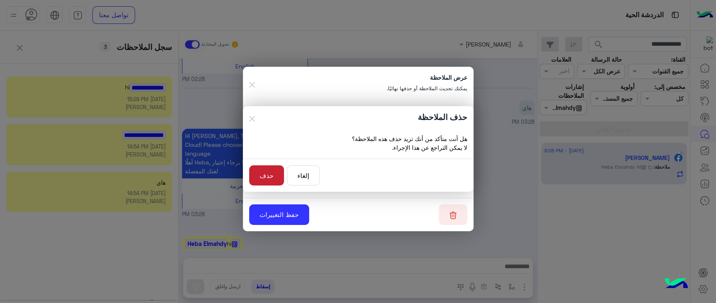
click at [265, 173] on button "حذف" at bounding box center [266, 175] width 35 height 21
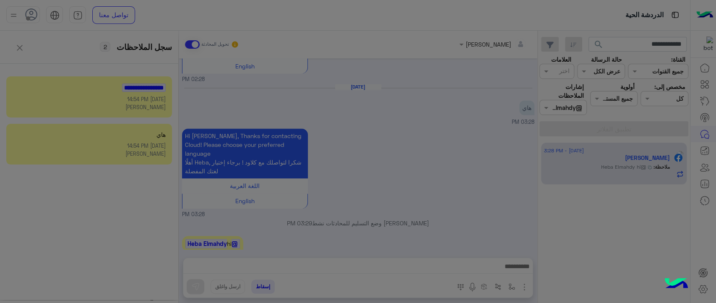
scroll to position [772, 0]
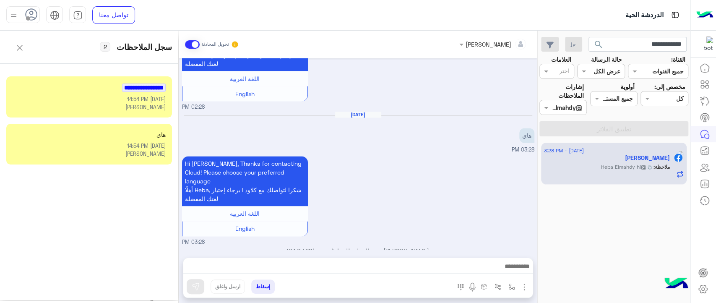
click at [135, 99] on small "Jul 14, 2025 14:54 PM" at bounding box center [89, 100] width 153 height 8
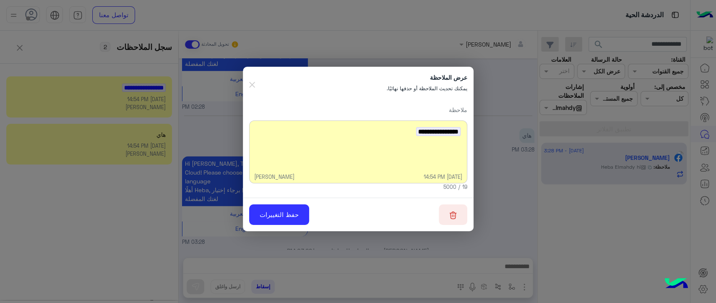
click at [255, 87] on div "عرض الملاحظة يمكنك تحديث الملاحظة أو حذفها نهائيًا." at bounding box center [358, 83] width 231 height 32
click at [252, 86] on img "button" at bounding box center [252, 85] width 6 height 6
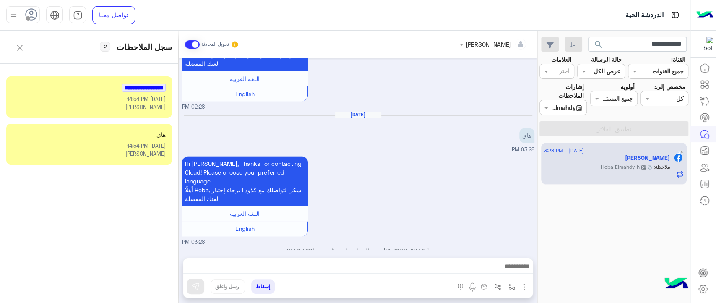
click at [129, 137] on div "هاي" at bounding box center [89, 134] width 153 height 9
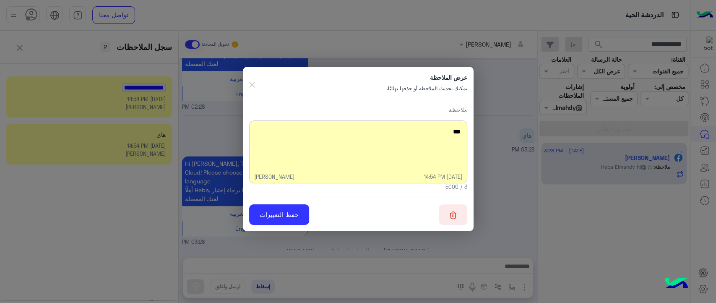
click at [457, 220] on button "button" at bounding box center [453, 214] width 29 height 21
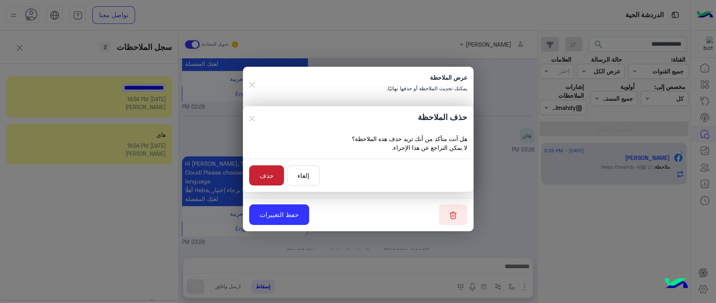
click at [269, 173] on button "حذف" at bounding box center [266, 175] width 35 height 21
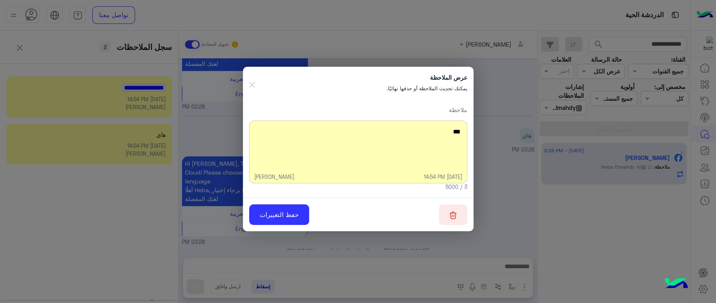
scroll to position [757, 0]
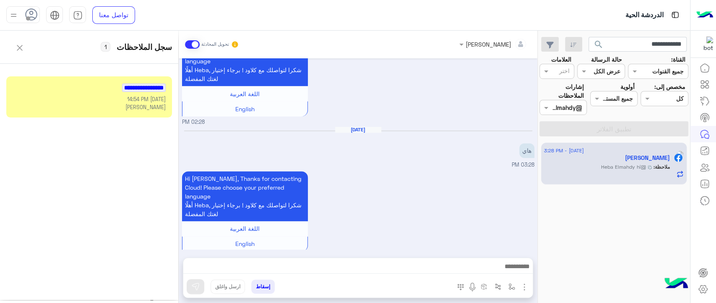
click at [114, 96] on small "Jul 14, 2025 14:54 PM" at bounding box center [89, 100] width 153 height 8
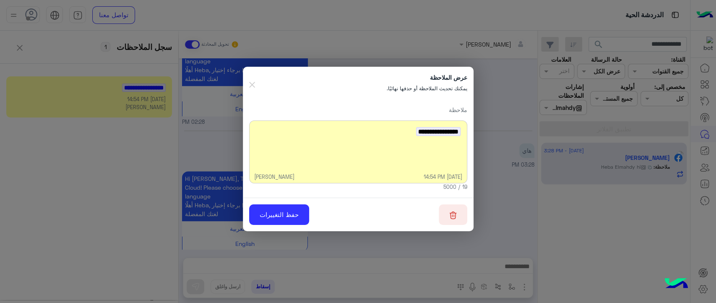
click at [452, 222] on button "button" at bounding box center [453, 214] width 29 height 21
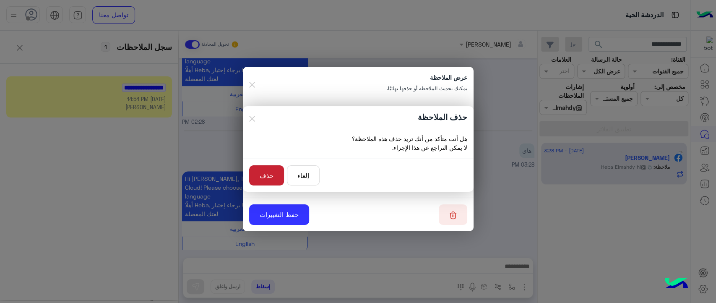
click at [255, 171] on button "حذف" at bounding box center [266, 175] width 35 height 21
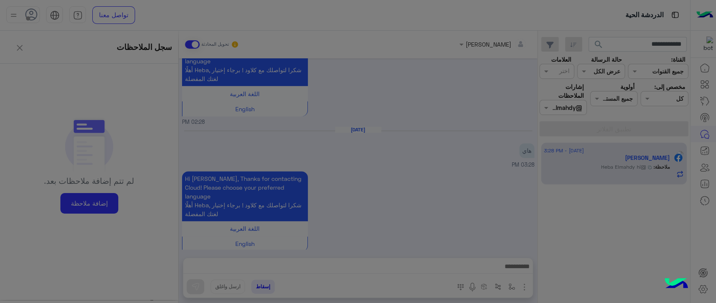
scroll to position [741, 0]
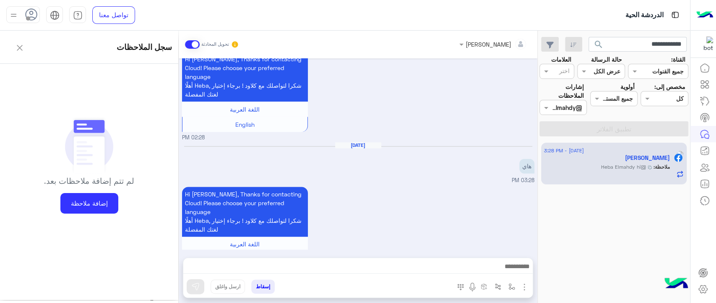
click at [22, 51] on button at bounding box center [19, 47] width 27 height 21
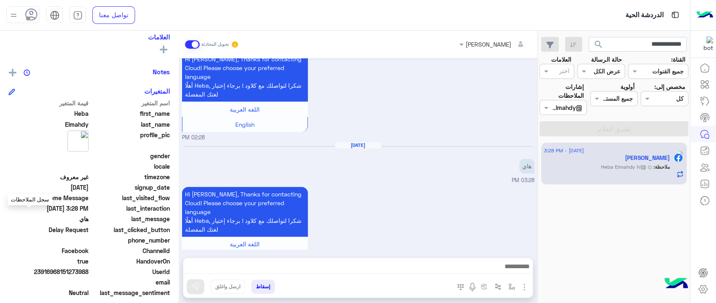
scroll to position [159, 0]
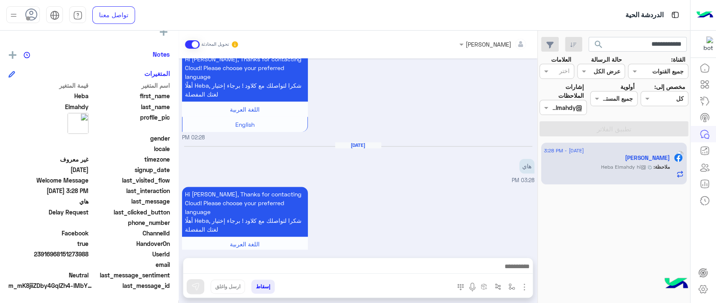
click at [459, 185] on div "Hi Heba, Thanks for contacting Cloud! Please choose your preferred language أهل…" at bounding box center [358, 231] width 352 height 92
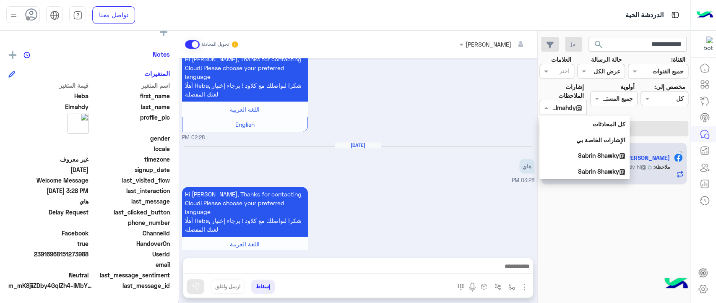
click at [549, 113] on div "اختر @Heba Elmahdy" at bounding box center [562, 107] width 47 height 15
click at [567, 127] on div "كل المحادثات" at bounding box center [584, 124] width 90 height 16
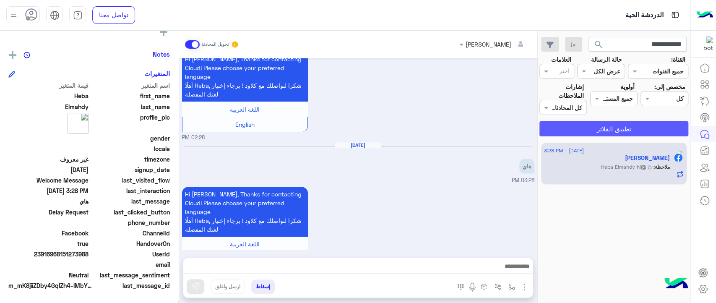
click at [577, 127] on button "تطبيق الفلاتر" at bounding box center [613, 128] width 149 height 15
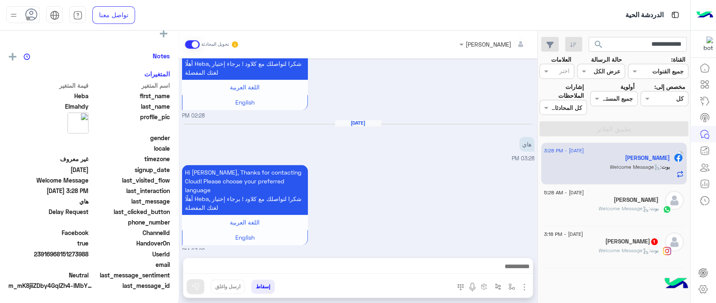
scroll to position [159, 0]
click at [522, 284] on img "button" at bounding box center [524, 287] width 10 height 10
click at [423, 259] on div at bounding box center [357, 268] width 349 height 21
click at [511, 288] on img "button" at bounding box center [511, 286] width 7 height 7
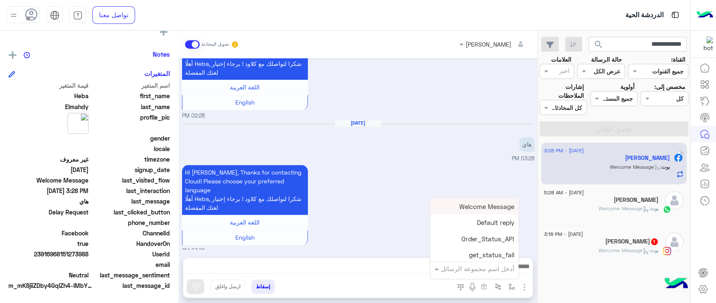
click at [493, 274] on div "أدخل اسم مجموعة الرسائل" at bounding box center [474, 267] width 88 height 15
type input "****"
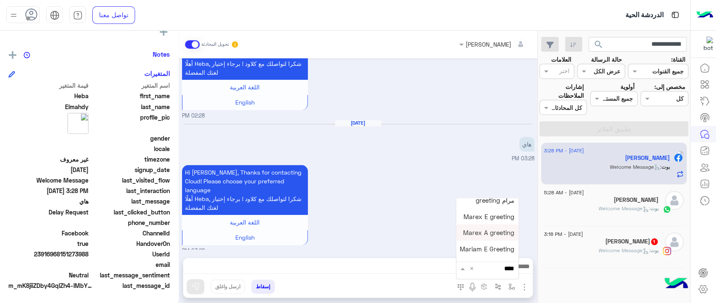
scroll to position [98, 0]
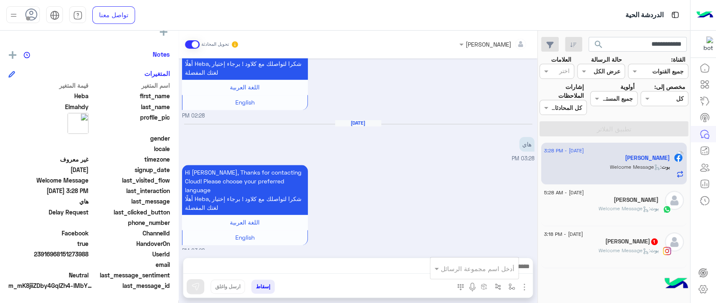
click at [382, 163] on div "Hi Heba, Thanks for contacting Cloud! Please choose your preferred language أهل…" at bounding box center [358, 209] width 352 height 92
click at [508, 289] on img "button" at bounding box center [511, 286] width 7 height 7
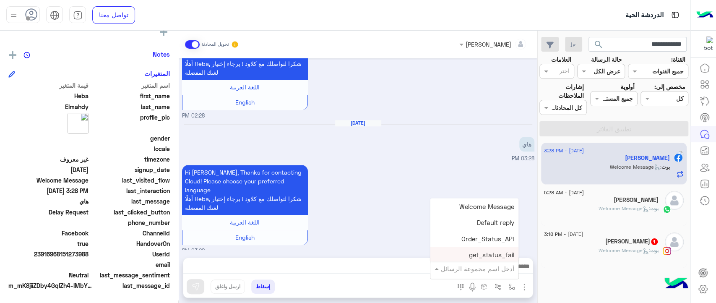
click at [477, 260] on ng-select "أدخل اسم مجموعة الرسائل Welcome Message Default reply Order_Status_API get_stat…" at bounding box center [474, 267] width 88 height 15
type input "****"
click at [480, 255] on span "فرح greeting" at bounding box center [495, 255] width 37 height 8
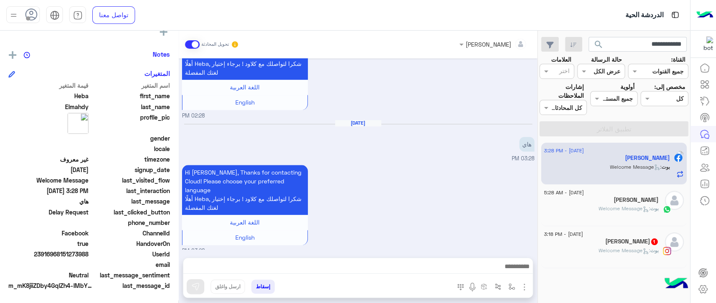
type textarea "**********"
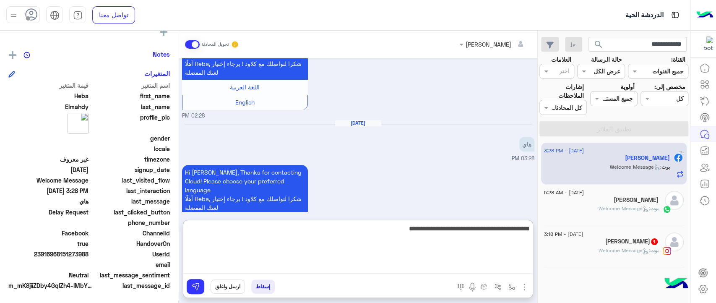
click at [399, 266] on textarea "**********" at bounding box center [357, 248] width 349 height 50
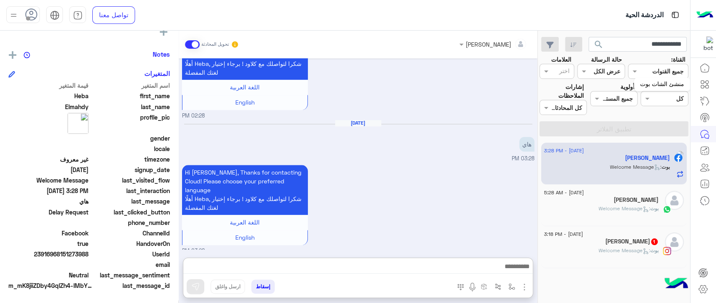
click at [706, 83] on icon at bounding box center [704, 84] width 10 height 10
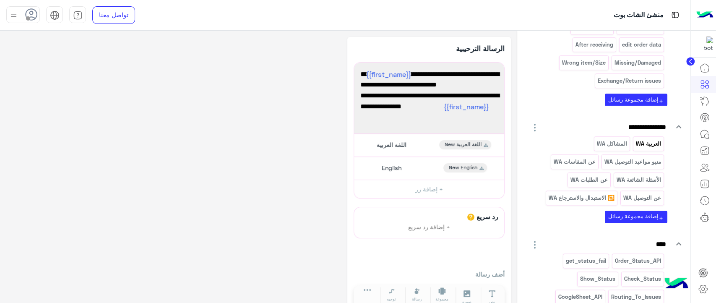
scroll to position [655, 0]
click at [645, 138] on p "WA العربية" at bounding box center [648, 143] width 26 height 10
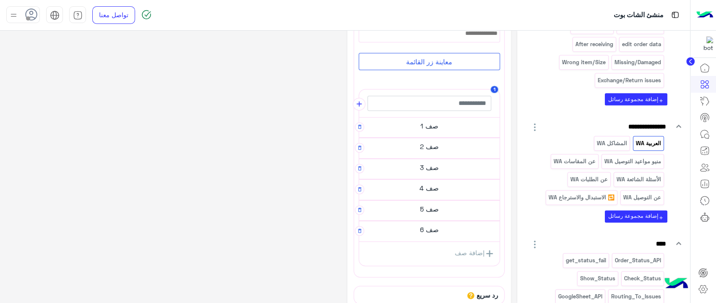
scroll to position [247, 0]
click at [429, 119] on h5 "صف 1" at bounding box center [429, 124] width 140 height 17
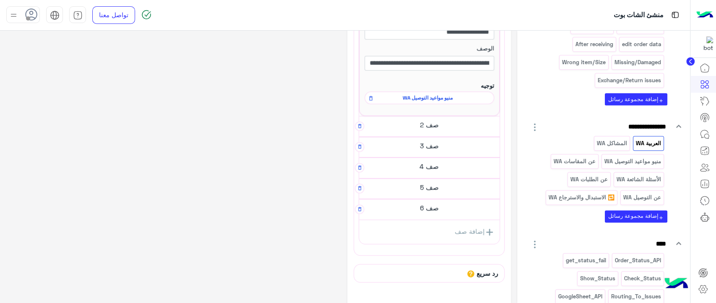
scroll to position [373, 0]
click at [432, 124] on h5 "صف 2" at bounding box center [429, 124] width 140 height 17
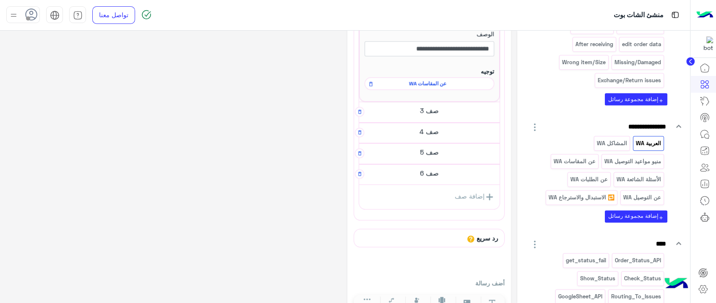
scroll to position [530, 0]
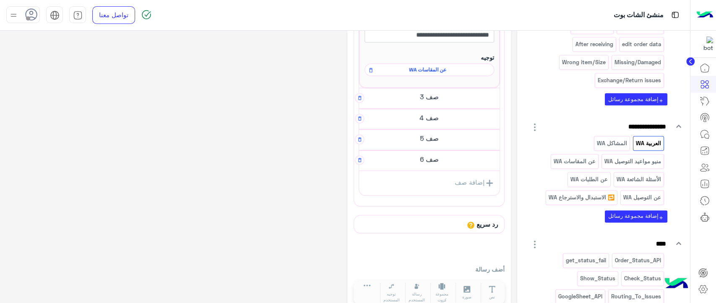
click at [433, 101] on h5 "صف 3" at bounding box center [429, 96] width 140 height 17
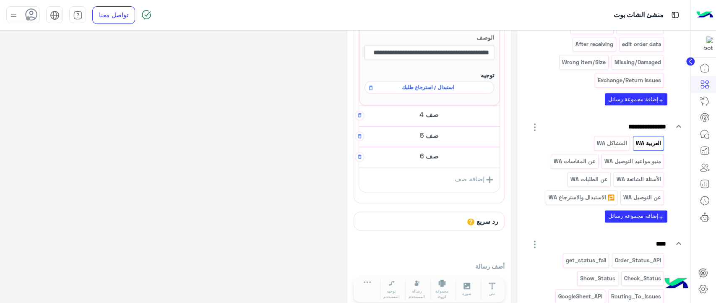
scroll to position [644, 0]
click at [425, 113] on h5 "صف 4" at bounding box center [429, 113] width 140 height 17
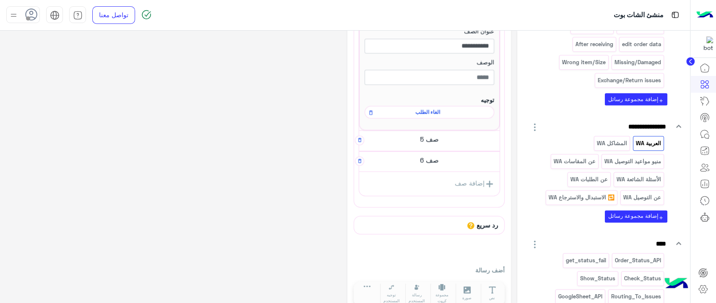
scroll to position [749, 0]
click at [423, 138] on h5 "صف 5" at bounding box center [429, 138] width 140 height 17
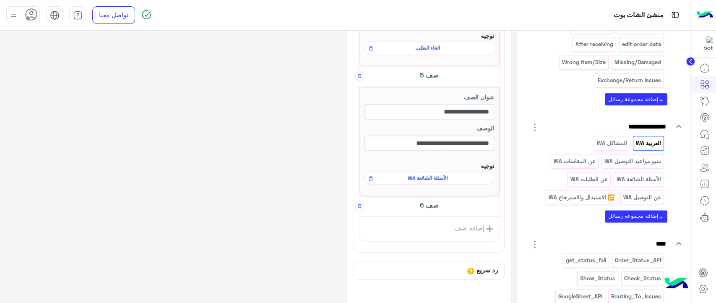
scroll to position [873, 0]
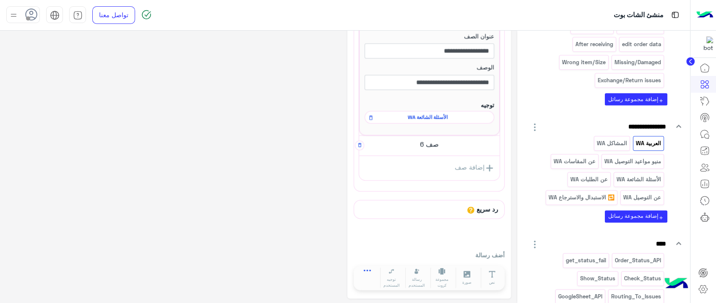
click at [366, 270] on icon at bounding box center [367, 272] width 7 height 7
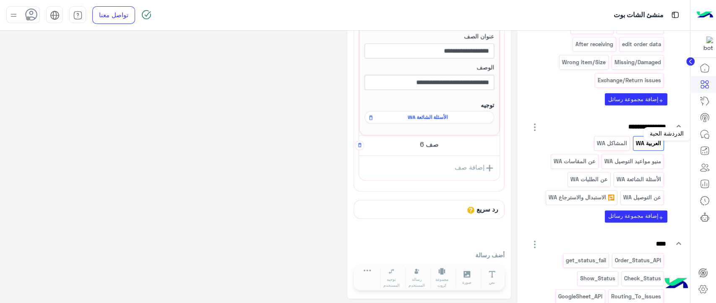
click at [707, 133] on icon at bounding box center [704, 134] width 10 height 10
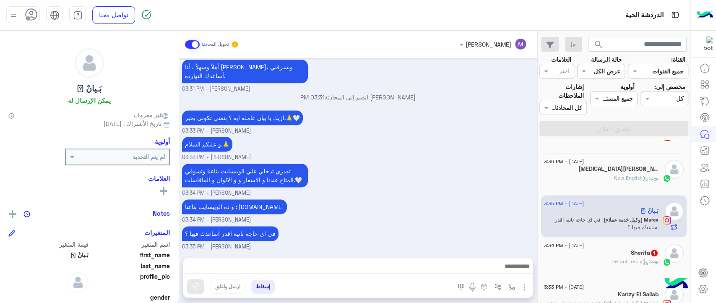
scroll to position [74, 0]
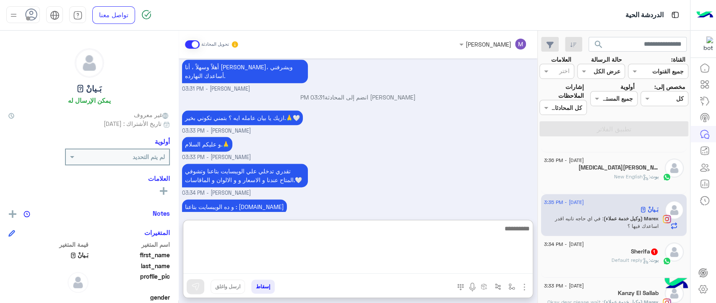
click at [437, 263] on textarea at bounding box center [357, 248] width 349 height 50
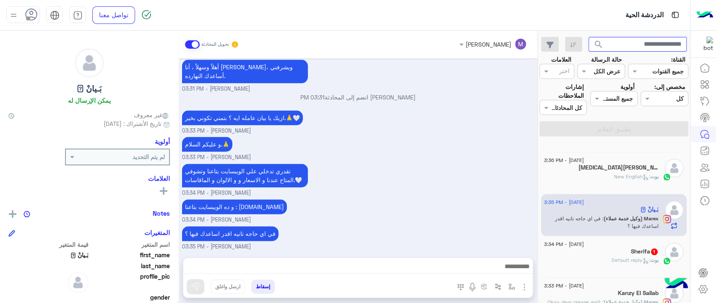
click at [626, 46] on input "text" at bounding box center [637, 44] width 99 height 15
type input "**********"
click at [599, 44] on span "search" at bounding box center [598, 44] width 10 height 10
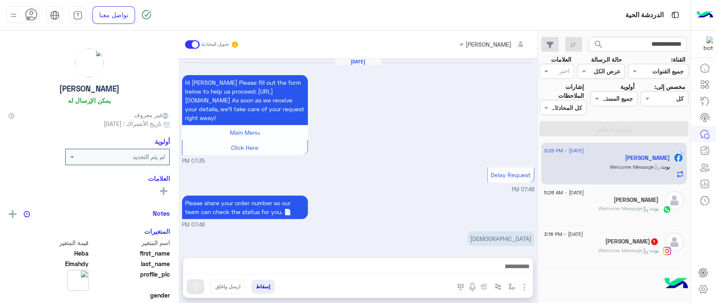
scroll to position [593, 0]
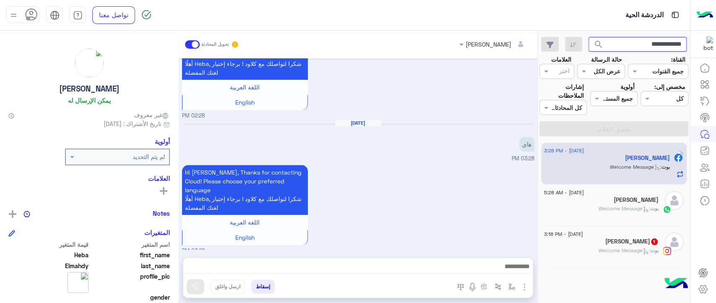
click at [621, 47] on input "**********" at bounding box center [637, 44] width 99 height 15
click at [596, 44] on span "search" at bounding box center [598, 44] width 10 height 10
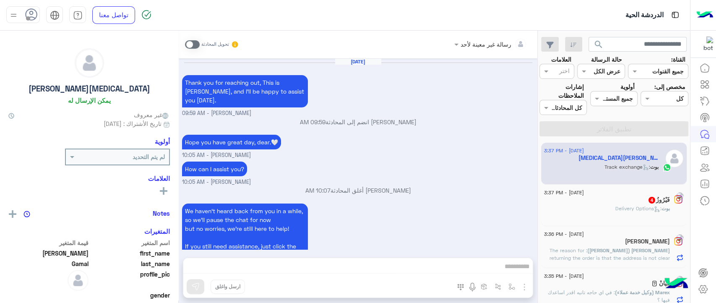
scroll to position [579, 0]
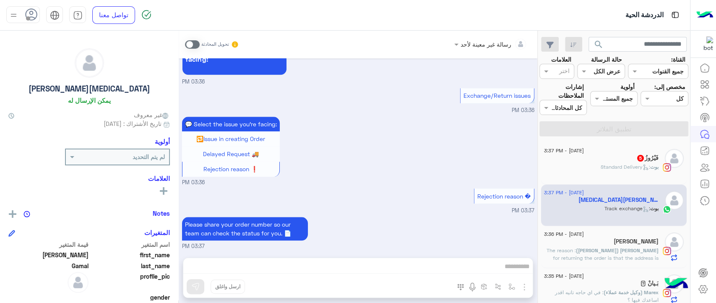
click at [669, 96] on input "text" at bounding box center [673, 98] width 19 height 9
click at [715, 134] on span "غير معينة" at bounding box center [726, 133] width 23 height 7
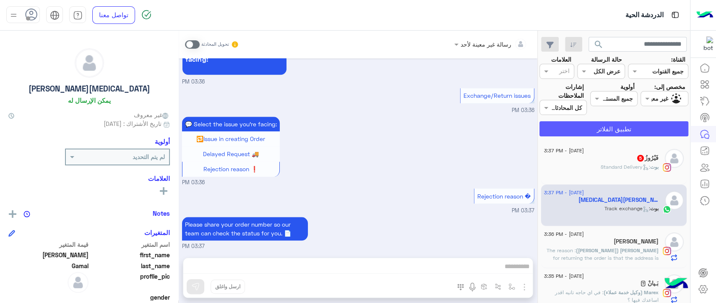
click at [658, 132] on button "تطبيق الفلاتر" at bounding box center [613, 128] width 149 height 15
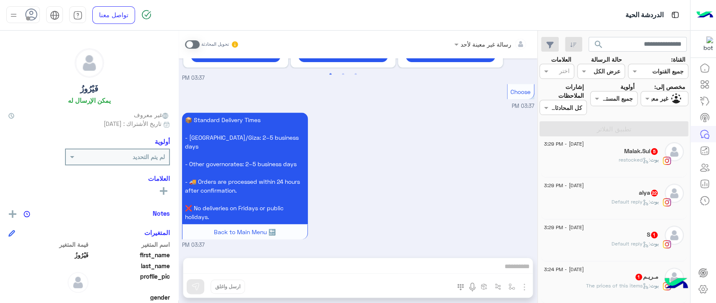
scroll to position [175, 0]
click at [639, 237] on div "S 1" at bounding box center [601, 234] width 114 height 9
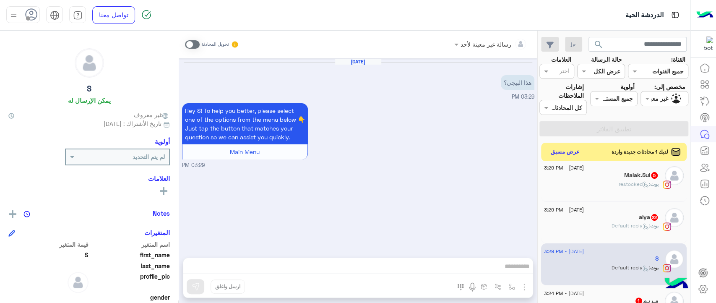
click at [476, 40] on input "text" at bounding box center [501, 44] width 50 height 9
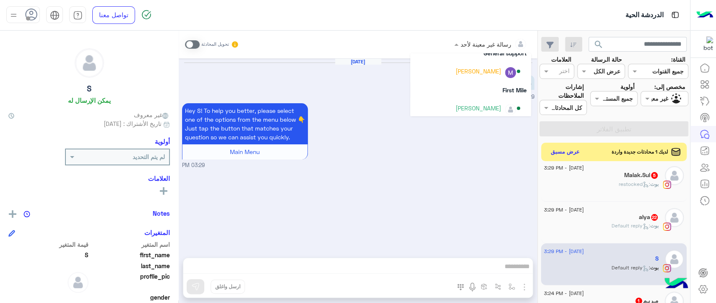
scroll to position [170, 0]
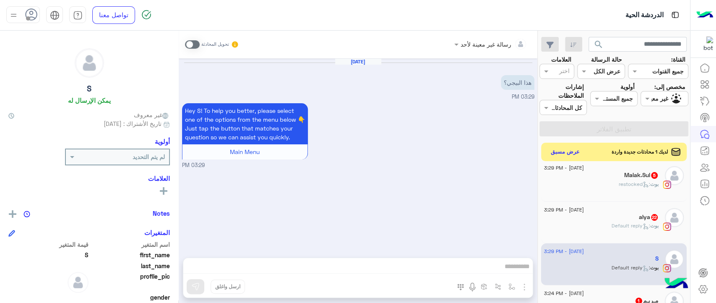
click at [429, 153] on div "Hey S! To help you better, please select one of the options from the menu below…" at bounding box center [358, 135] width 352 height 68
click at [16, 213] on img at bounding box center [13, 214] width 8 height 8
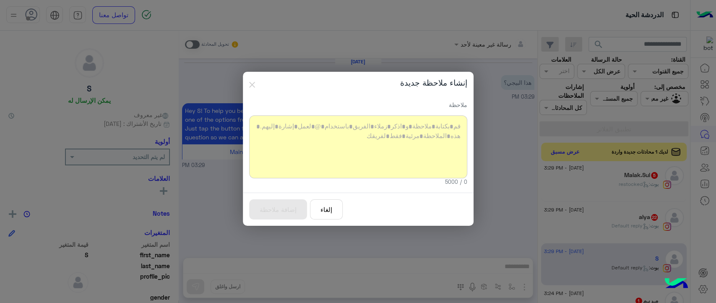
click at [299, 138] on div at bounding box center [358, 146] width 218 height 63
click at [324, 205] on button "إلغاء" at bounding box center [326, 209] width 33 height 21
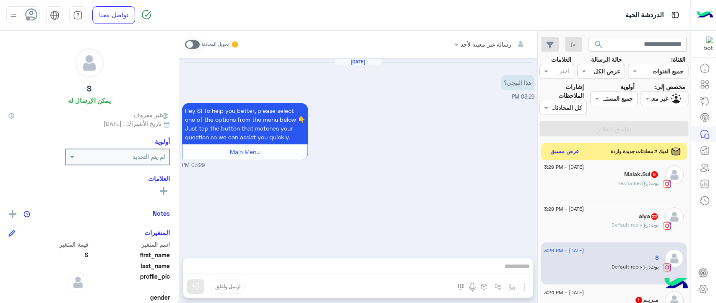
click at [567, 151] on button "عرض مسبق" at bounding box center [564, 151] width 35 height 11
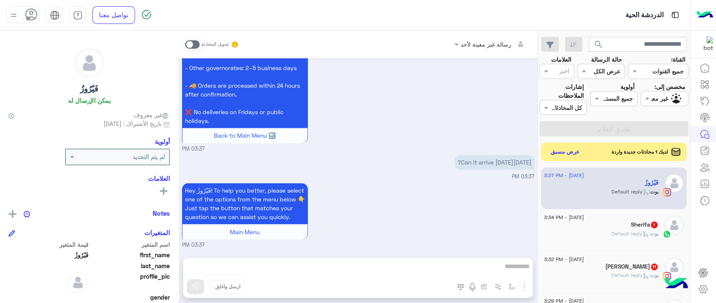
scroll to position [807, 0]
click at [393, 145] on small "03:37 PM" at bounding box center [358, 149] width 352 height 8
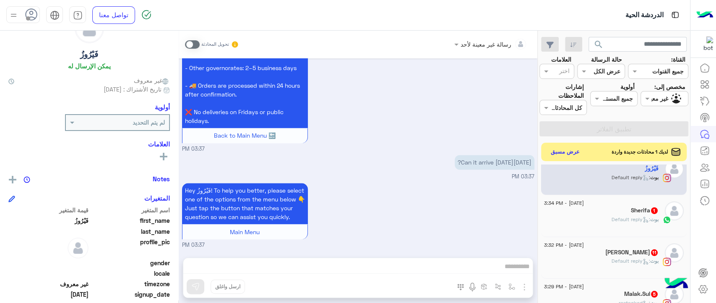
scroll to position [37, 0]
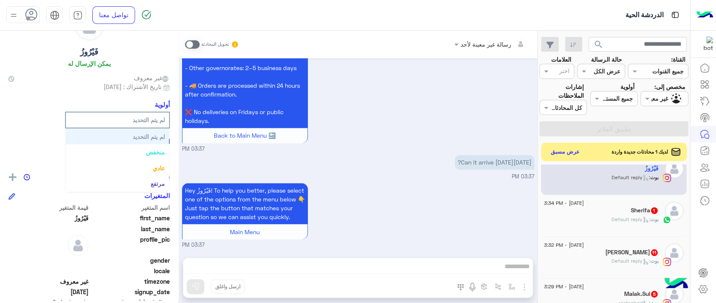
click at [133, 122] on input "text" at bounding box center [130, 119] width 70 height 9
click at [75, 104] on div "أولوية" at bounding box center [88, 106] width 161 height 11
click at [163, 153] on rect at bounding box center [164, 154] width 2 height 8
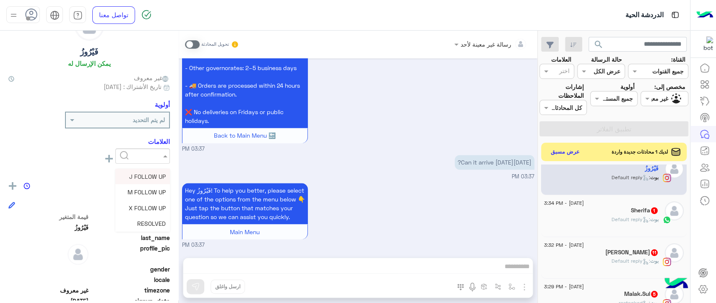
click at [150, 156] on input "text" at bounding box center [150, 156] width 26 height 9
click at [62, 151] on div "رؤية الكل" at bounding box center [88, 157] width 161 height 19
click at [14, 185] on img at bounding box center [13, 186] width 8 height 8
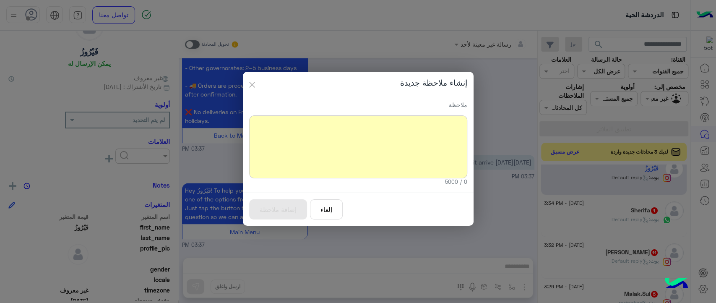
click at [250, 82] on img "button" at bounding box center [252, 85] width 6 height 6
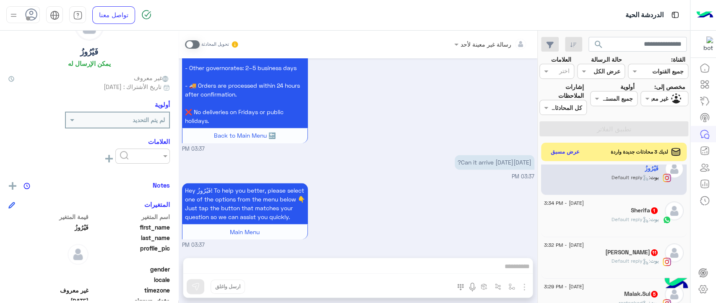
scroll to position [168, 0]
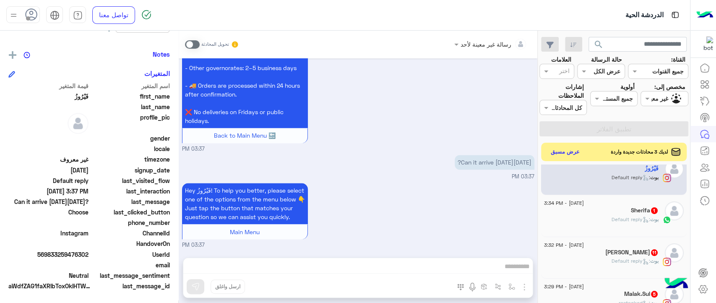
click at [58, 203] on span "Can it arrive on Sunday 14/9?" at bounding box center [48, 201] width 80 height 9
click at [78, 230] on span "Instagram" at bounding box center [48, 233] width 80 height 9
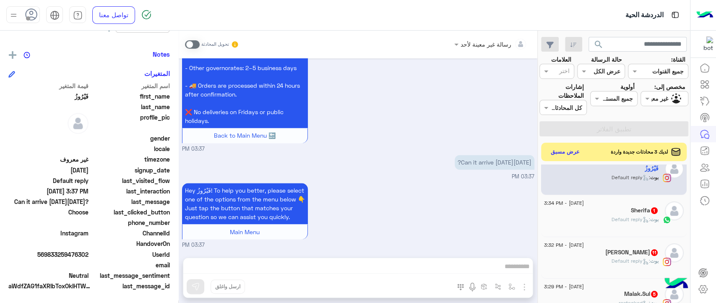
click at [78, 230] on span "Instagram" at bounding box center [48, 233] width 80 height 9
click at [360, 145] on small "03:37 PM" at bounding box center [358, 149] width 352 height 8
click at [288, 260] on div "رسالة غير معينة لأحد تحويل المحادثة Sep 7, 2025 Thank you dear for waiting. 🤍 M…" at bounding box center [358, 169] width 359 height 276
click at [635, 43] on input "text" at bounding box center [637, 44] width 99 height 15
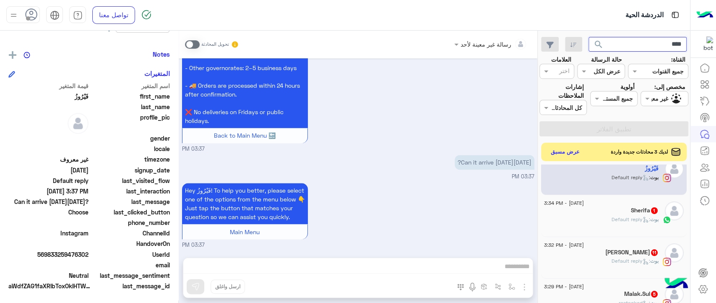
type input "**********"
click at [599, 47] on span "search" at bounding box center [598, 44] width 10 height 10
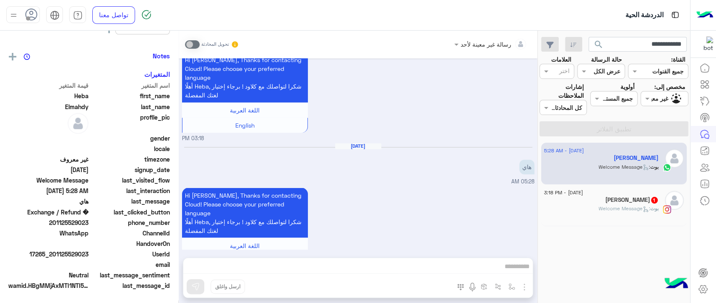
scroll to position [168, 0]
click at [658, 94] on div at bounding box center [664, 99] width 47 height 10
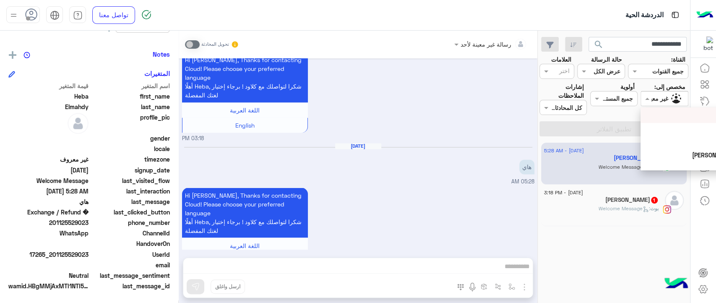
click at [660, 116] on div "كل" at bounding box center [699, 115] width 109 height 9
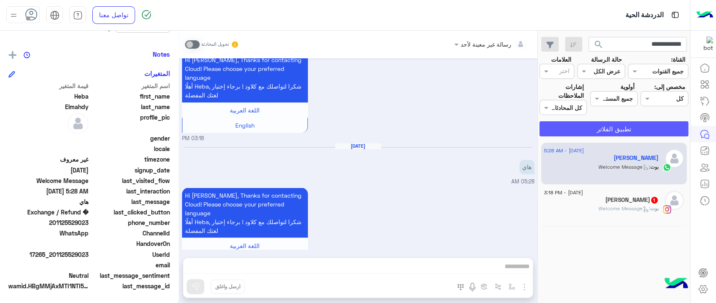
click at [655, 122] on button "تطبيق الفلاتر" at bounding box center [613, 128] width 149 height 15
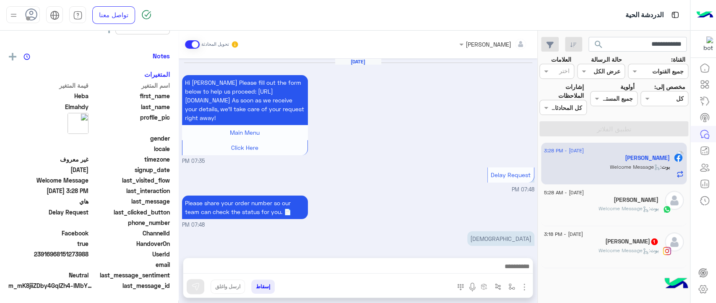
scroll to position [593, 0]
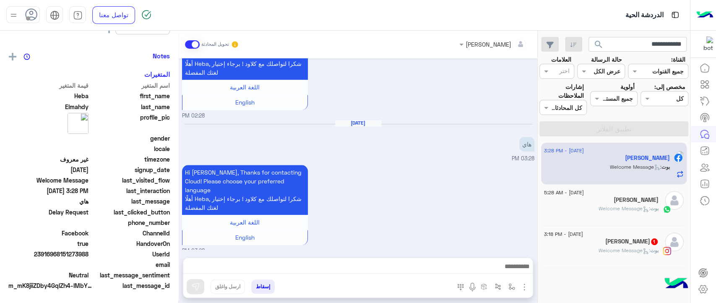
click at [631, 166] on span ": Welcome Message" at bounding box center [636, 167] width 52 height 6
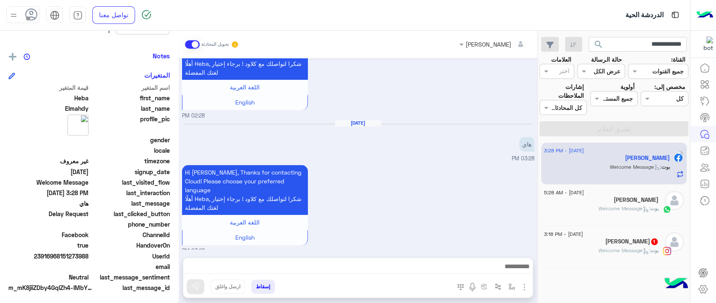
scroll to position [168, 0]
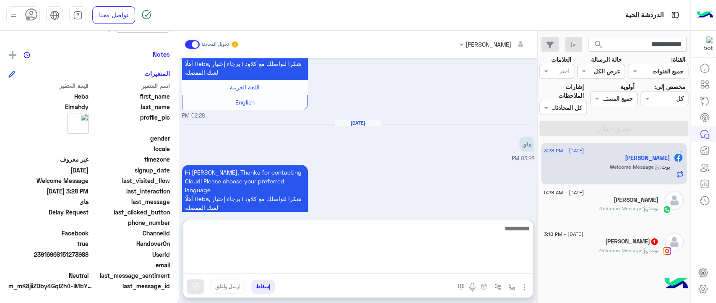
click at [430, 267] on textarea at bounding box center [357, 248] width 349 height 50
type textarea "***"
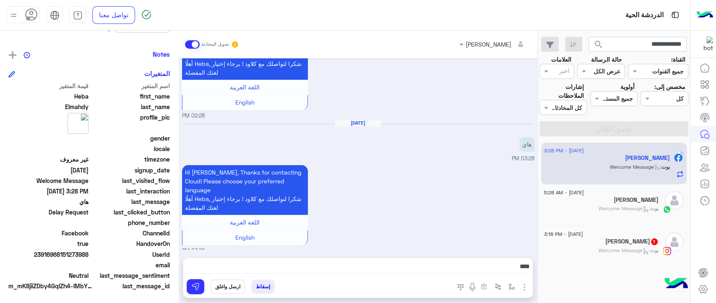
click at [226, 288] on button "ارسل واغلق" at bounding box center [228, 286] width 34 height 14
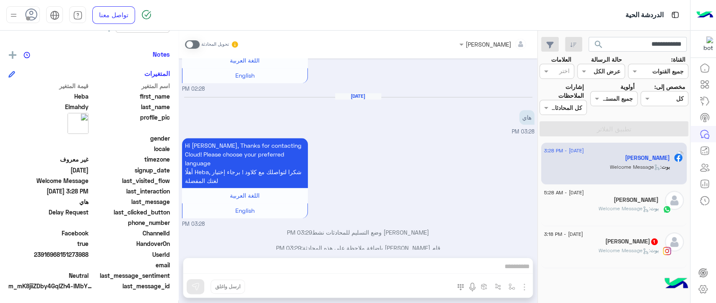
scroll to position [634, 0]
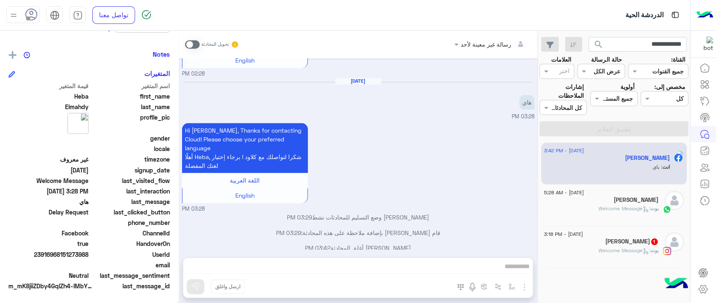
click at [232, 268] on div "رسالة غير معينة لأحد تحويل المحادثة Aug 23, 2025 Hi Heba Please fill out the fo…" at bounding box center [358, 169] width 359 height 276
click at [192, 44] on span at bounding box center [192, 44] width 15 height 8
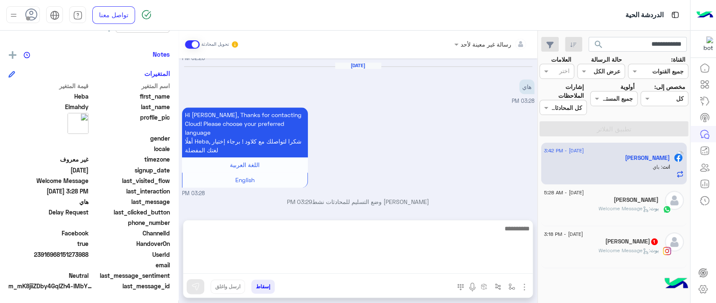
click at [374, 270] on textarea at bounding box center [357, 248] width 349 height 50
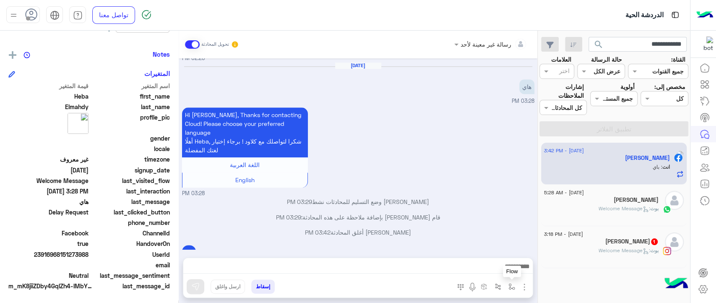
click at [511, 288] on img "button" at bounding box center [511, 286] width 7 height 7
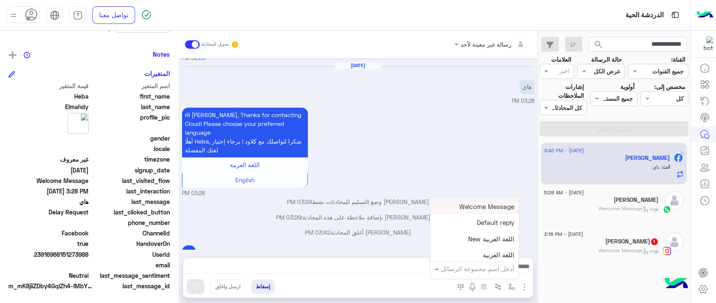
click at [484, 269] on input "text" at bounding box center [486, 268] width 57 height 10
type input "***"
click at [491, 257] on span "close مرام" at bounding box center [499, 255] width 30 height 8
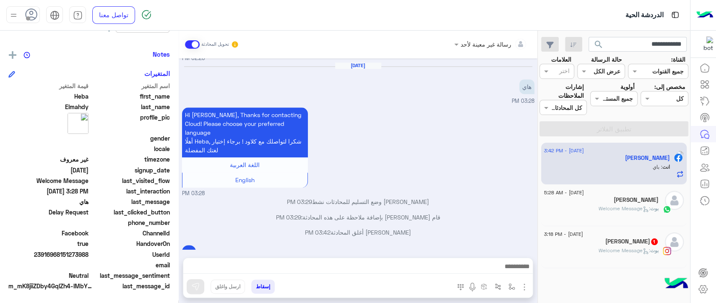
type textarea "**********"
click at [232, 288] on button "ارسل واغلق" at bounding box center [228, 286] width 34 height 14
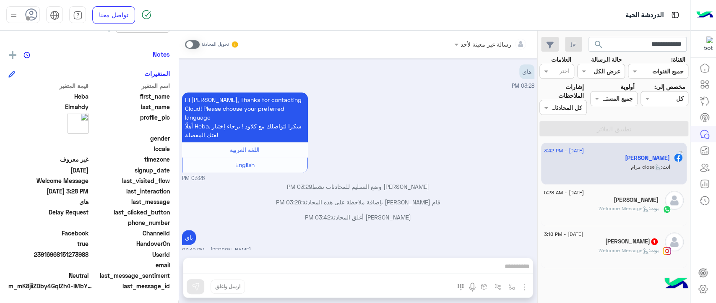
scroll to position [760, 0]
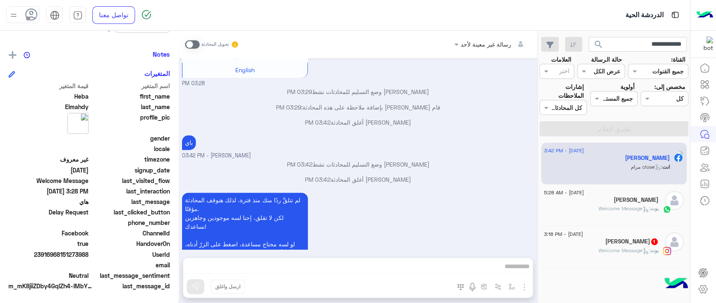
click at [192, 45] on span at bounding box center [192, 44] width 15 height 8
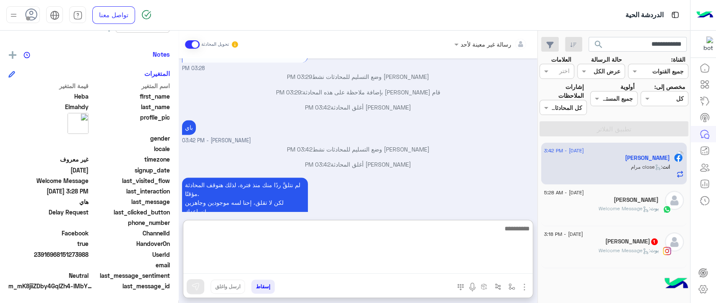
click at [346, 269] on textarea at bounding box center [357, 248] width 349 height 50
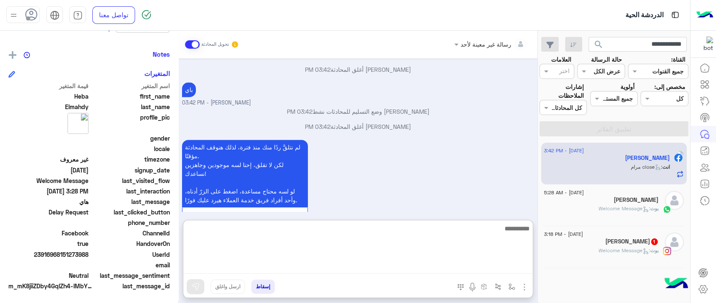
click at [283, 242] on textarea at bounding box center [357, 248] width 349 height 50
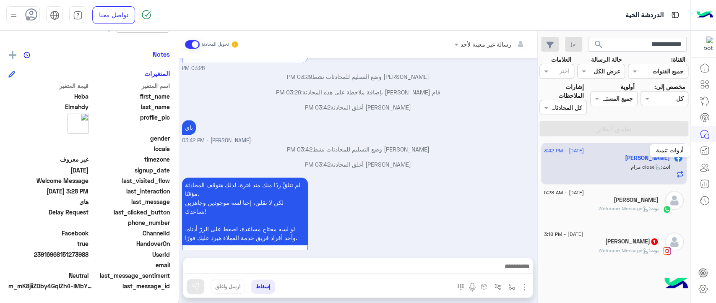
click at [701, 151] on icon at bounding box center [704, 151] width 10 height 10
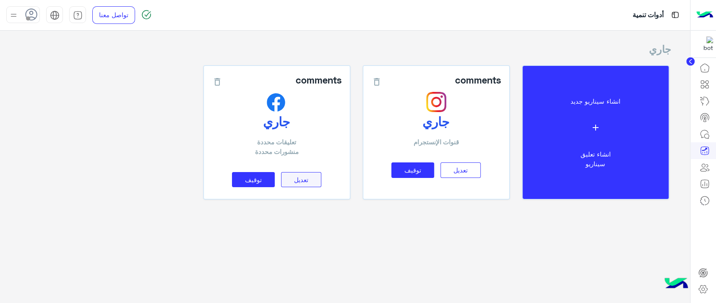
click at [302, 183] on button "تعديل" at bounding box center [301, 180] width 40 height 16
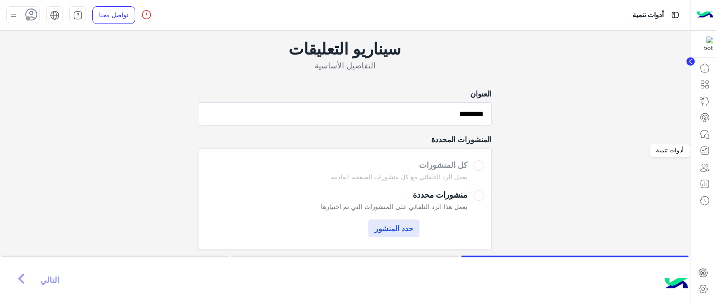
click at [701, 152] on icon at bounding box center [704, 151] width 10 height 10
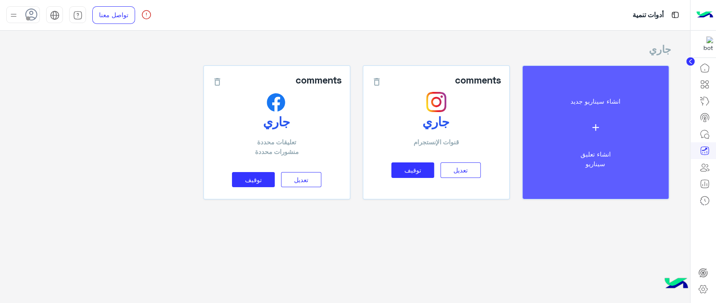
click at [591, 148] on button "انشاء سيناريو جديد add انشاء تعليق سيناريو" at bounding box center [596, 132] width 146 height 133
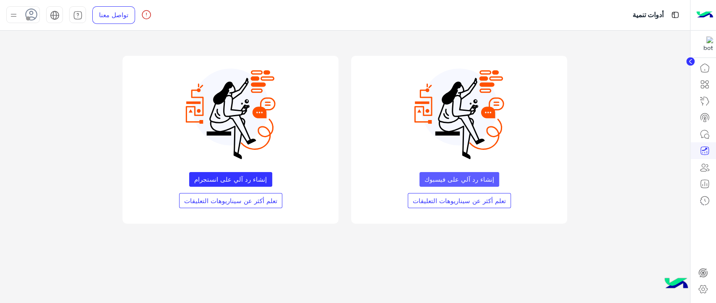
click at [475, 178] on button "إنشاء رد آلي على فيسبوك" at bounding box center [459, 179] width 80 height 15
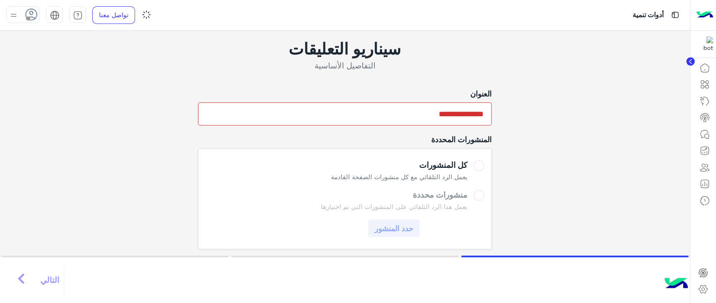
click at [429, 110] on input "text" at bounding box center [345, 113] width 294 height 23
type input "**********"
click at [437, 199] on label "منشورات محددة يعمل هذا الرد التلقائي على المنشورات التي تم اختيارها حدد المنشور" at bounding box center [345, 213] width 278 height 47
click at [404, 228] on button "حدد المنشور" at bounding box center [393, 228] width 51 height 18
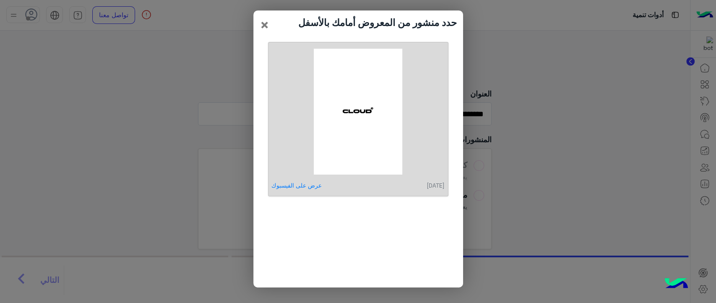
click at [379, 99] on img at bounding box center [357, 112] width 161 height 126
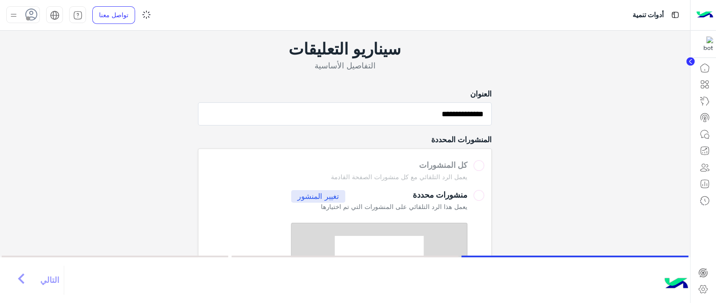
scroll to position [88, 0]
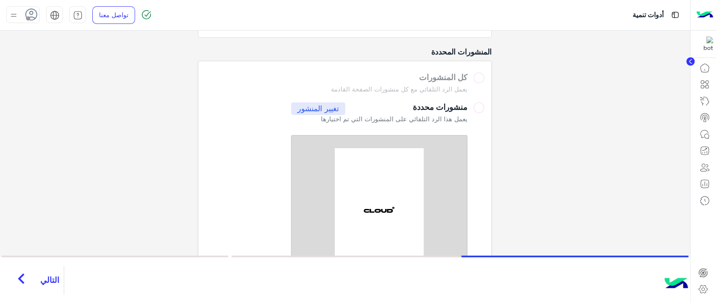
click at [45, 282] on span "التالي" at bounding box center [49, 280] width 19 height 10
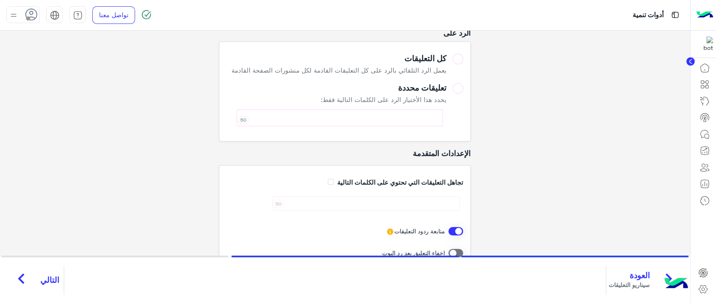
scroll to position [60, 0]
click at [408, 91] on div "تعليقات محددة" at bounding box center [340, 88] width 213 height 10
click at [400, 117] on div "50" at bounding box center [340, 117] width 206 height 17
click at [435, 55] on div "كل التعليقات" at bounding box center [338, 59] width 215 height 10
click at [50, 275] on span "التالي" at bounding box center [49, 280] width 19 height 10
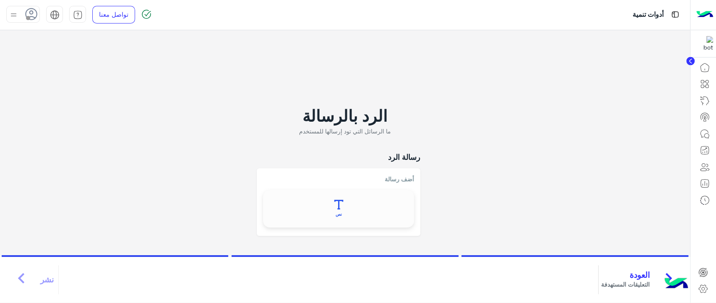
click at [336, 200] on icon at bounding box center [339, 205] width 10 height 10
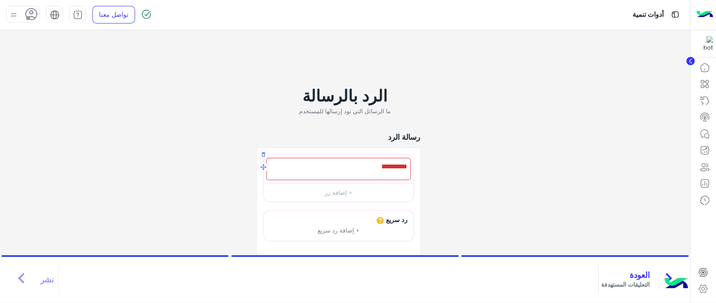
click at [354, 162] on div at bounding box center [338, 169] width 144 height 22
click at [364, 192] on button "+ إضافة زر" at bounding box center [338, 192] width 150 height 19
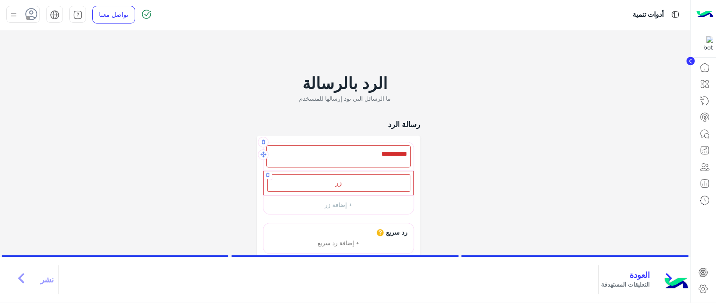
click at [356, 184] on div "زر" at bounding box center [338, 182] width 143 height 17
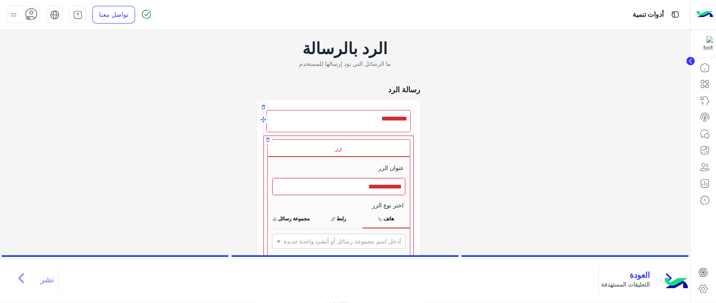
click at [347, 187] on div at bounding box center [338, 187] width 133 height 18
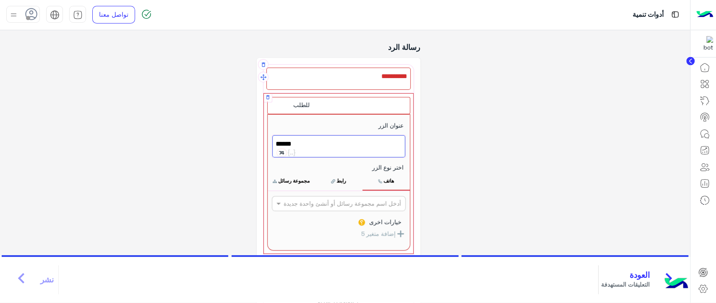
scroll to position [43, 0]
type textarea "*****"
click at [337, 183] on button "رابط" at bounding box center [338, 180] width 47 height 18
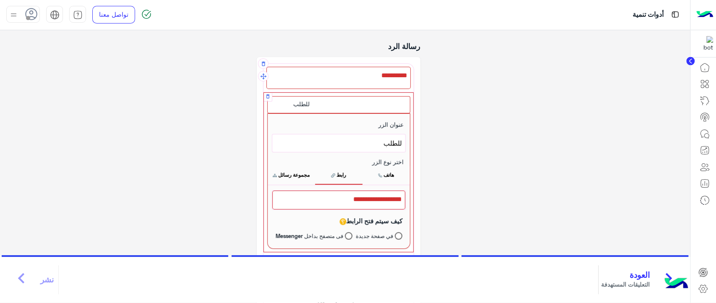
click at [393, 171] on button "هاتف" at bounding box center [385, 175] width 47 height 18
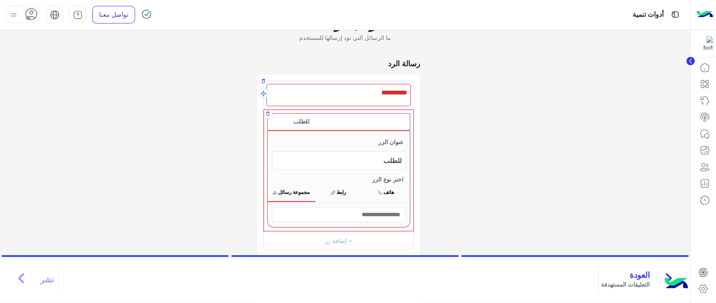
click at [291, 190] on button "مجموعة رسائل" at bounding box center [291, 192] width 47 height 18
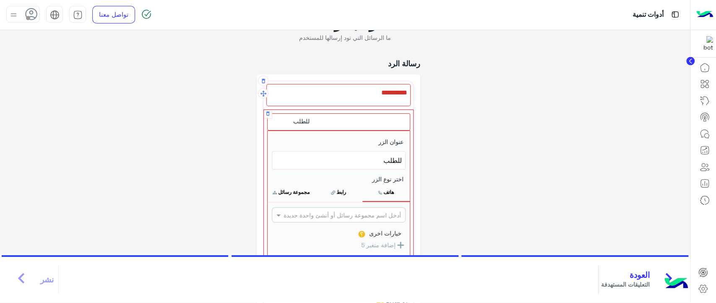
scroll to position [60, 0]
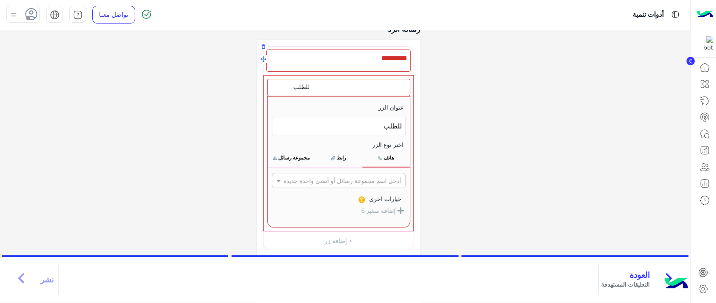
click at [365, 63] on div at bounding box center [338, 60] width 144 height 22
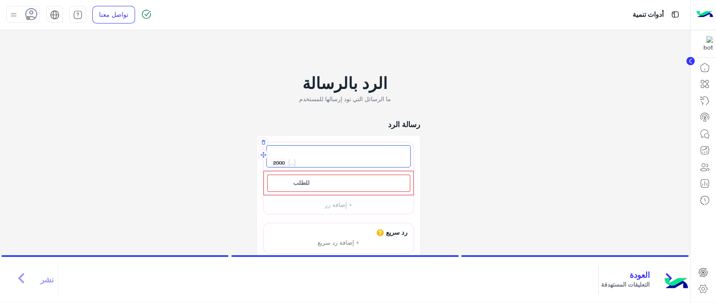
type textarea "*"
type textarea "****"
click at [335, 185] on div "للطلب" at bounding box center [338, 182] width 143 height 17
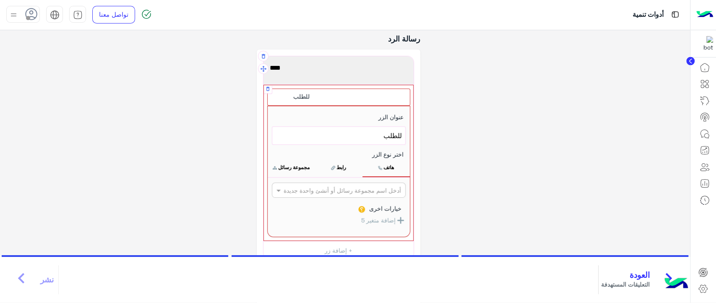
scroll to position [51, 0]
click at [304, 166] on button "مجموعة رسائل" at bounding box center [291, 167] width 47 height 18
click at [303, 168] on button "مجموعة رسائل" at bounding box center [291, 167] width 47 height 18
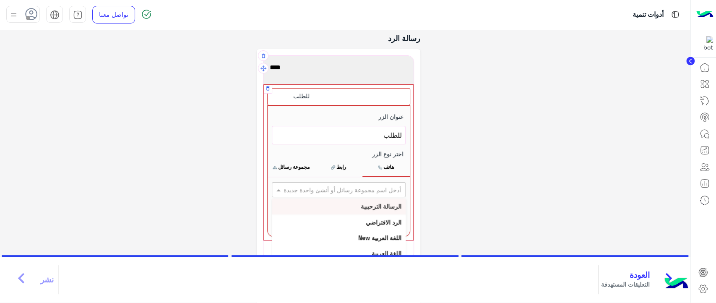
click at [339, 185] on input "text" at bounding box center [352, 189] width 97 height 9
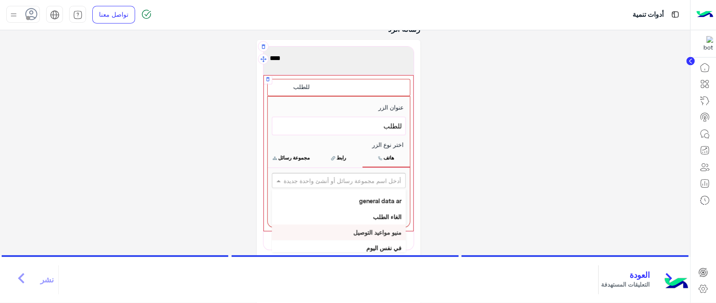
scroll to position [0, 0]
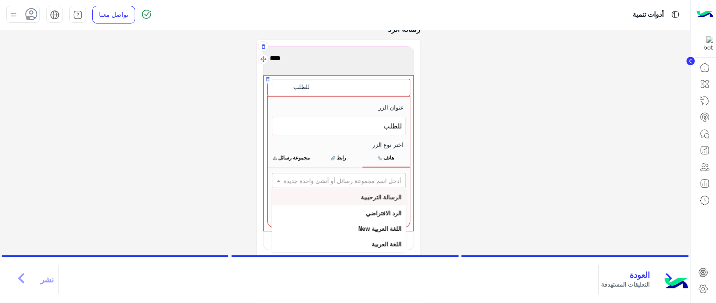
click at [368, 197] on b "الرسالة الترحيبية" at bounding box center [381, 196] width 41 height 7
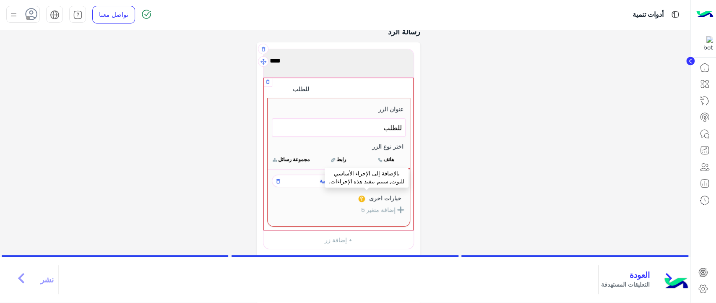
scroll to position [57, 0]
click at [488, 121] on div "الرد بالرسالة ما الرسائل التي تود إرسالها للمستخدم رسالة الرد **** 1996 اوفر لل…" at bounding box center [344, 142] width 677 height 338
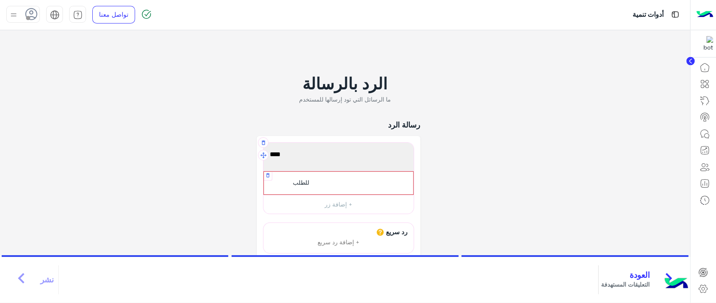
scroll to position [0, 0]
click at [319, 179] on div "للطلب" at bounding box center [338, 183] width 143 height 16
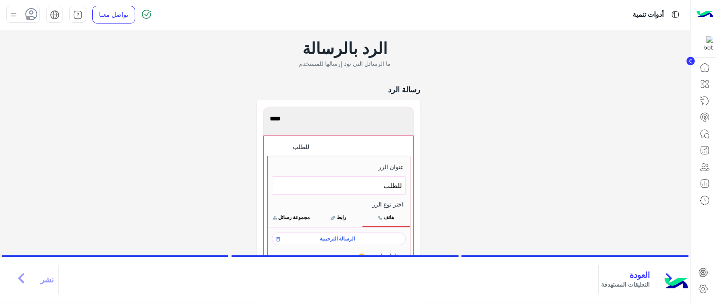
click at [201, 191] on div "الرد بالرسالة ما الرسائل التي تود إرسالها للمستخدم رسالة الرد **** 1996 اوفر لل…" at bounding box center [344, 199] width 677 height 338
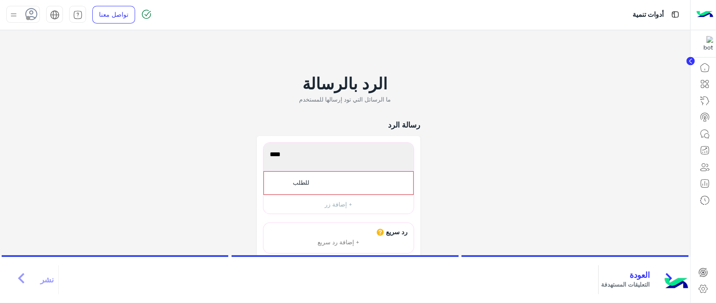
click at [625, 278] on span "العودة" at bounding box center [625, 275] width 49 height 10
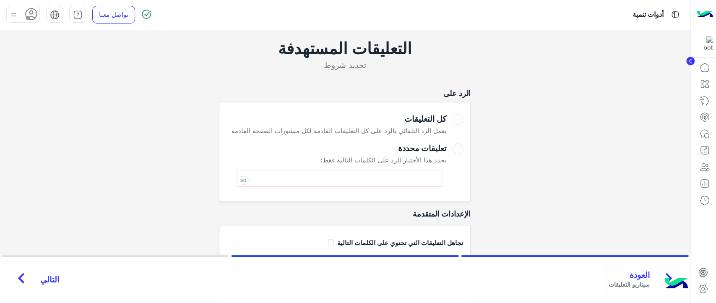
click at [625, 278] on span "العودة" at bounding box center [628, 275] width 41 height 10
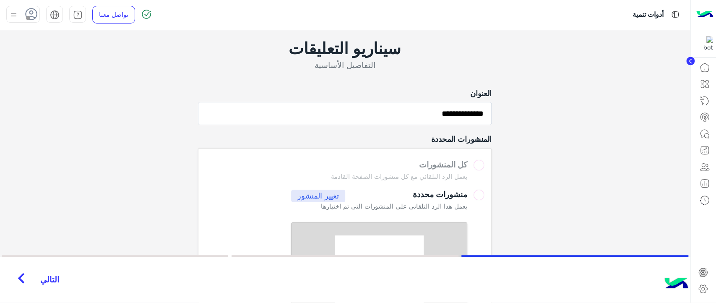
click at [478, 162] on label "كل المنشورات يعمل الرد التلقائي مع كل منشورات الصفحة القادمة" at bounding box center [345, 171] width 278 height 23
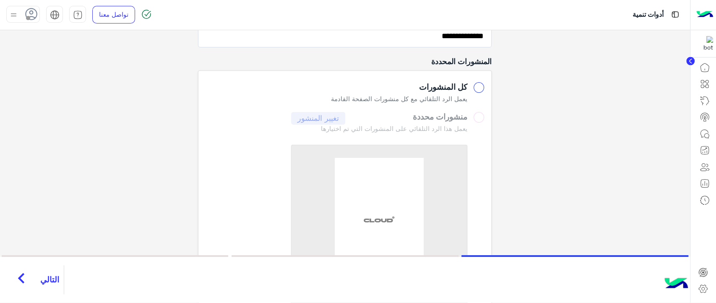
scroll to position [77, 0]
click at [44, 275] on span "التالي" at bounding box center [49, 280] width 19 height 10
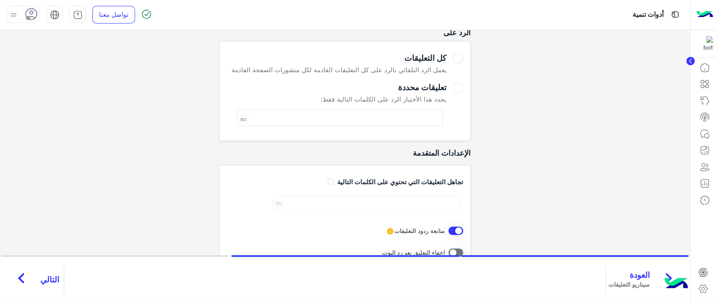
scroll to position [60, 0]
click at [37, 276] on button "التالي chevron_right" at bounding box center [36, 279] width 56 height 29
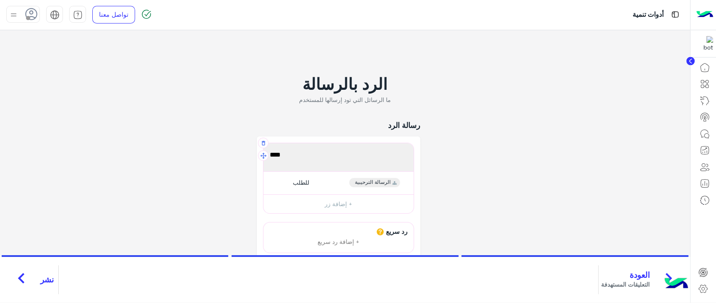
click at [341, 148] on div "اوفر" at bounding box center [338, 157] width 144 height 22
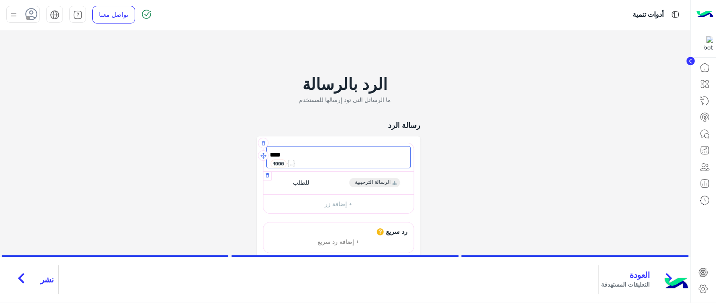
click at [341, 178] on div "للطلب الرسالة الترحيبية" at bounding box center [339, 183] width 144 height 16
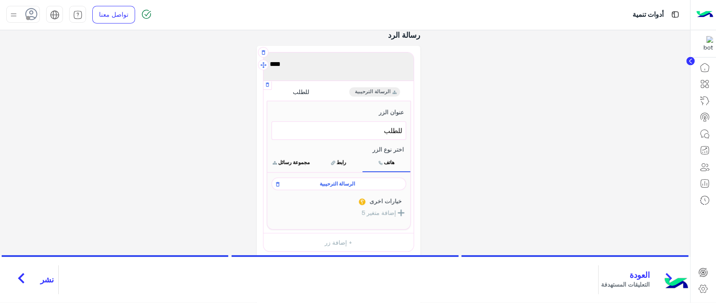
scroll to position [54, 0]
click at [624, 280] on span "التعليقات المستهدفة" at bounding box center [625, 284] width 49 height 9
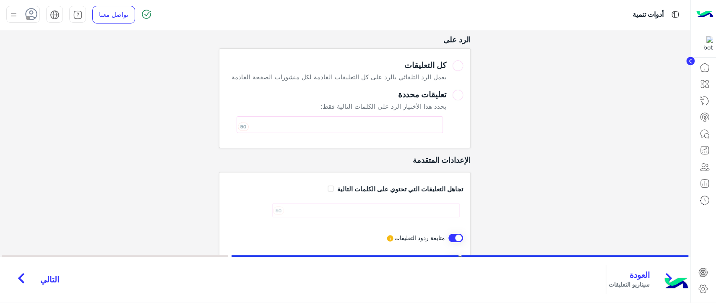
click at [703, 15] on img at bounding box center [704, 15] width 17 height 18
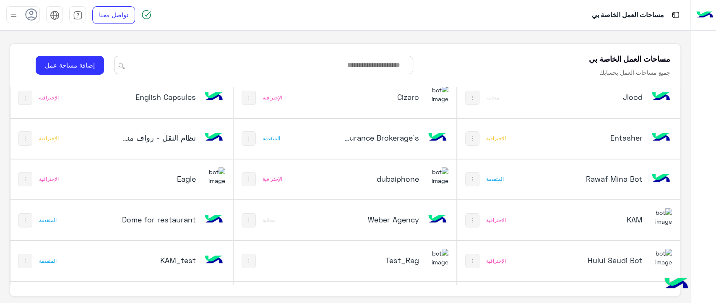
scroll to position [47, 0]
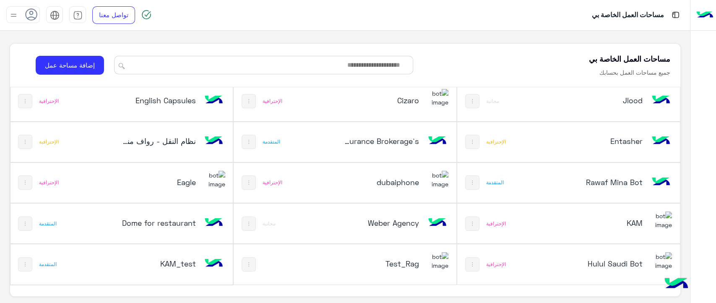
click at [117, 176] on div "Eagle" at bounding box center [163, 183] width 124 height 24
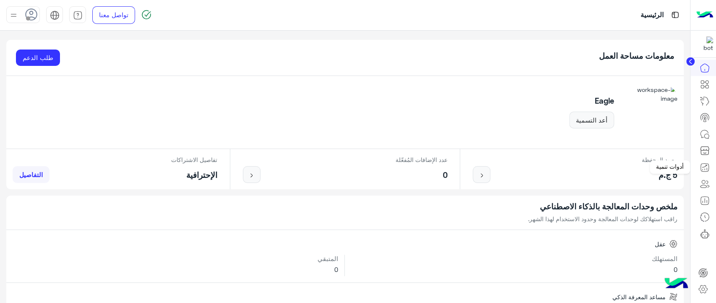
click at [701, 167] on icon at bounding box center [704, 167] width 10 height 10
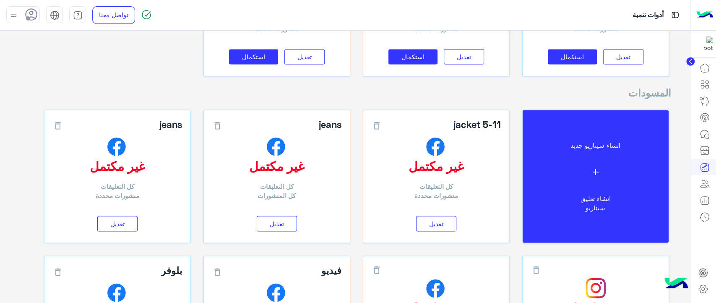
scroll to position [1001, 0]
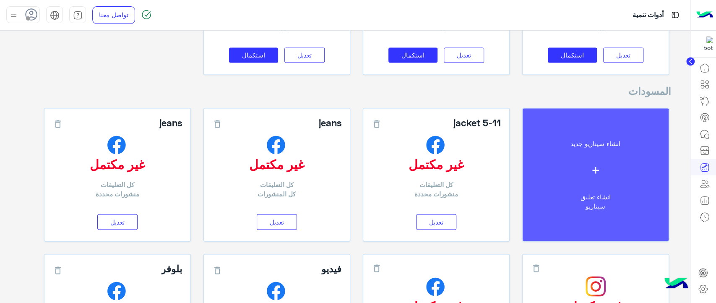
click at [555, 192] on button "انشاء سيناريو جديد add انشاء تعليق سيناريو" at bounding box center [596, 174] width 146 height 133
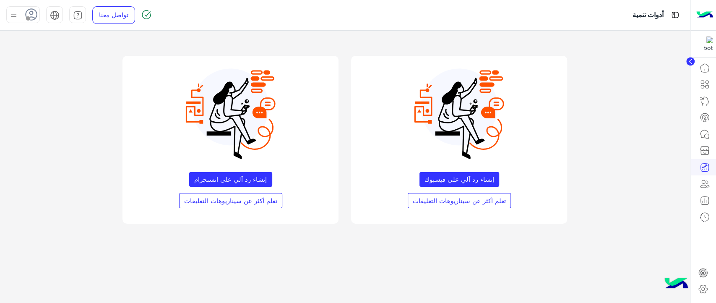
scroll to position [0, 0]
click at [465, 176] on button "إنشاء رد آلي على فيسبوك" at bounding box center [459, 179] width 80 height 15
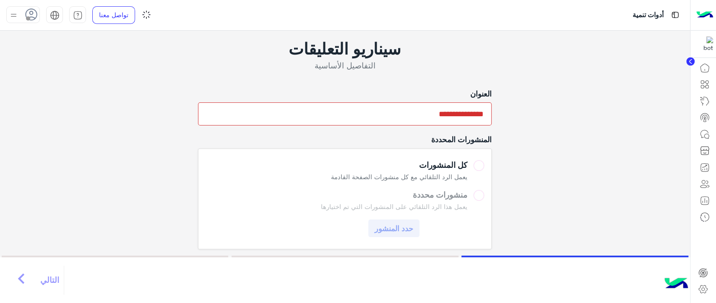
click at [442, 202] on label "منشورات محددة يعمل هذا الرد التلقائي على المنشورات التي تم اختيارها حدد المنشور" at bounding box center [345, 213] width 278 height 47
click at [398, 230] on button "حدد المنشور" at bounding box center [393, 228] width 51 height 18
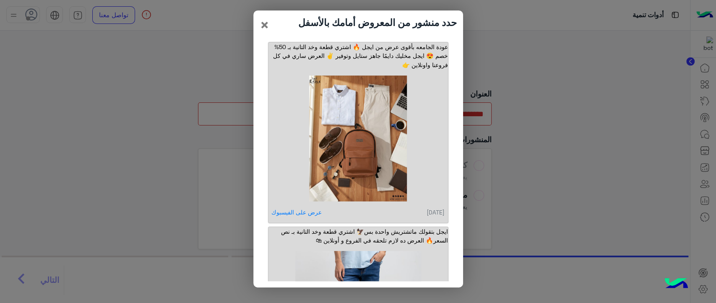
click at [376, 183] on img at bounding box center [357, 138] width 161 height 126
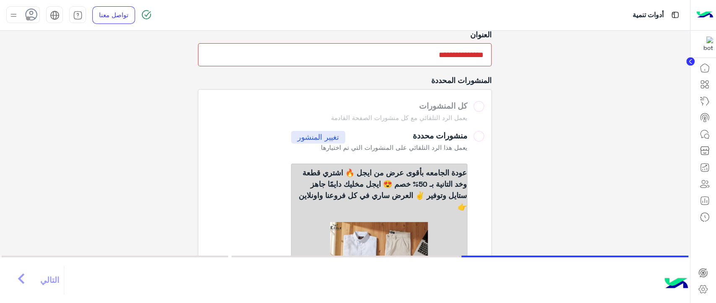
scroll to position [59, 0]
click at [460, 111] on label "كل المنشورات يعمل الرد التلقائي مع كل منشورات الصفحة القادمة" at bounding box center [345, 112] width 278 height 23
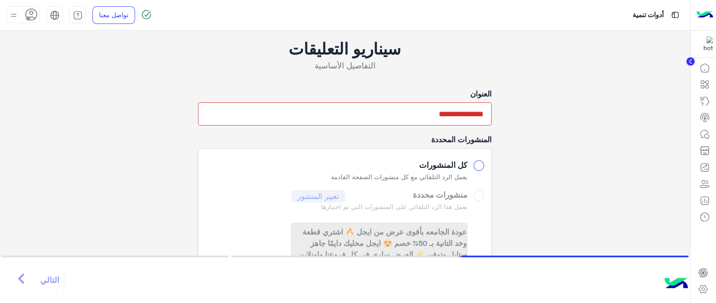
scroll to position [133, 0]
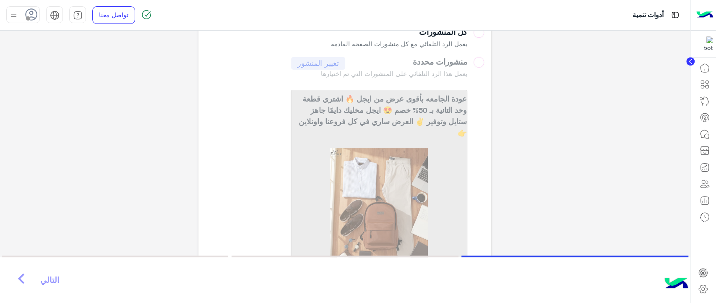
click at [460, 111] on label "منشورات محددة تغيير المنشور يعمل هذا الرد التلقائي على المنشورات التي تم اختيار…" at bounding box center [345, 178] width 278 height 242
click at [460, 111] on p "عودة الجامعه بأقوى عرض من ايجل 🔥 اشتري قطعة وخد التانية بـ 50% خصم 😍 ايجل مخليك…" at bounding box center [378, 116] width 175 height 52
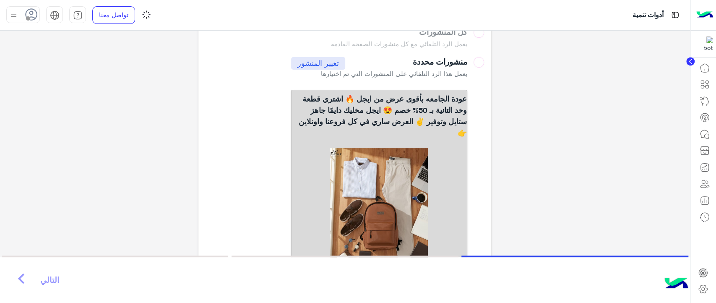
click at [507, 96] on div "سيناريو التعليقات التفاصيل الأساسية العنوان المنشورات المحددة كل المنشورات يعمل…" at bounding box center [344, 104] width 677 height 413
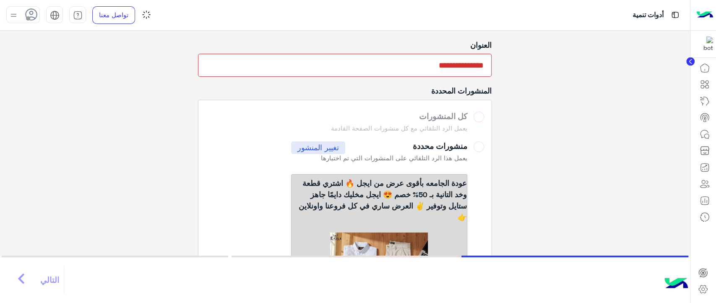
scroll to position [44, 0]
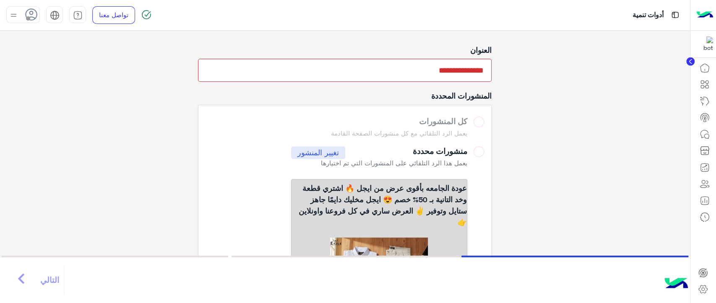
click at [476, 125] on label "كل المنشورات يعمل الرد التلقائي مع كل منشورات الصفحة القادمة" at bounding box center [345, 128] width 278 height 23
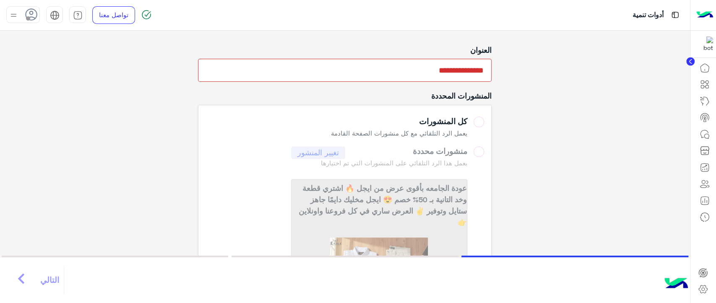
click at [699, 15] on img at bounding box center [704, 15] width 17 height 18
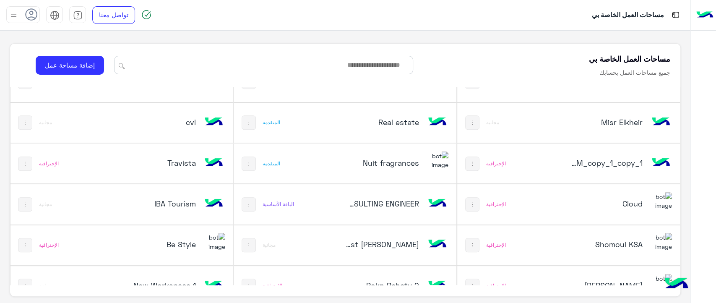
scroll to position [285, 0]
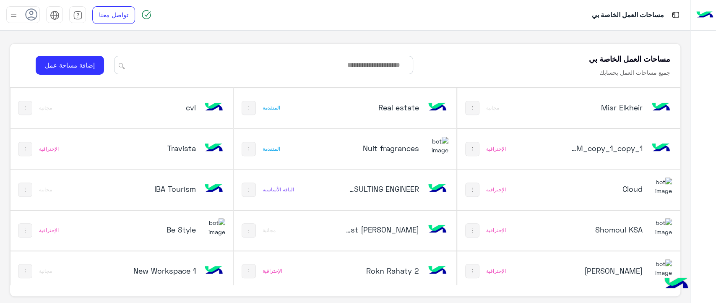
click at [574, 194] on div "Cloud" at bounding box center [605, 190] width 75 height 12
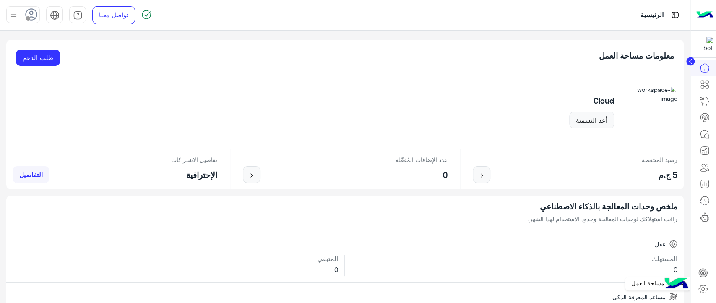
click at [704, 289] on icon at bounding box center [703, 289] width 3 height 3
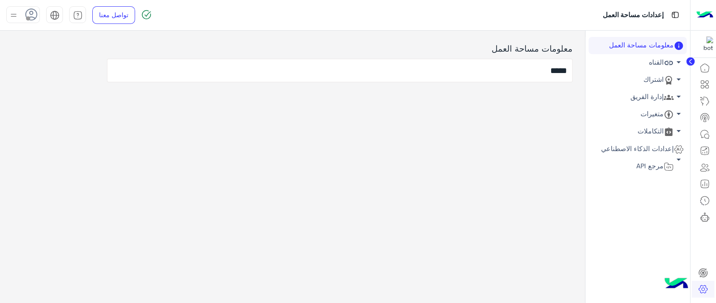
click at [647, 65] on link "القناه arrow_drop_down" at bounding box center [637, 62] width 98 height 17
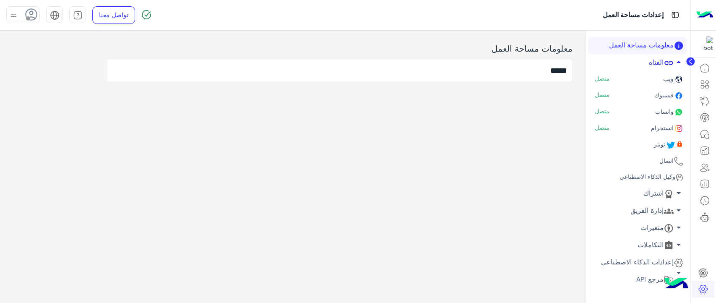
click at [654, 67] on link "القناه arrow_drop_up" at bounding box center [637, 62] width 98 height 17
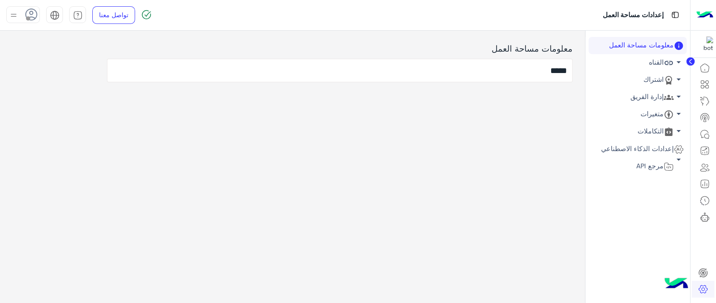
click at [651, 80] on link "اشتراك arrow_drop_down" at bounding box center [637, 79] width 98 height 17
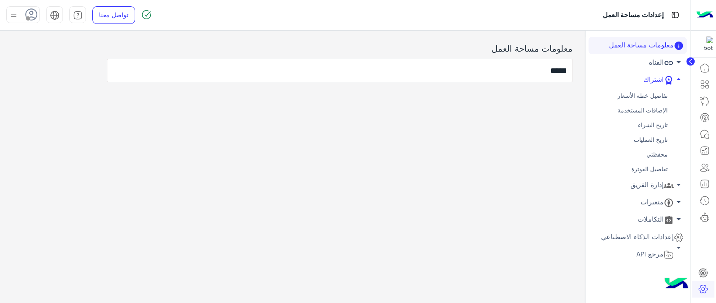
click at [642, 109] on link "الإضافات المستخدمة" at bounding box center [637, 110] width 98 height 15
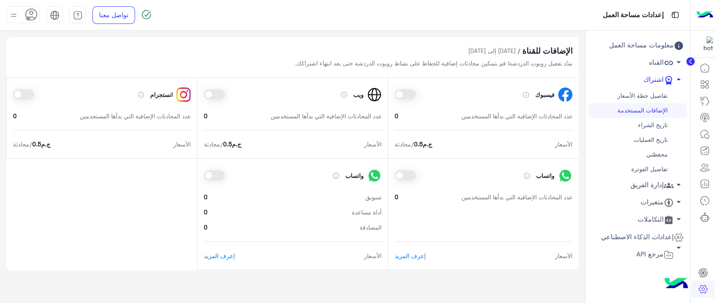
click at [641, 153] on link "محفظتي" at bounding box center [637, 154] width 98 height 15
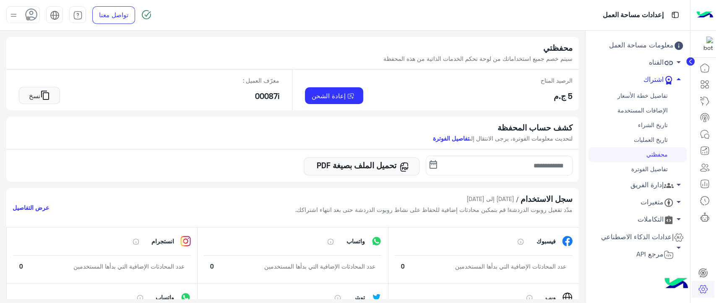
click at [652, 82] on link "اشتراك arrow_drop_up" at bounding box center [637, 79] width 98 height 17
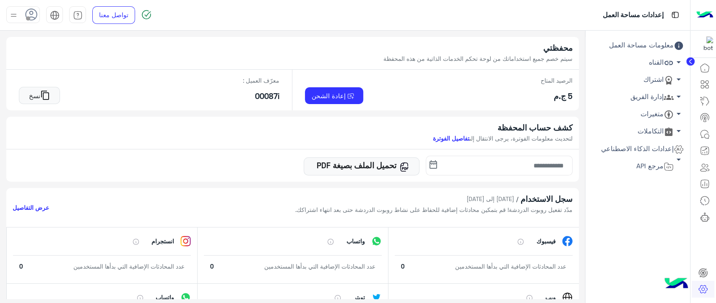
click at [648, 102] on link "إدارة الفريق arrow_drop_down" at bounding box center [637, 96] width 98 height 17
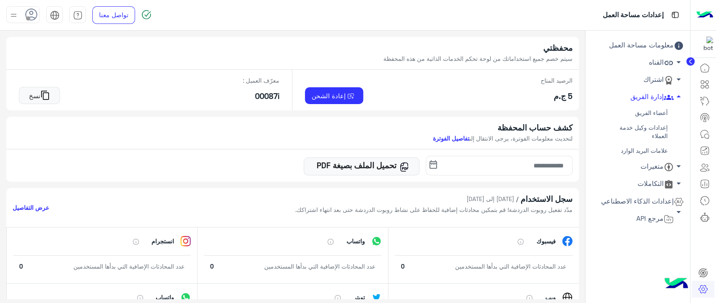
click at [648, 115] on link "أعضاء الفريق" at bounding box center [637, 113] width 98 height 15
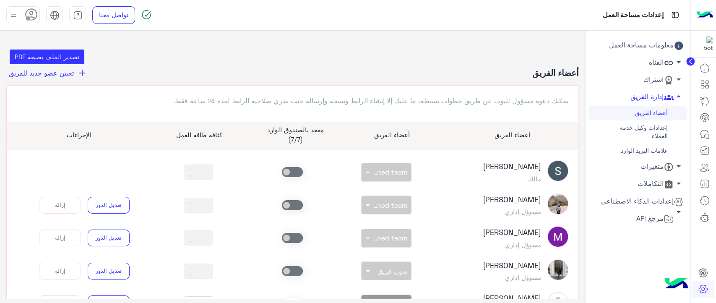
click at [47, 77] on button "add تعيين عضو جديد للفريق" at bounding box center [47, 73] width 83 height 11
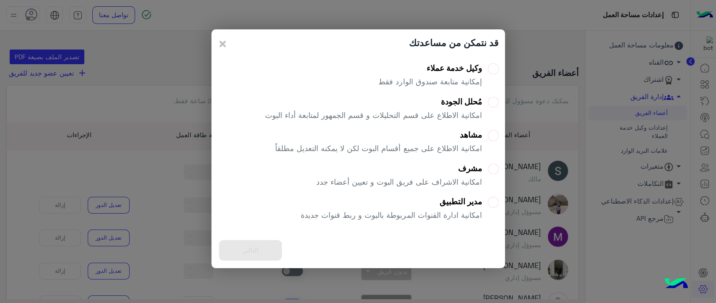
scroll to position [61, 0]
click at [226, 42] on span "×" at bounding box center [223, 43] width 10 height 19
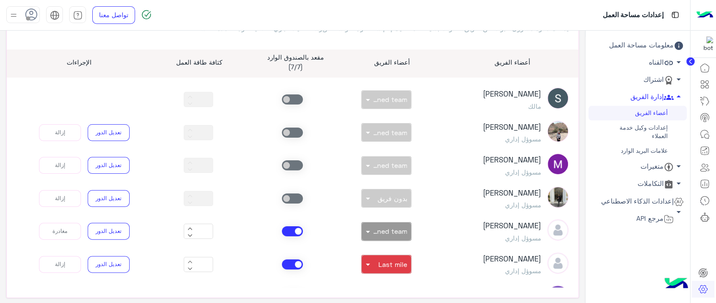
scroll to position [0, 0]
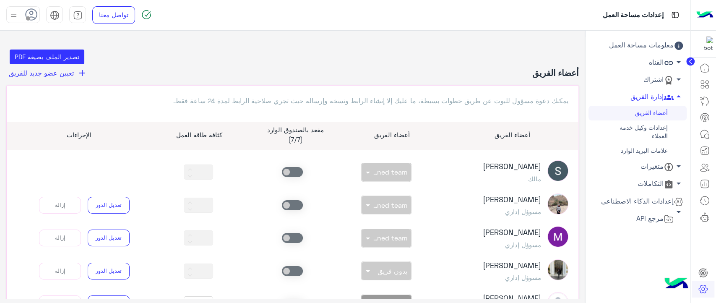
click at [74, 73] on span "تعيين عضو جديد للفريق" at bounding box center [41, 73] width 65 height 8
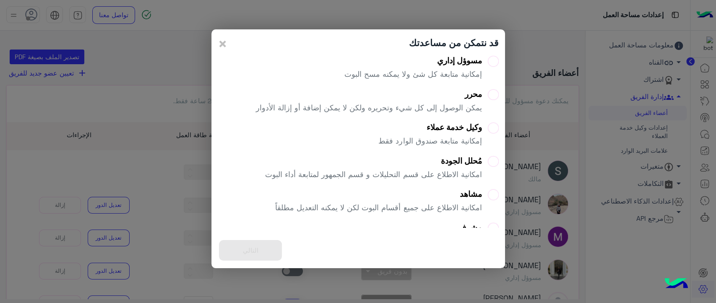
click at [644, 95] on modal-container "قد نتمكن من مساعدتك × مسوؤل إداري إمكانية متابعة كل شئ ولا يمكنه مسح البوت محرر…" at bounding box center [358, 151] width 716 height 303
click at [549, 91] on modal-container "قد نتمكن من مساعدتك × مسوؤل إداري إمكانية متابعة كل شئ ولا يمكنه مسح البوت محرر…" at bounding box center [358, 151] width 716 height 303
click at [218, 43] on span "×" at bounding box center [223, 43] width 10 height 19
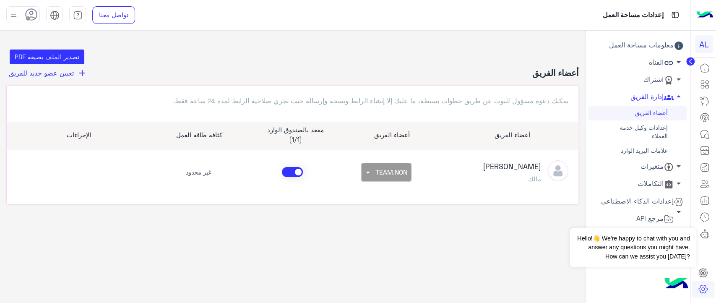
click at [705, 16] on img at bounding box center [704, 15] width 17 height 18
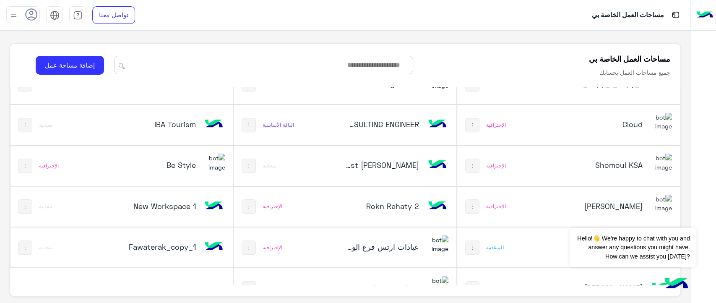
scroll to position [352, 0]
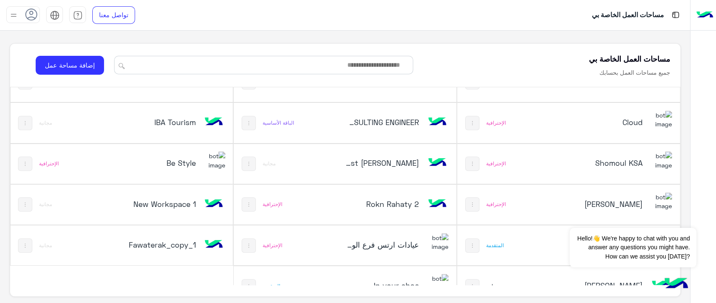
click at [551, 118] on div "Cloud" at bounding box center [610, 123] width 124 height 24
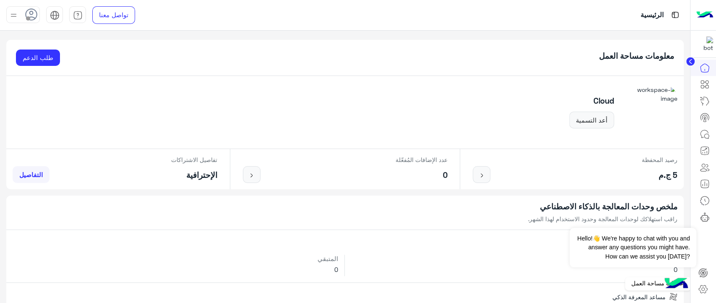
click at [703, 291] on icon at bounding box center [703, 289] width 10 height 10
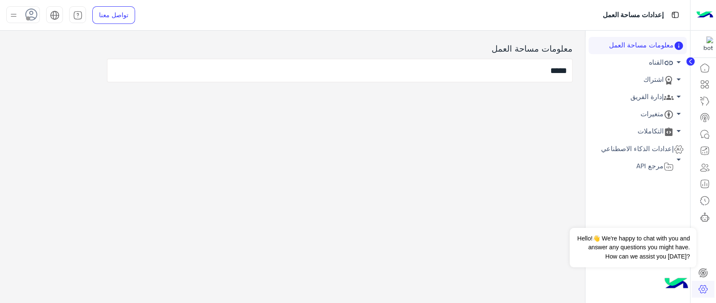
click at [637, 102] on link "إدارة الفريق arrow_drop_down" at bounding box center [637, 96] width 98 height 17
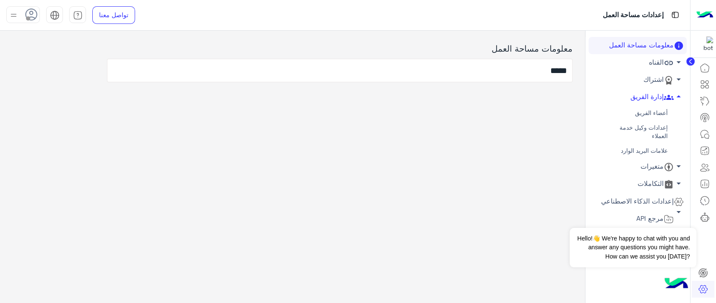
click at [637, 114] on link "أعضاء الفريق" at bounding box center [637, 113] width 98 height 15
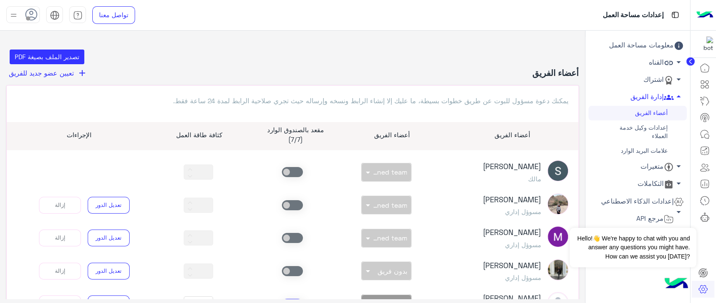
click at [429, 65] on div "تصدير الملف بصيغة PDF أعضاء الفريق add تعيين عضو جديد للفريق يمكنك دعوة مسؤول ل…" at bounding box center [292, 209] width 572 height 321
click at [663, 217] on button "Dismiss ✕" at bounding box center [671, 217] width 50 height 17
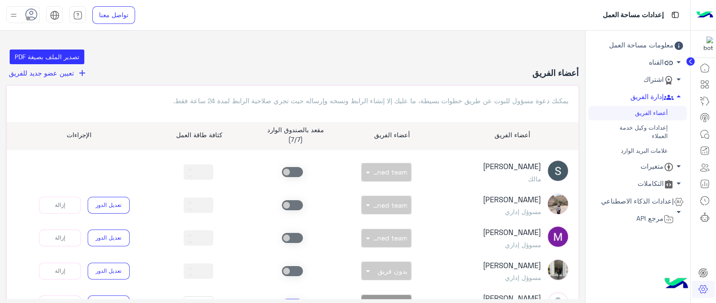
click at [31, 18] on icon at bounding box center [31, 14] width 13 height 13
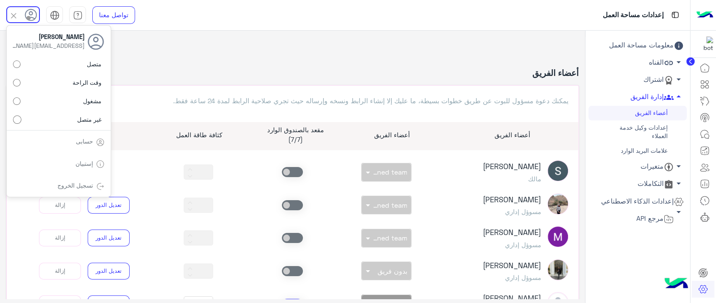
click at [142, 70] on header "أعضاء الفريق add تعيين عضو جديد للفريق" at bounding box center [292, 77] width 572 height 18
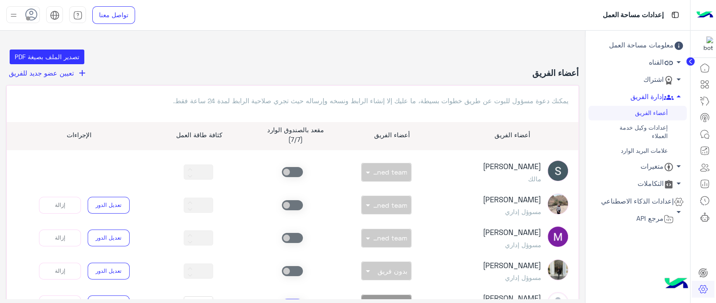
click at [658, 130] on link "إعدادات وكيل خدمة العملاء" at bounding box center [637, 131] width 98 height 23
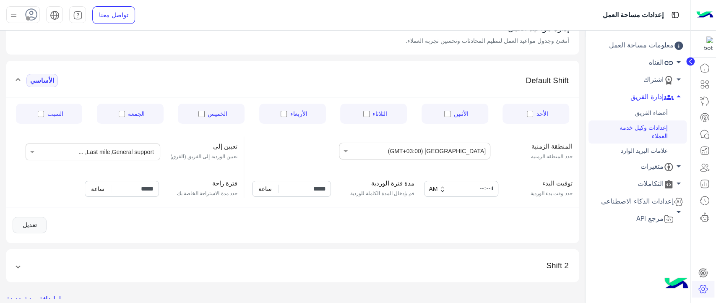
scroll to position [55, 0]
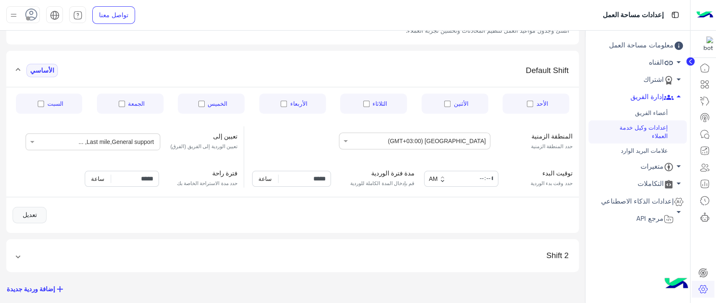
click at [19, 255] on span at bounding box center [17, 256] width 3 height 10
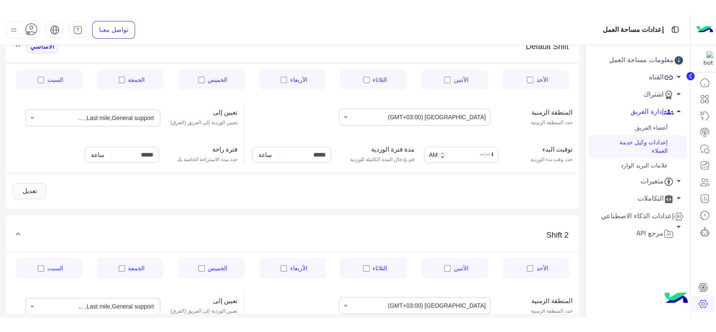
scroll to position [93, 0]
